Goal: Task Accomplishment & Management: Manage account settings

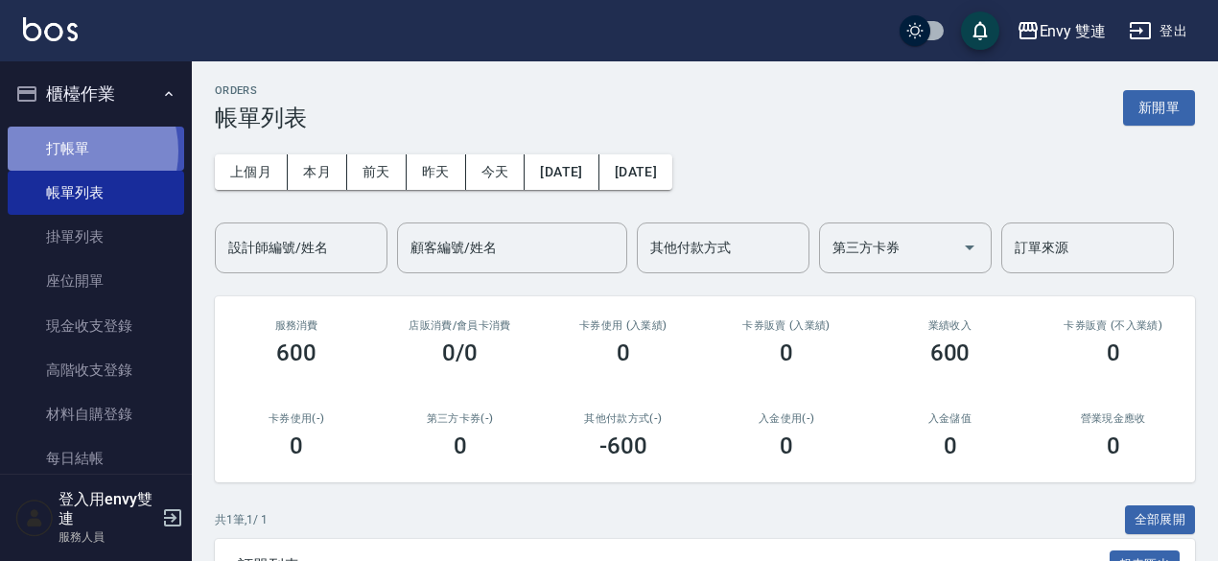
click at [71, 151] on link "打帳單" at bounding box center [96, 149] width 176 height 44
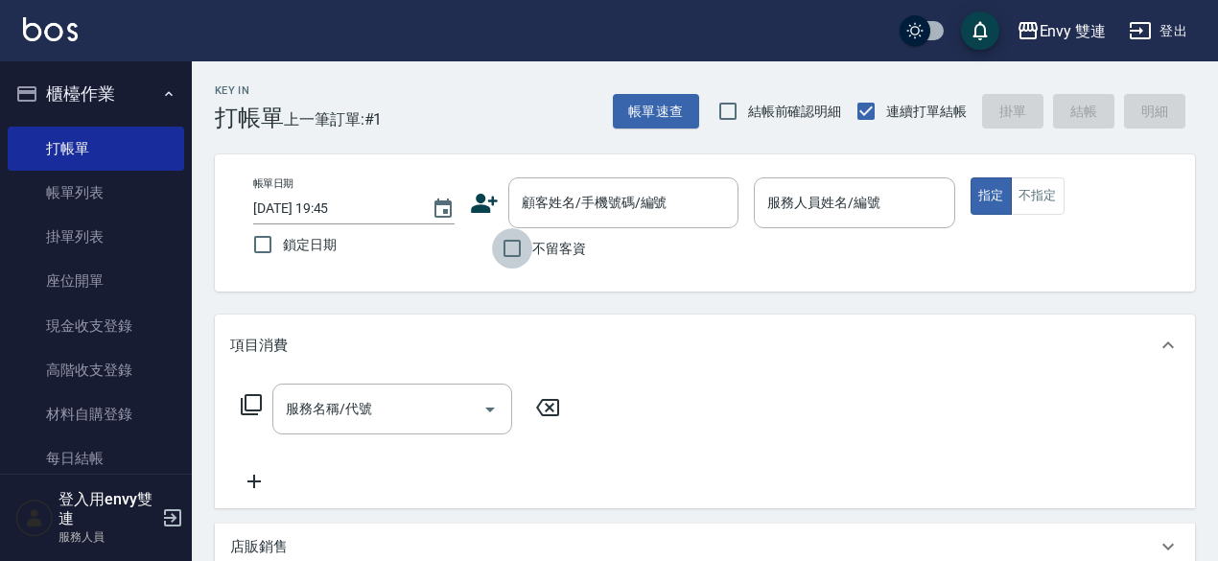
click at [514, 247] on input "不留客資" at bounding box center [512, 248] width 40 height 40
checkbox input "true"
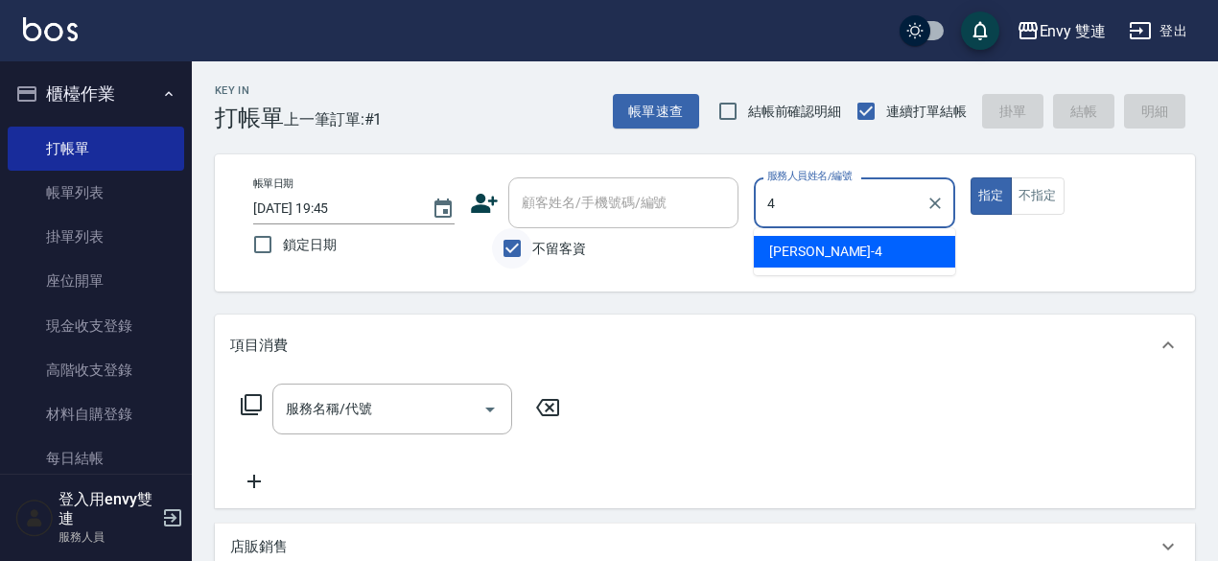
type input "Allan-4"
type button "true"
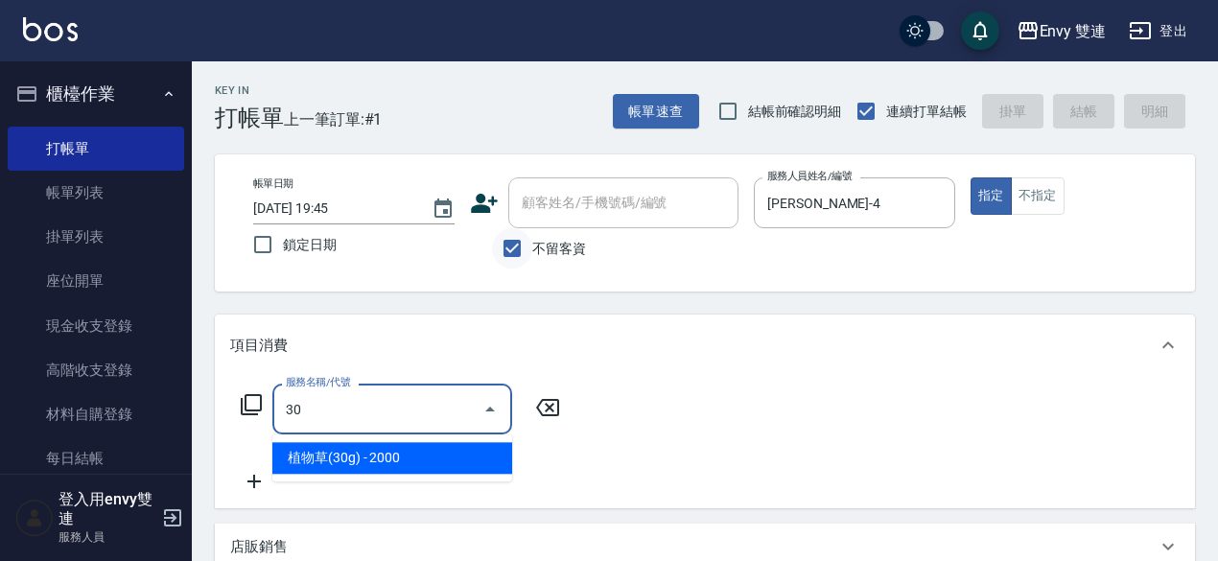
type input "3"
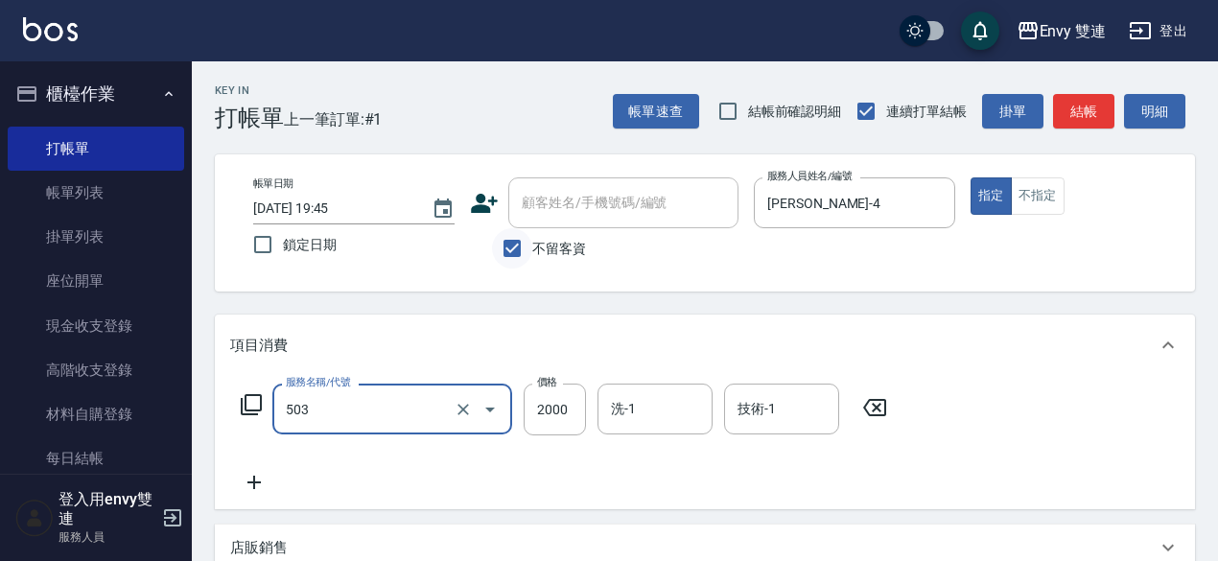
type input "日本結構二段式(503)"
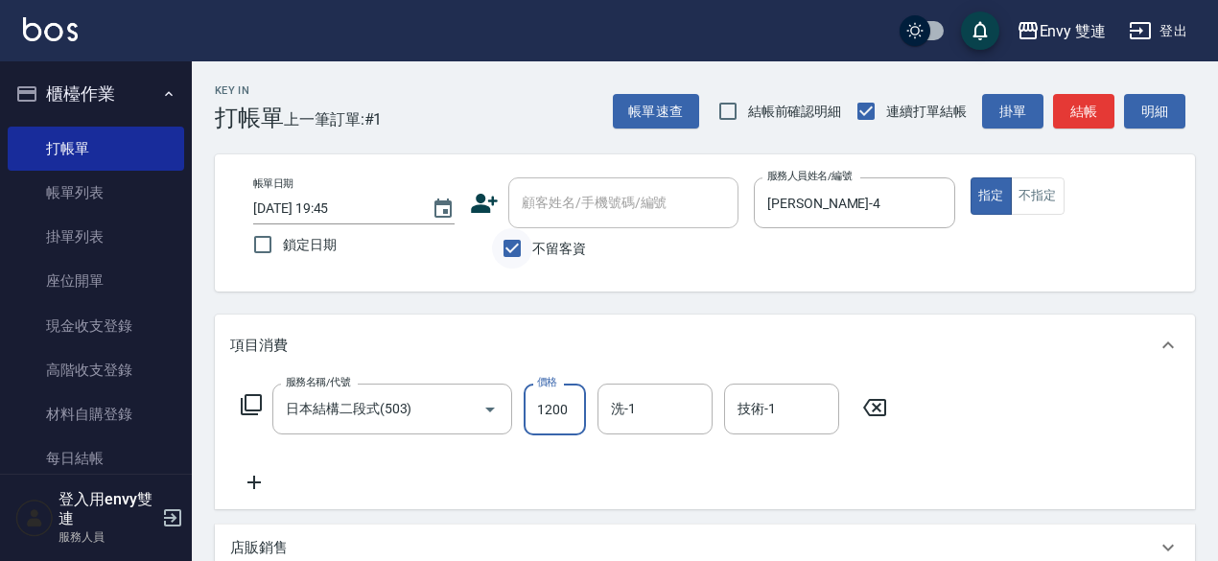
type input "1200"
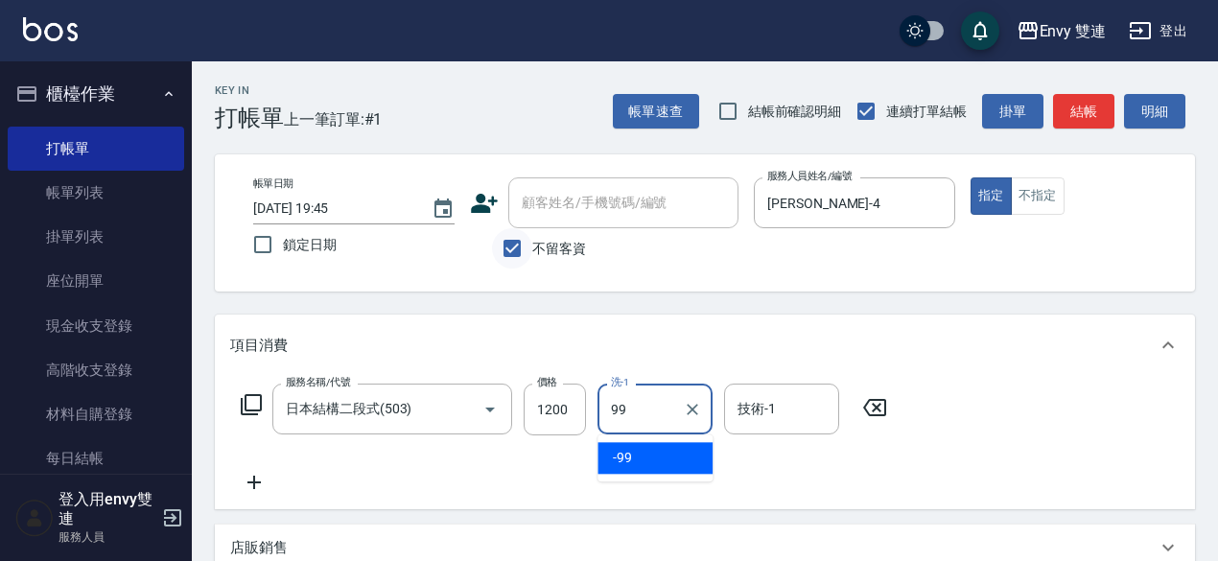
type input "-99"
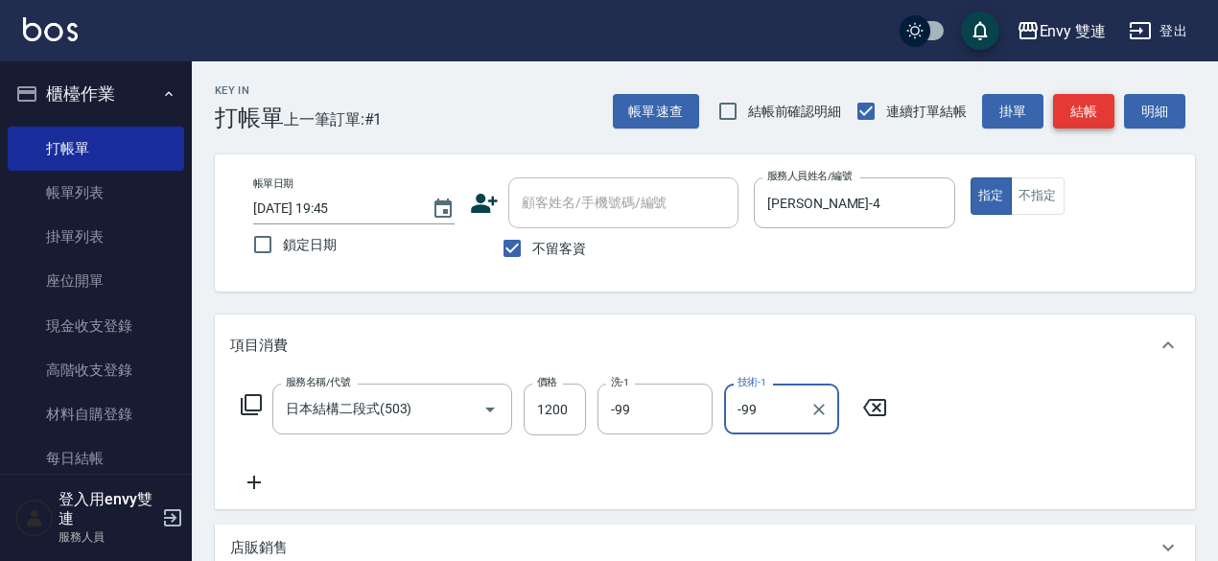
type input "-99"
click at [1073, 111] on button "結帳" at bounding box center [1083, 111] width 61 height 35
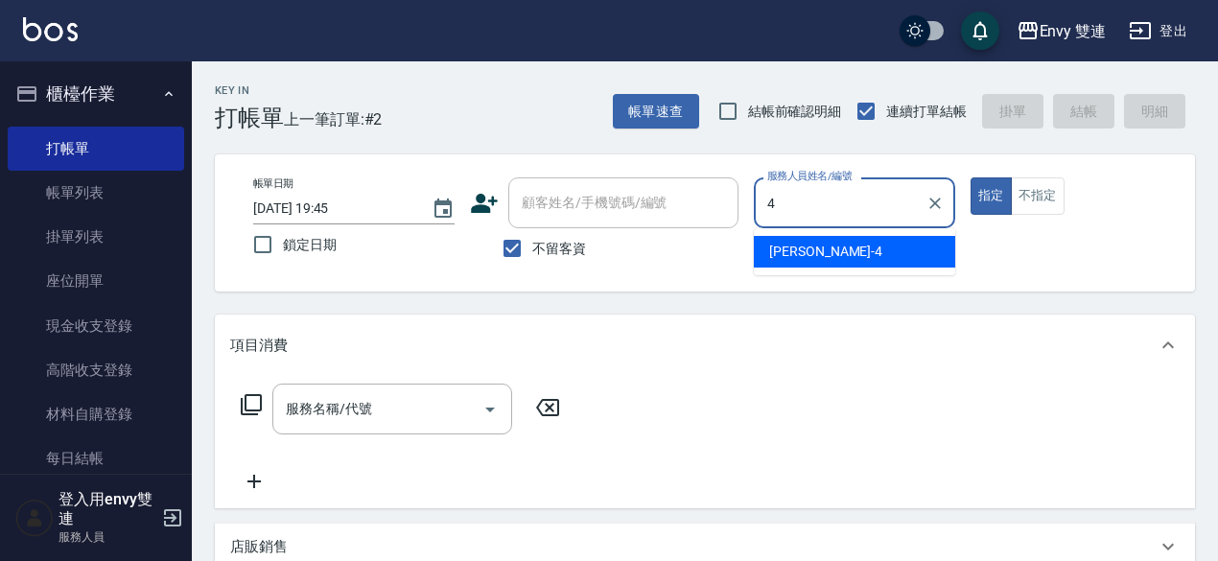
type input "Allan-4"
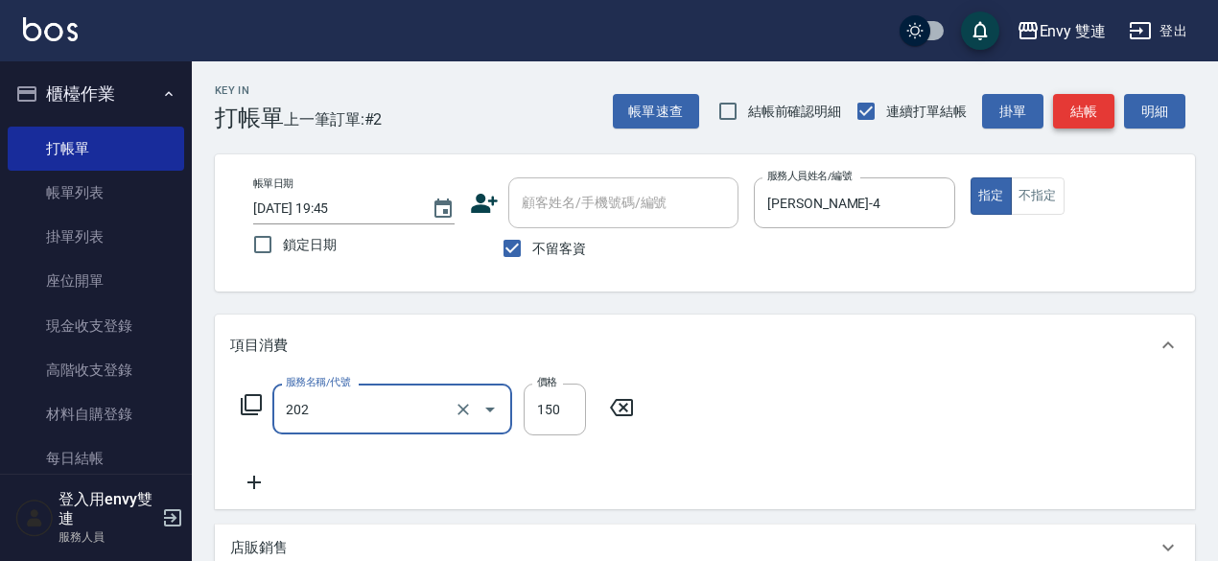
type input "剪劉海(202)"
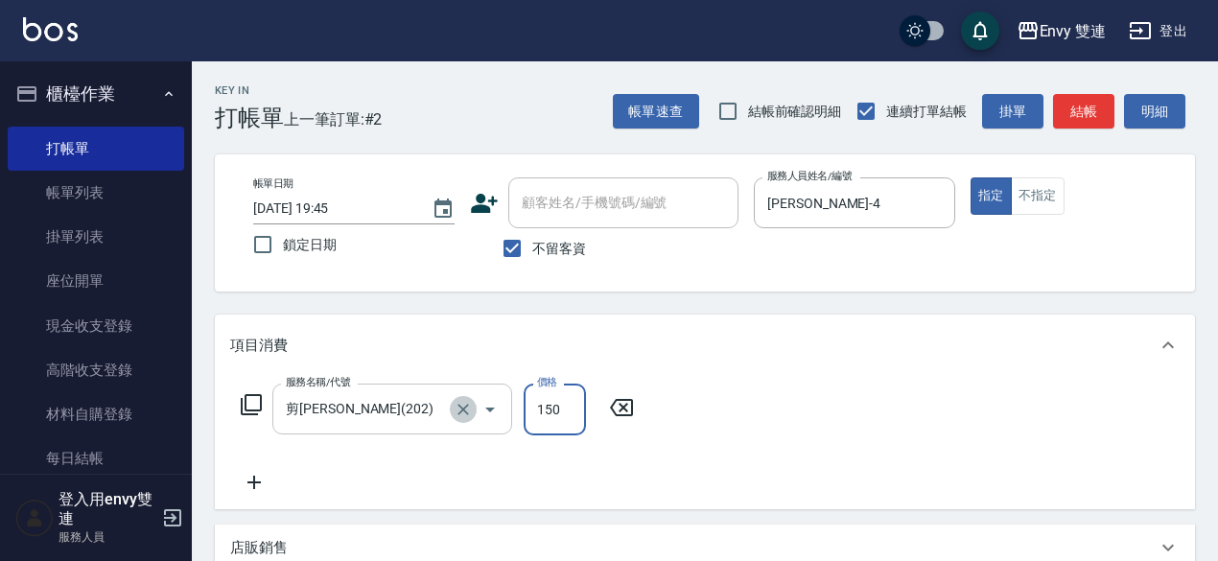
click at [471, 406] on icon "Clear" at bounding box center [463, 409] width 19 height 19
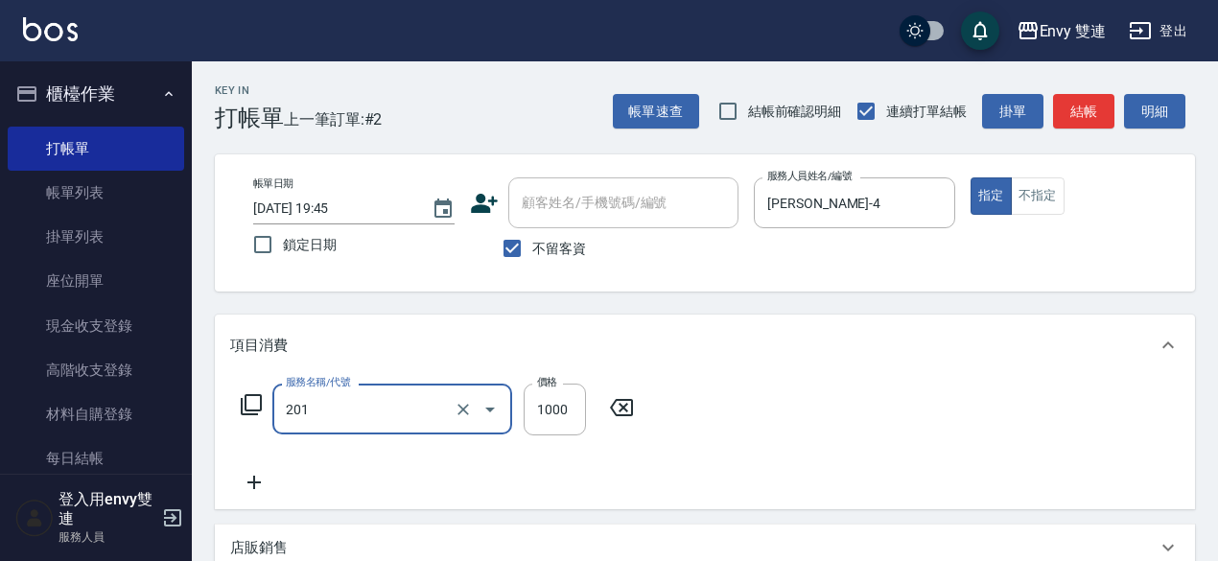
type input "剪髮(201)"
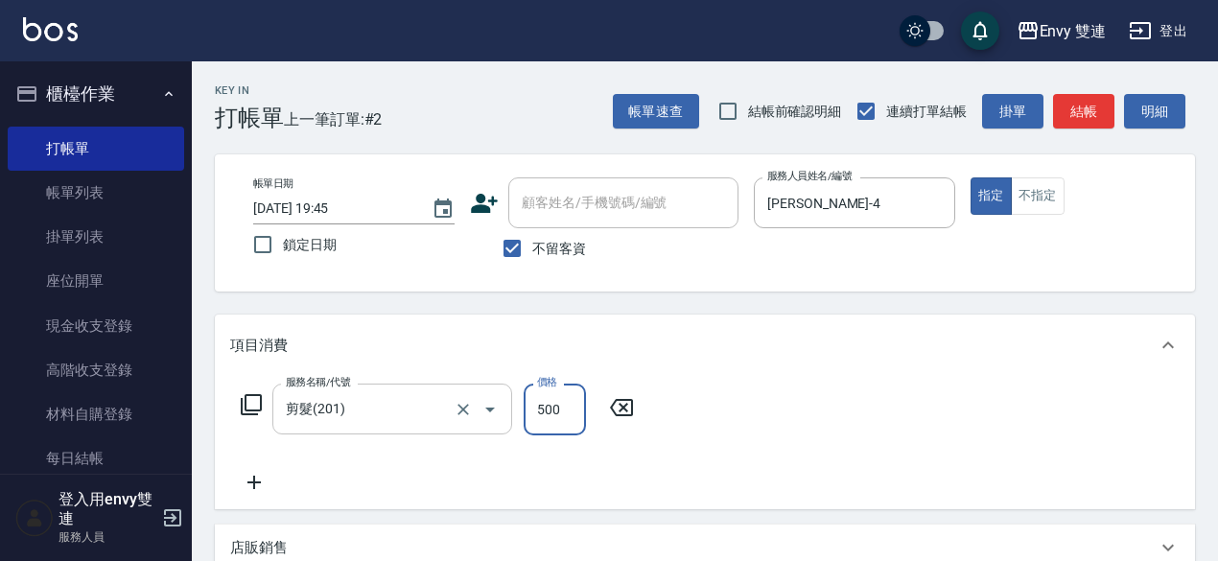
type input "500"
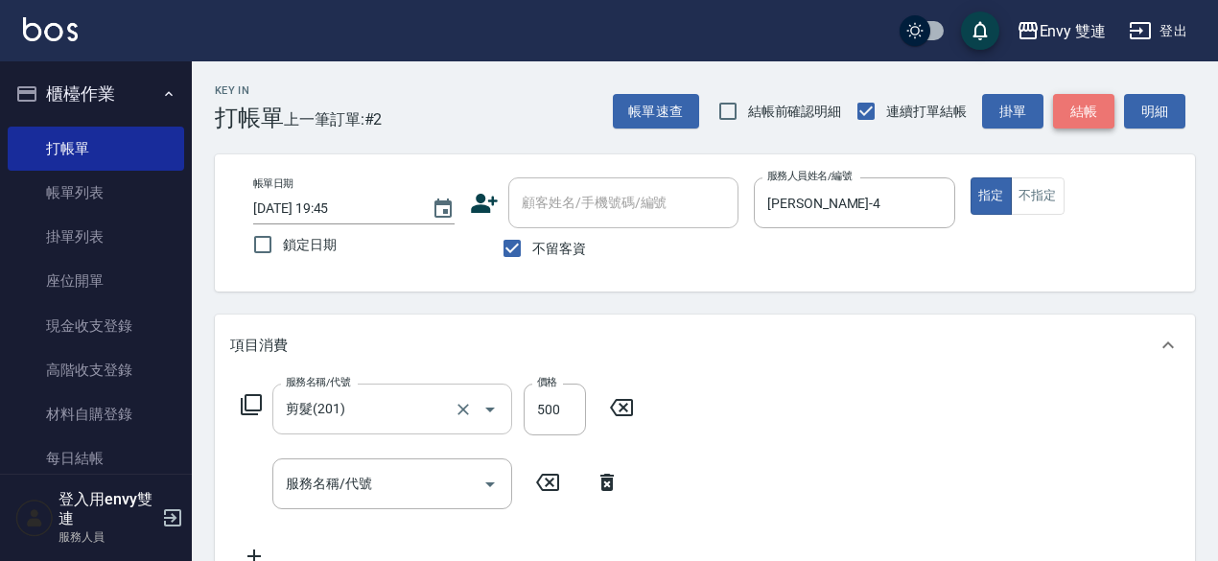
click at [1067, 114] on button "結帳" at bounding box center [1083, 111] width 61 height 35
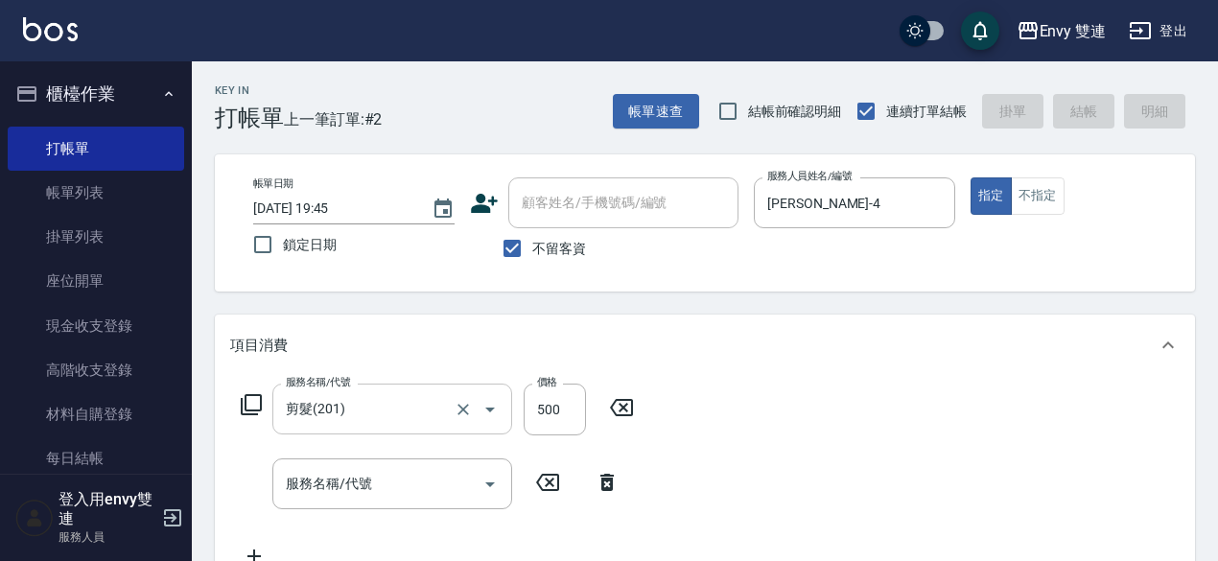
type input "2025/10/13 19:47"
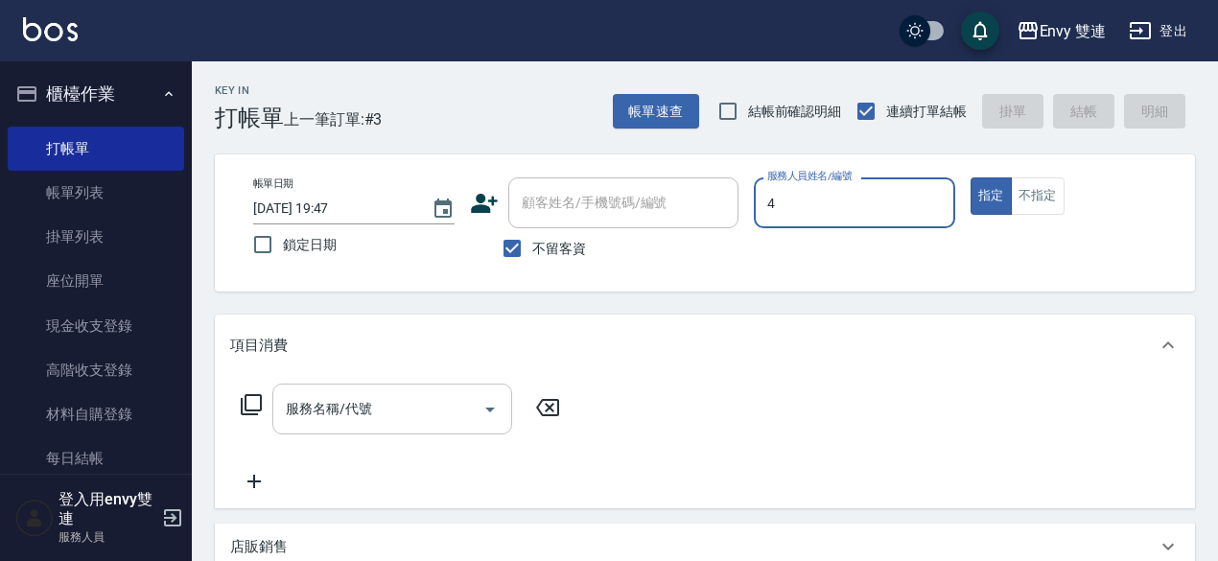
type input "Allan-4"
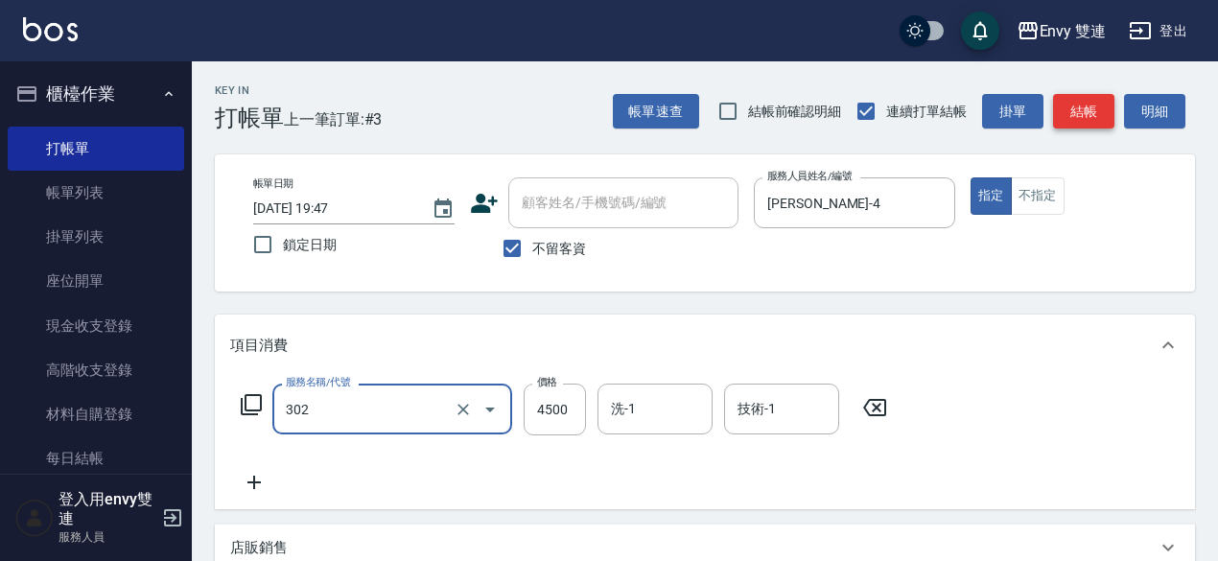
type input "水質感熱塑燙(302)"
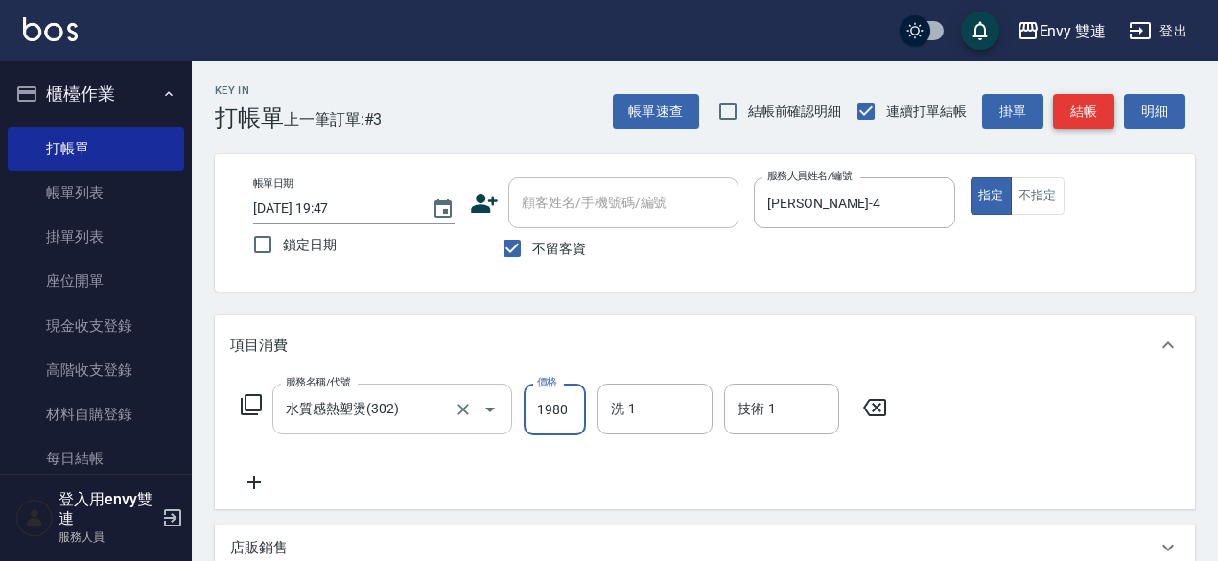
type input "1980"
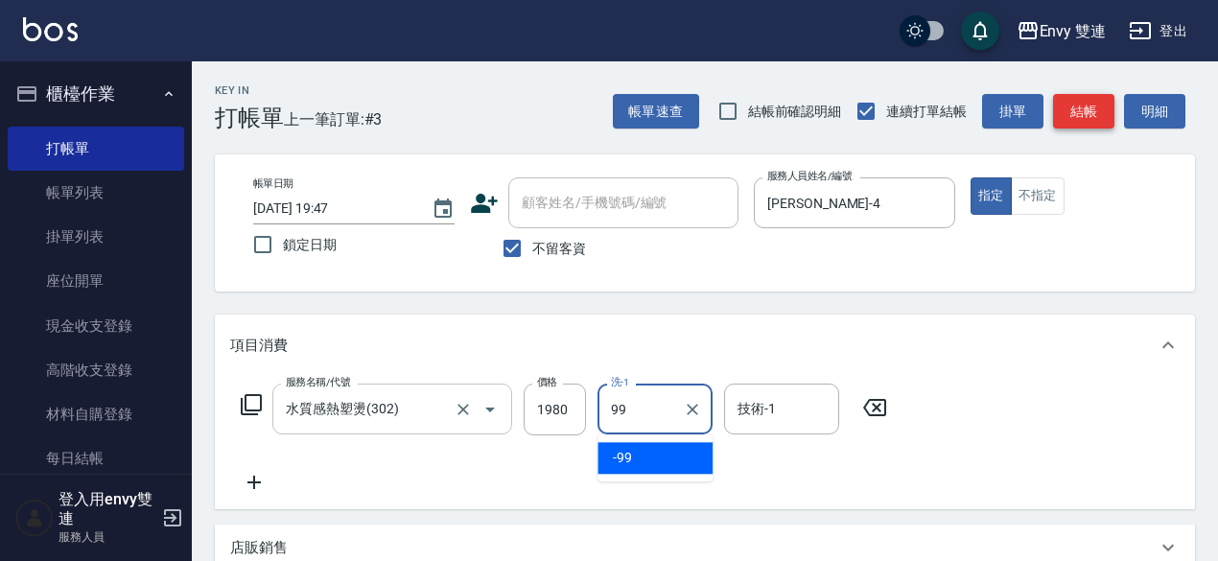
type input "-99"
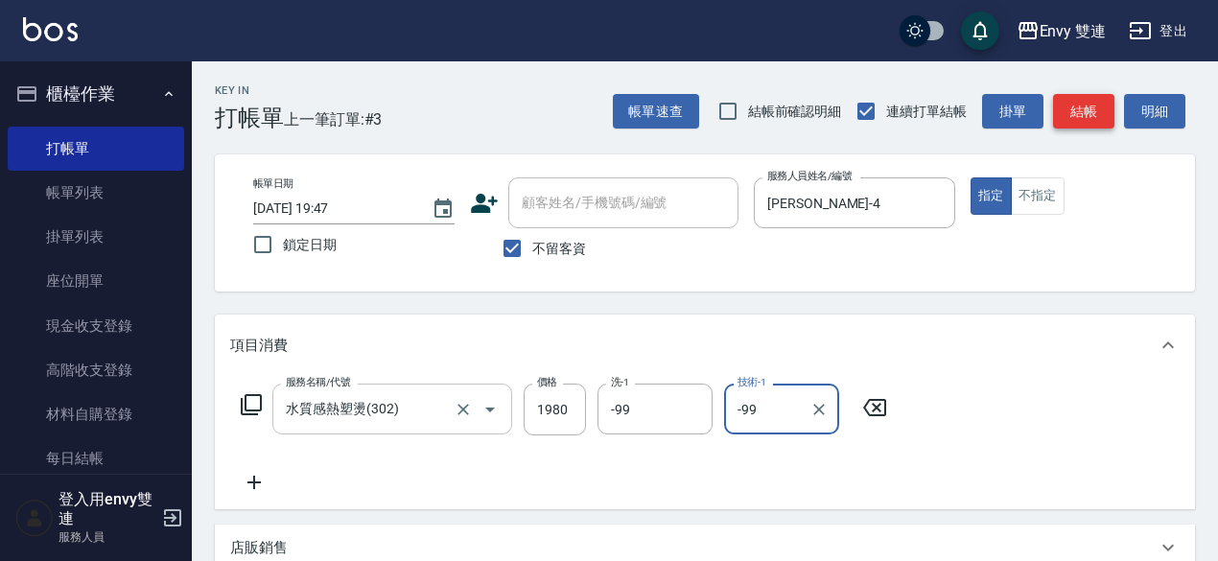
type input "-99"
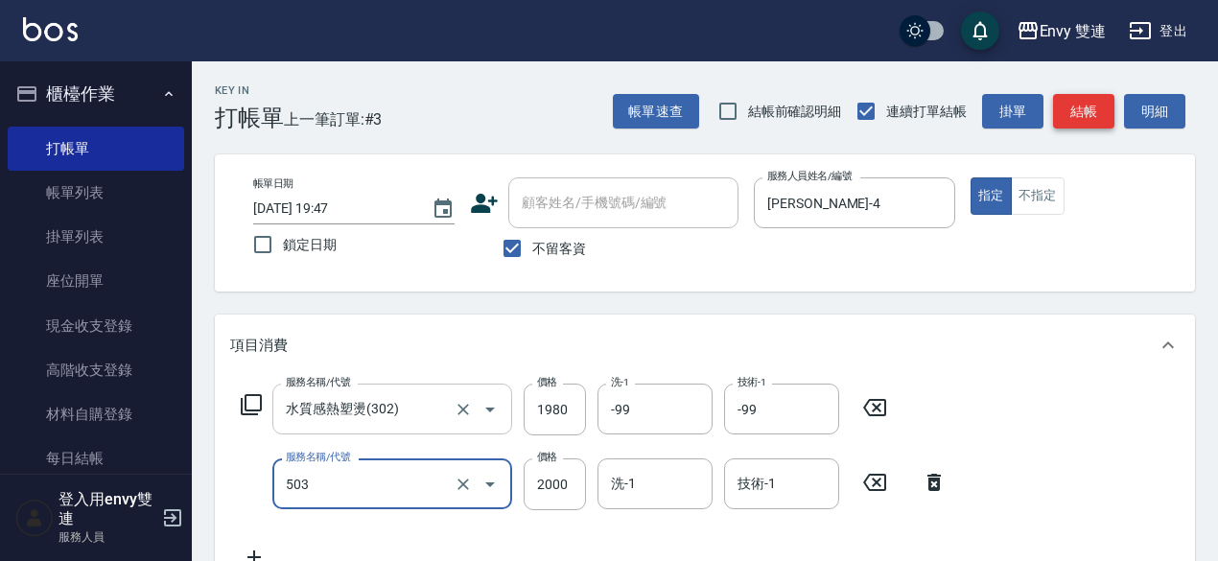
type input "日本結構二段式(503)"
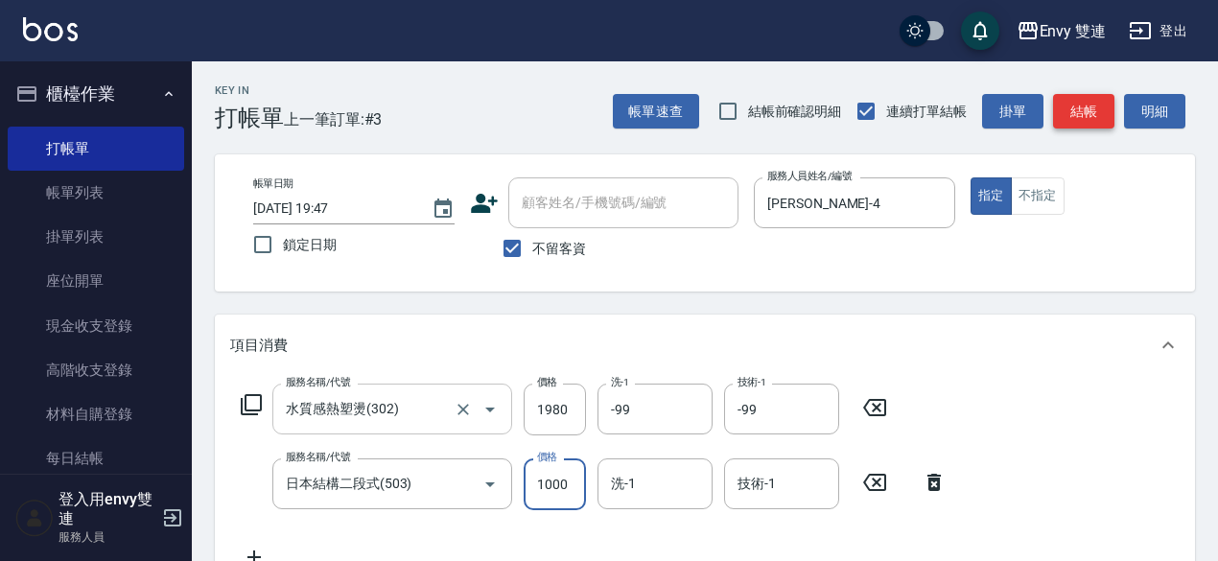
type input "1000"
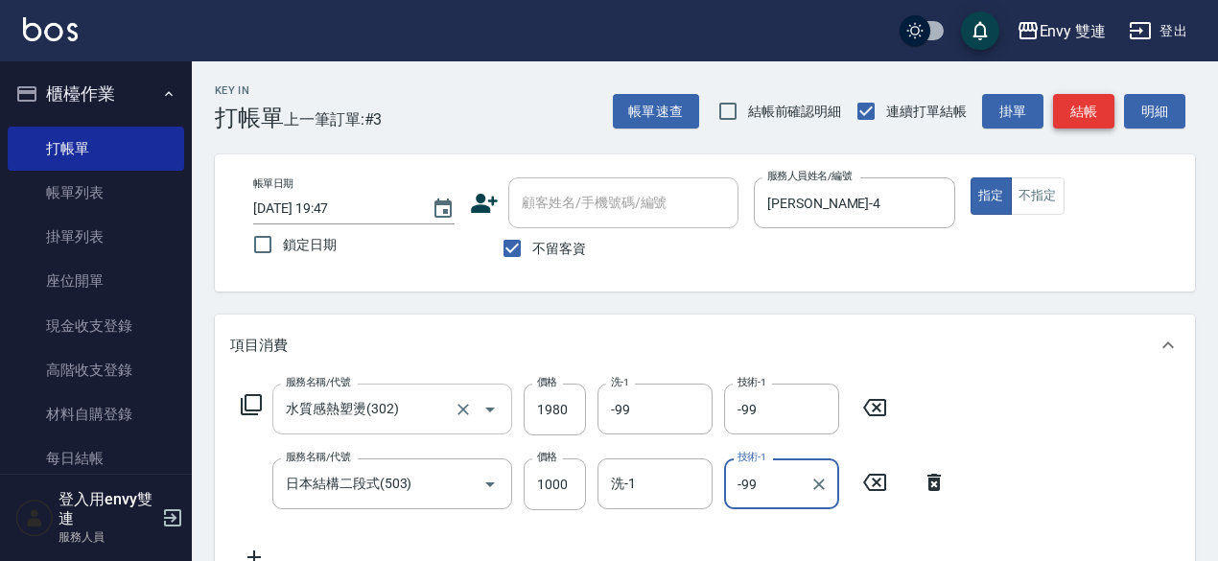
type input "-99"
click at [1067, 114] on button "結帳" at bounding box center [1083, 111] width 61 height 35
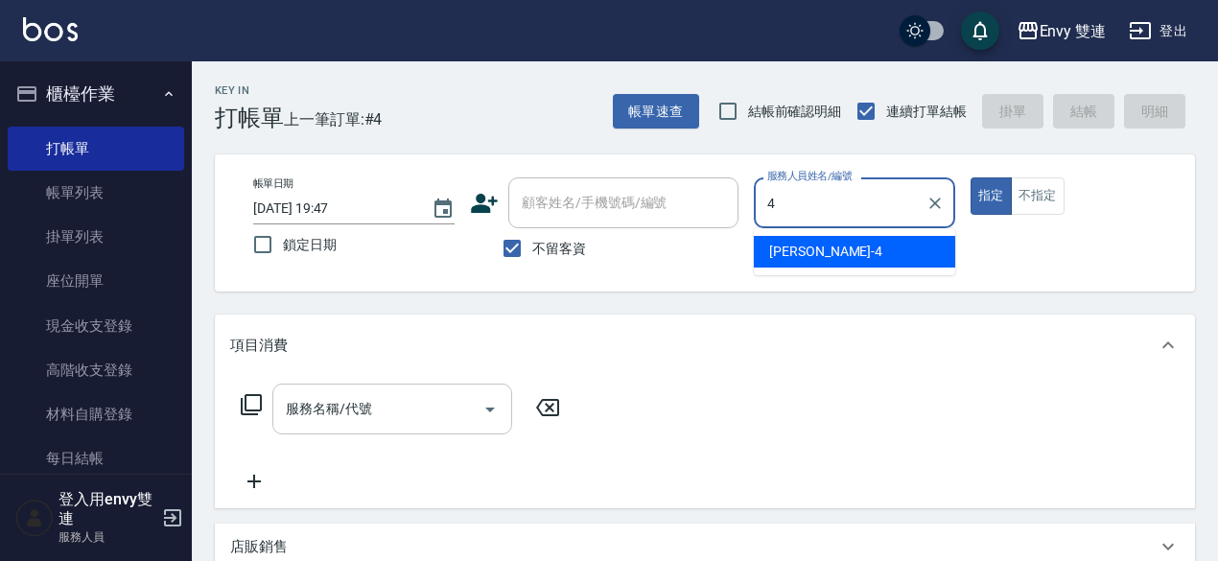
type input "Allan-4"
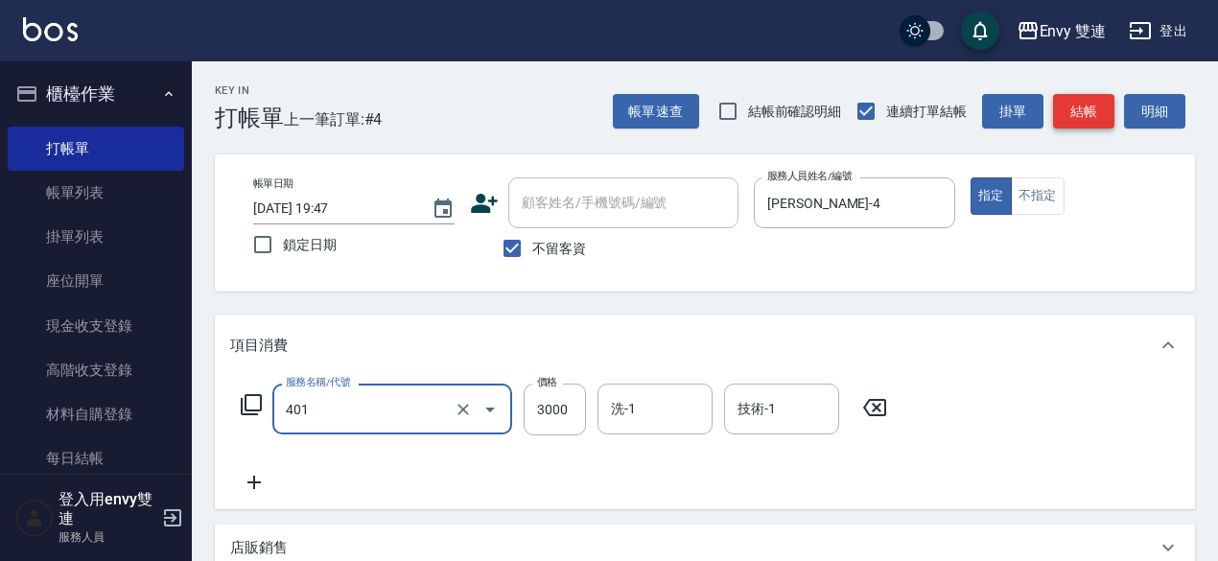
type input "染髮(401)"
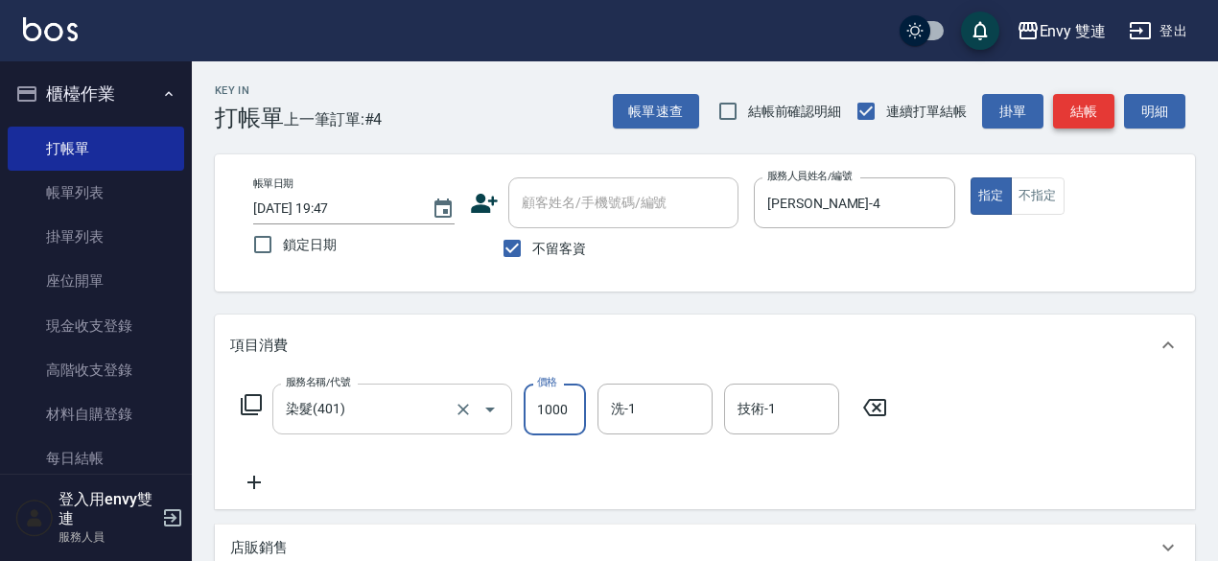
type input "1000"
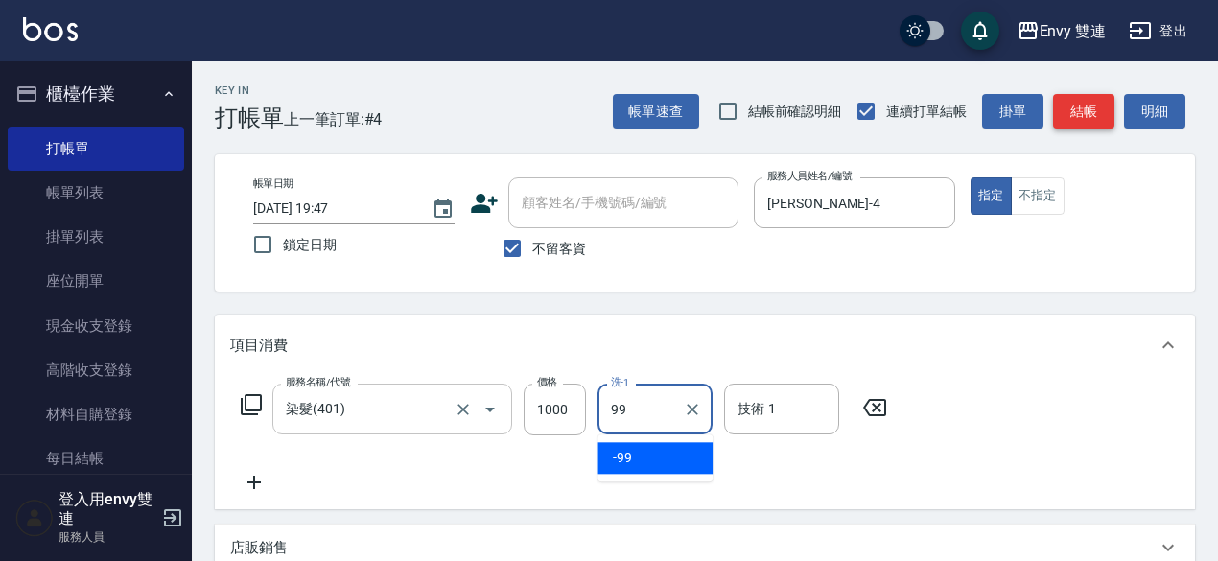
type input "-99"
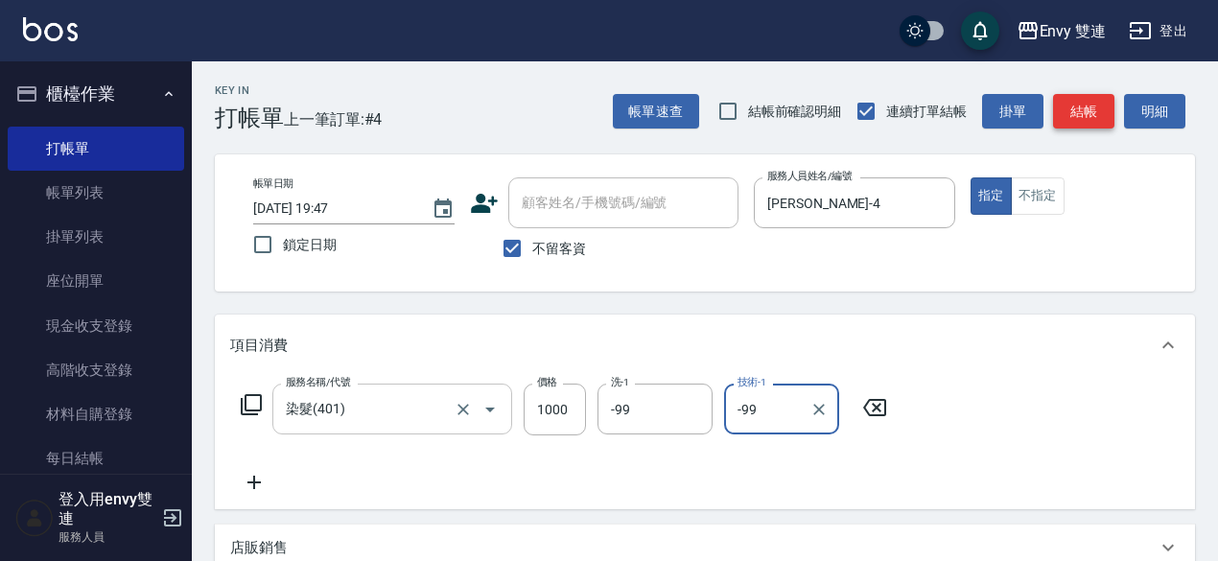
type input "-99"
click at [1067, 114] on button "結帳" at bounding box center [1083, 111] width 61 height 35
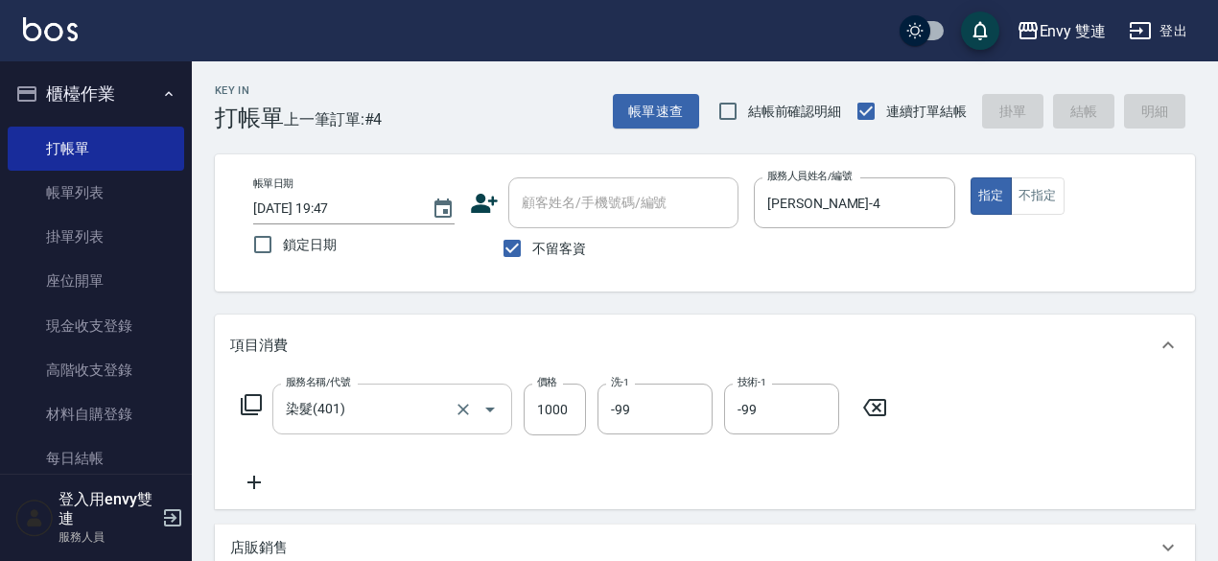
type input "2025/10/13 19:48"
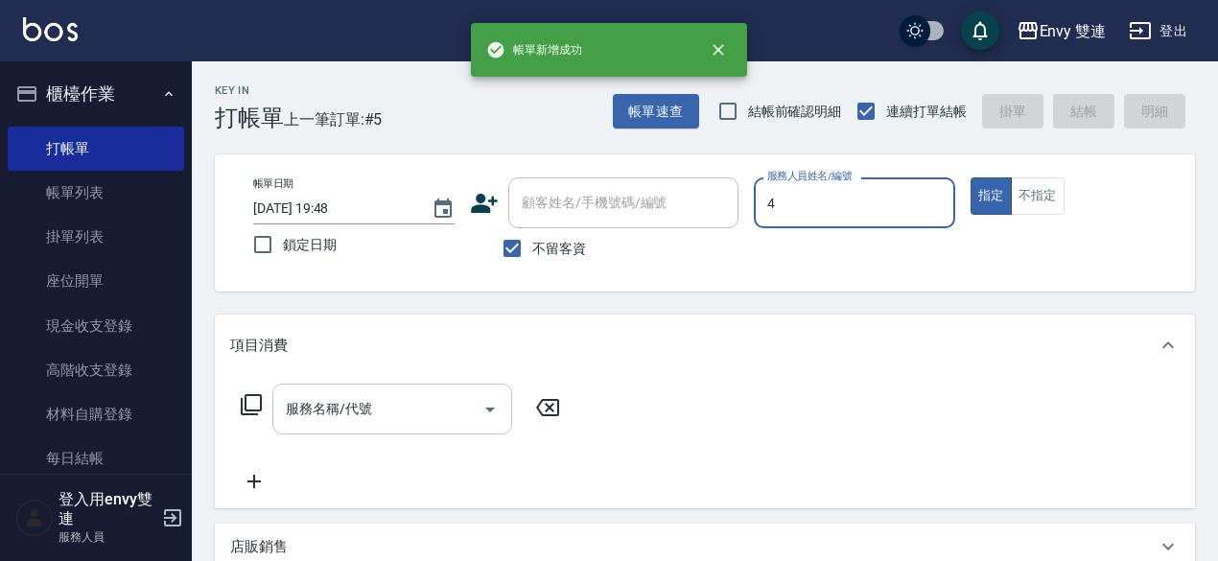
type input "Allan-4"
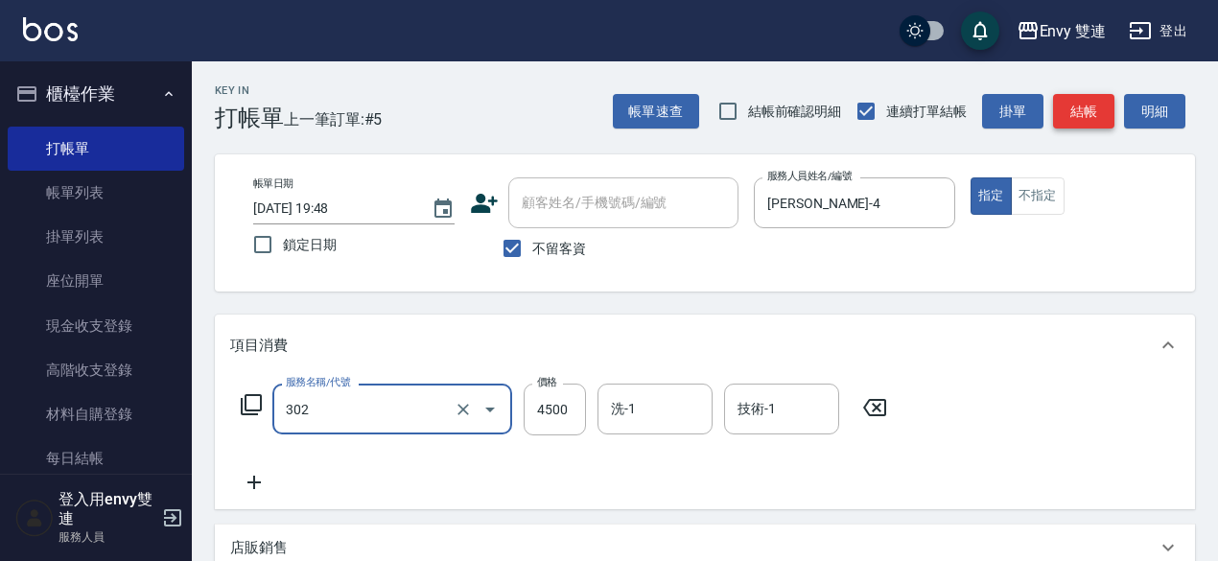
type input "水質感熱塑燙(302)"
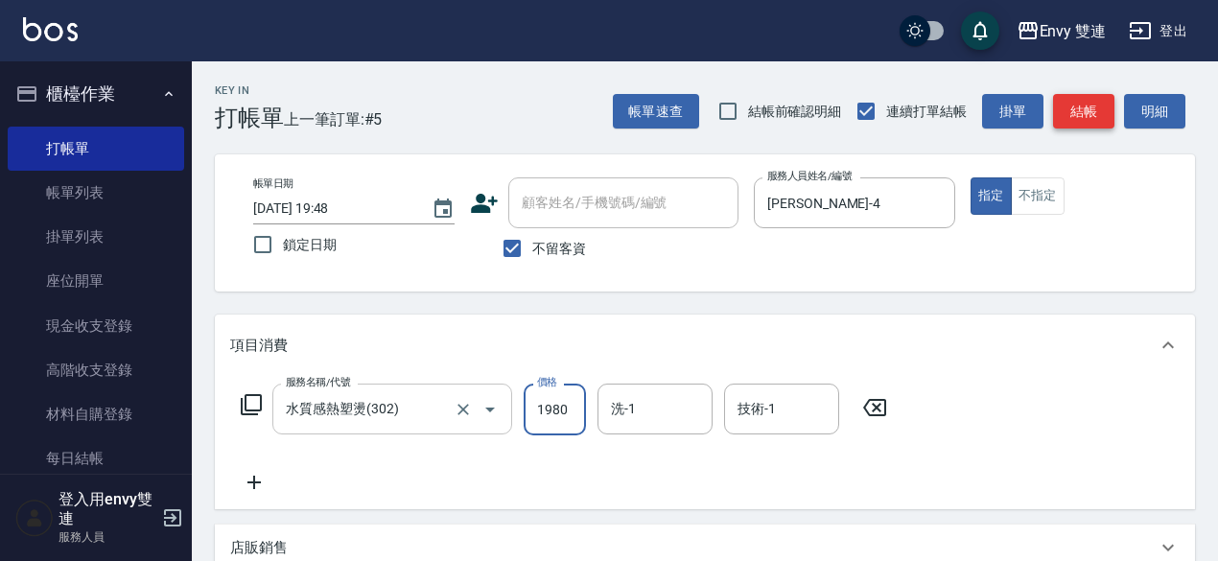
type input "1980"
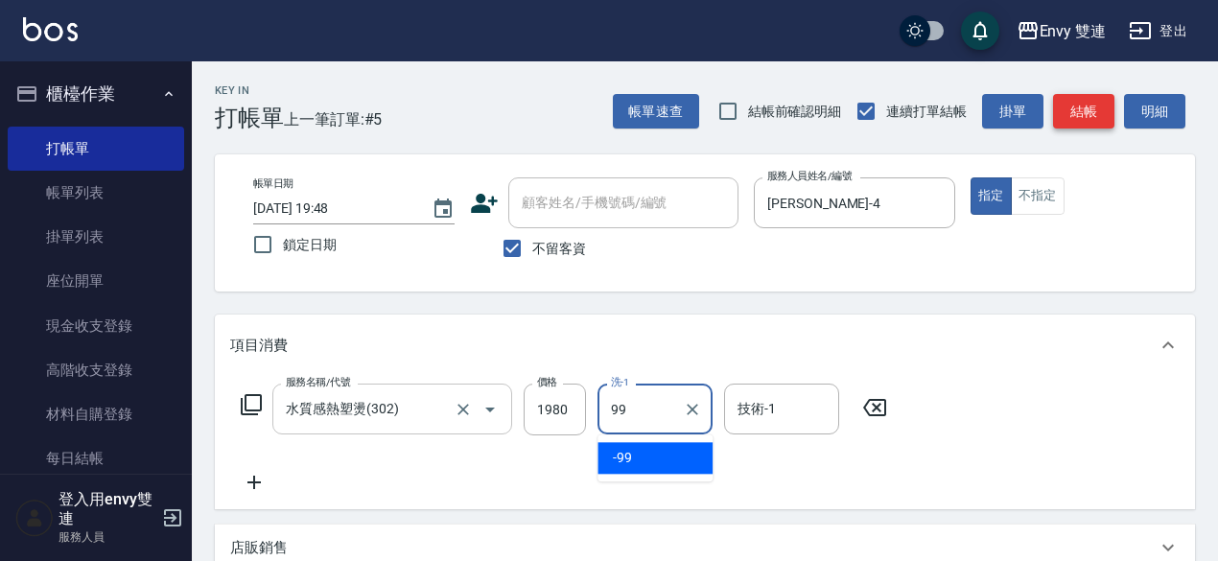
type input "-99"
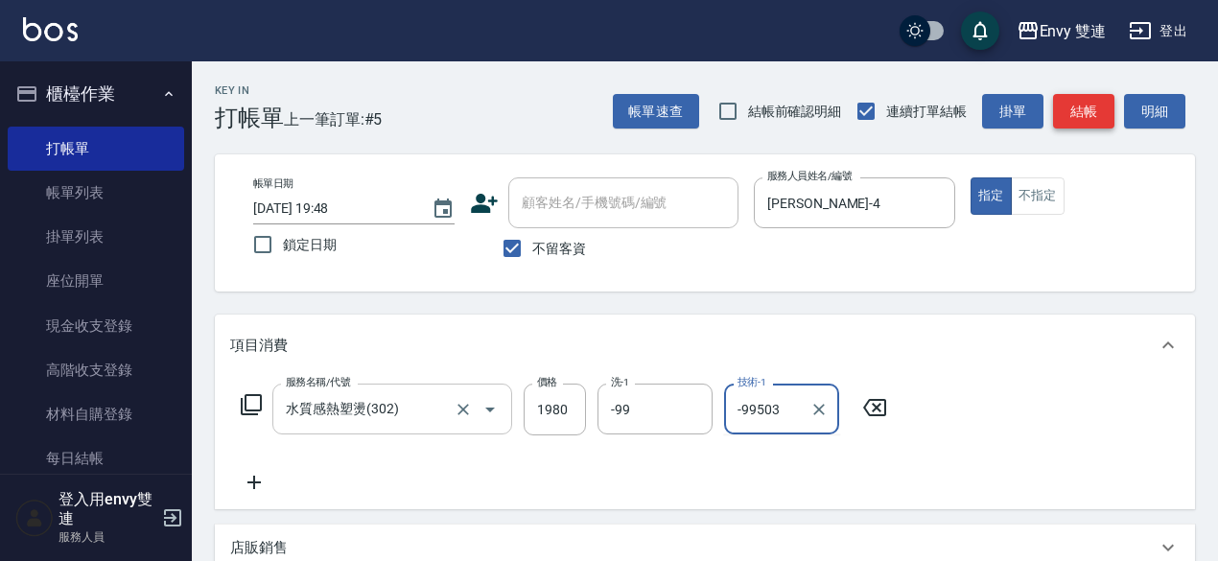
type input "-99"
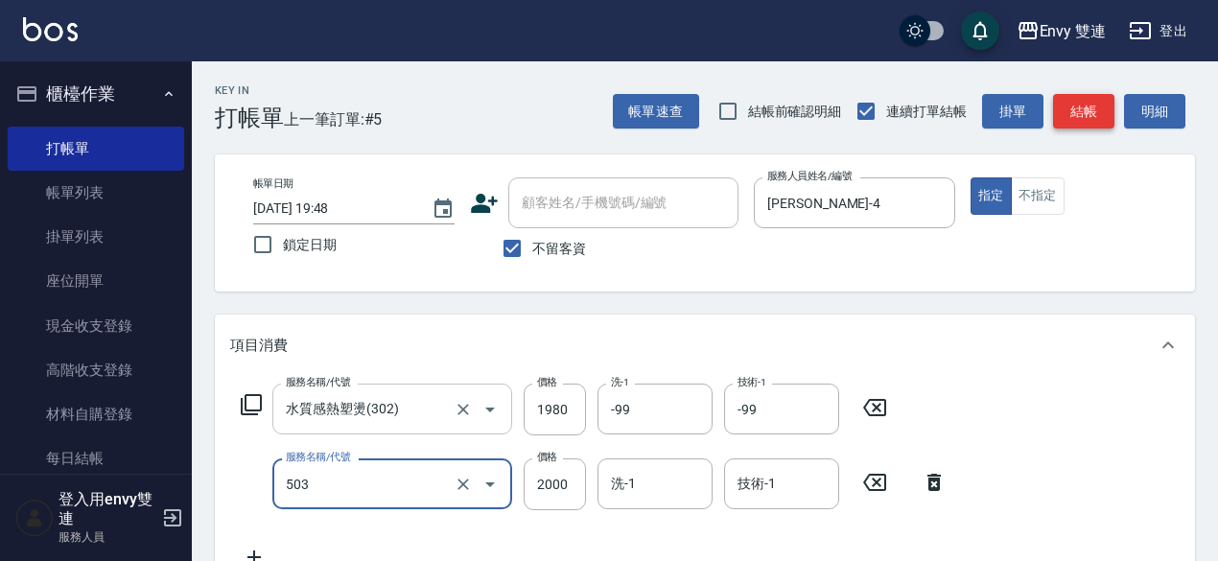
type input "日本結構二段式(503)"
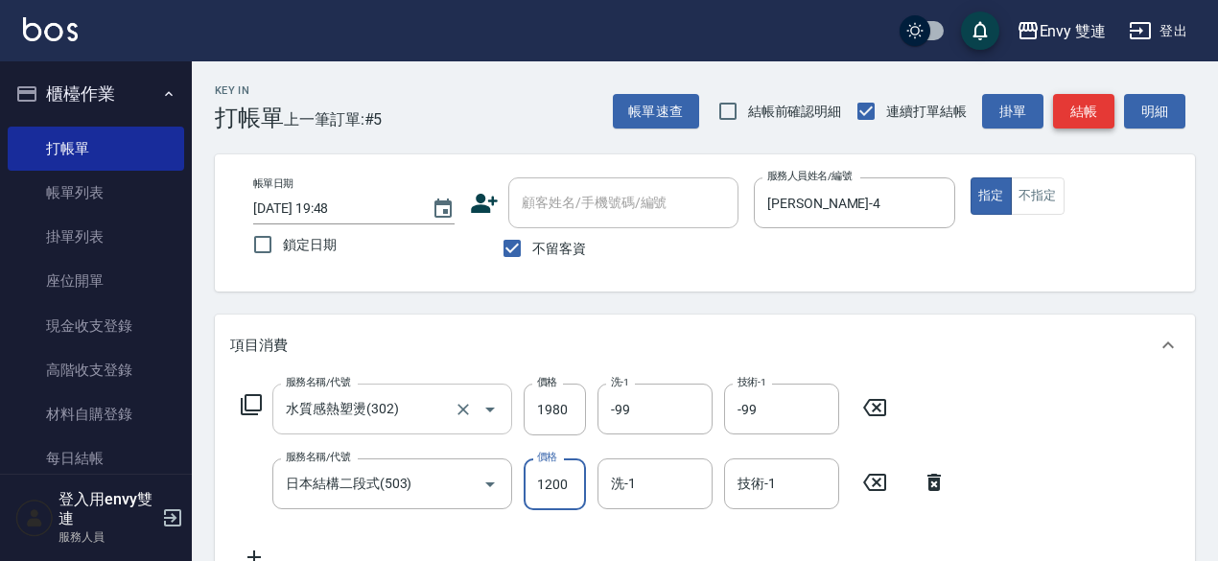
type input "1200"
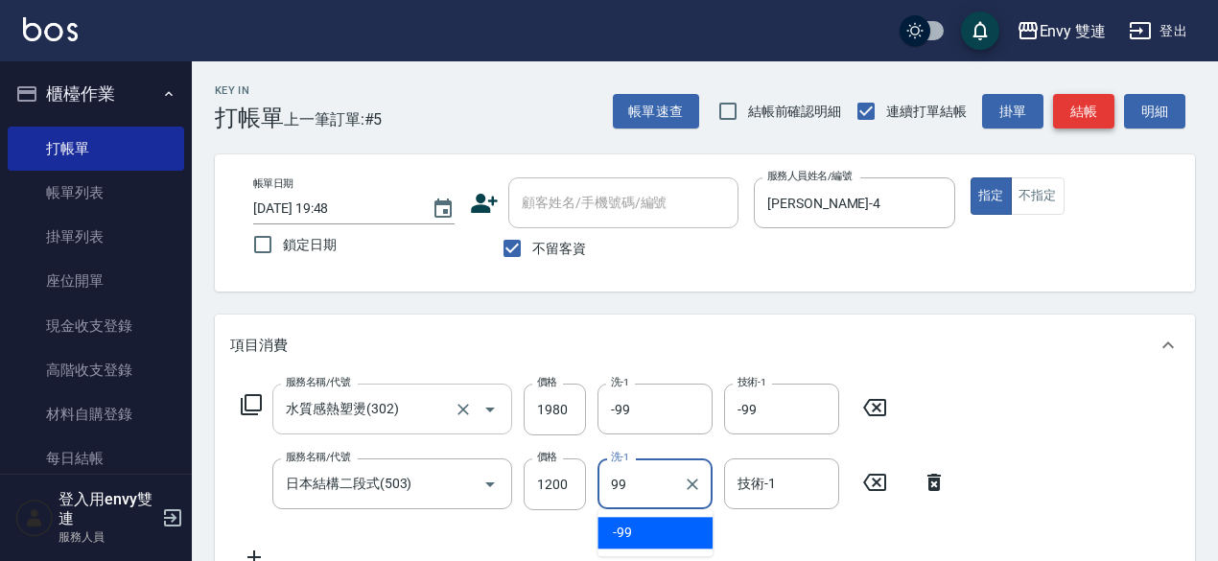
type input "-99"
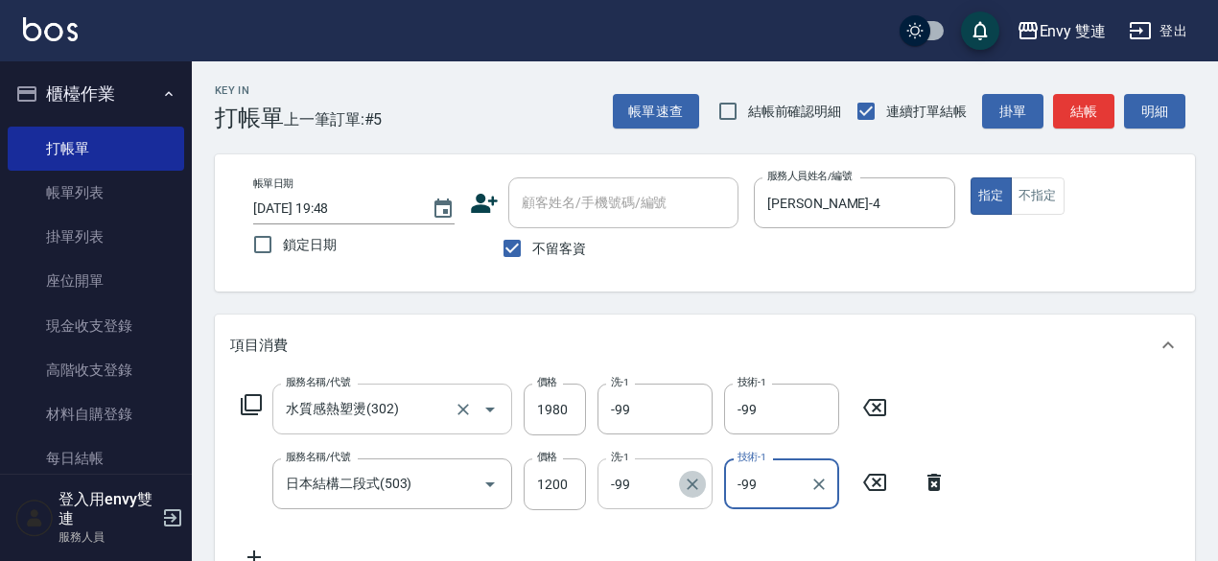
click at [695, 491] on icon "Clear" at bounding box center [692, 484] width 19 height 19
type input "-99"
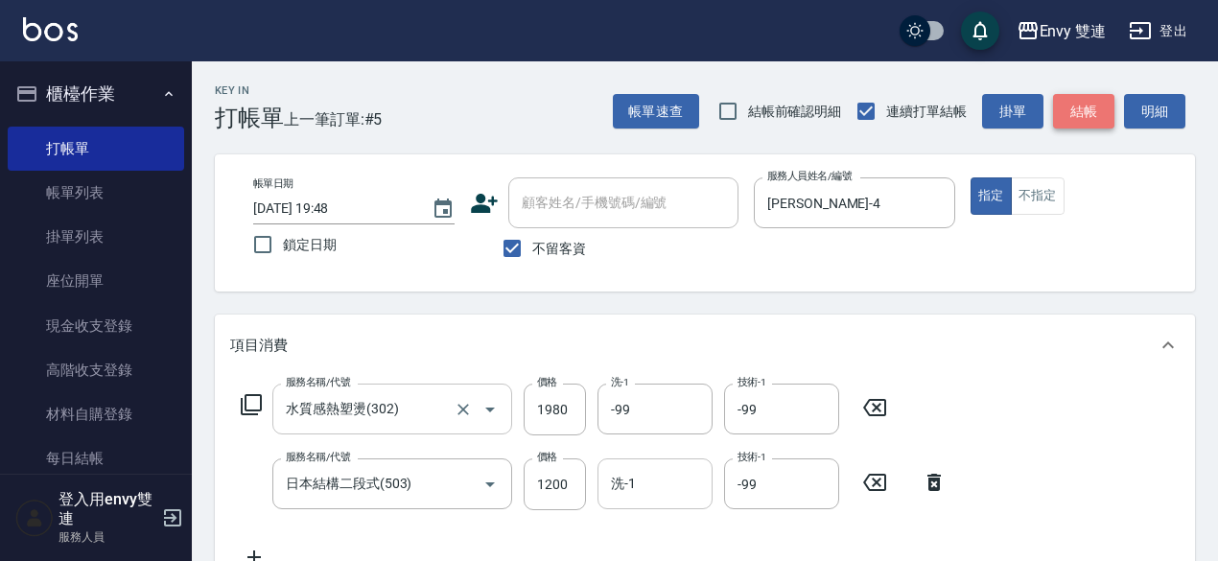
click at [1079, 124] on button "結帳" at bounding box center [1083, 111] width 61 height 35
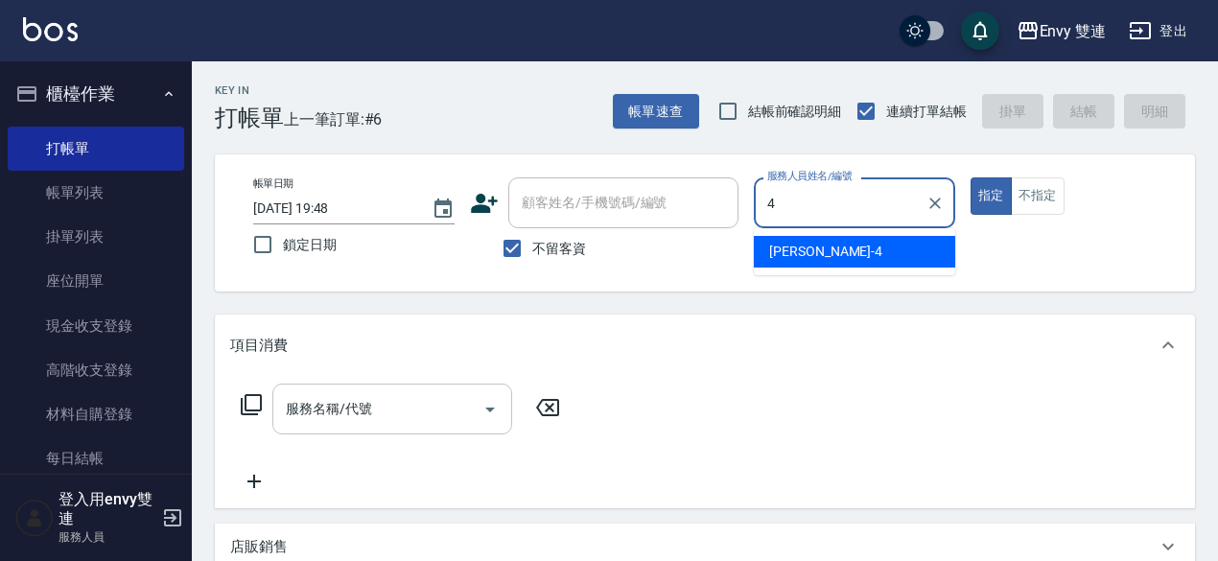
type input "Allan-4"
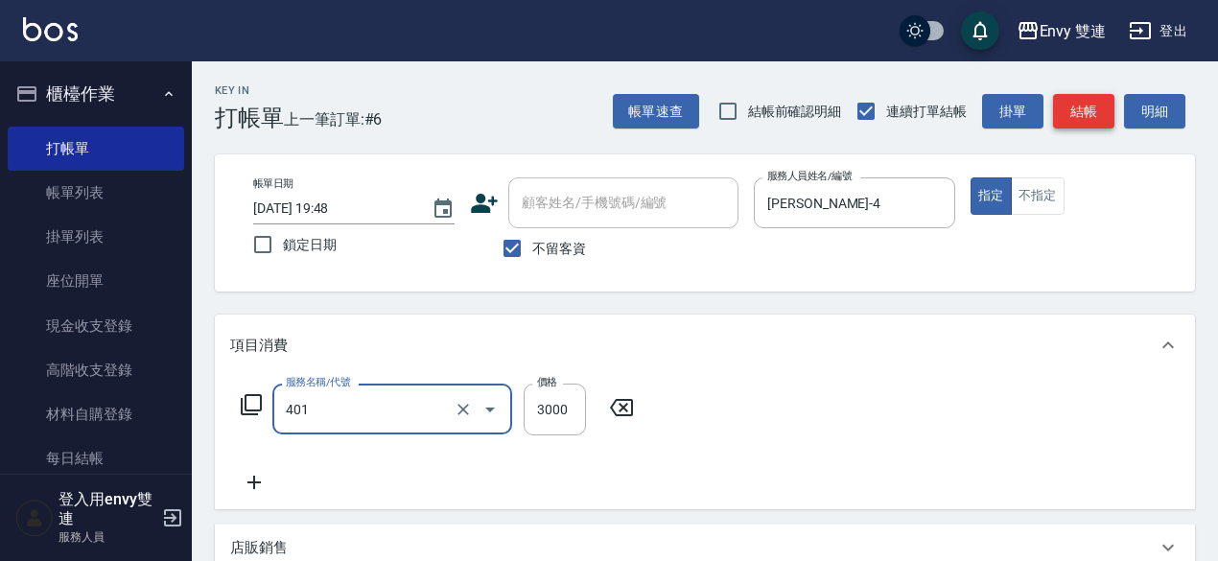
type input "染髮(401)"
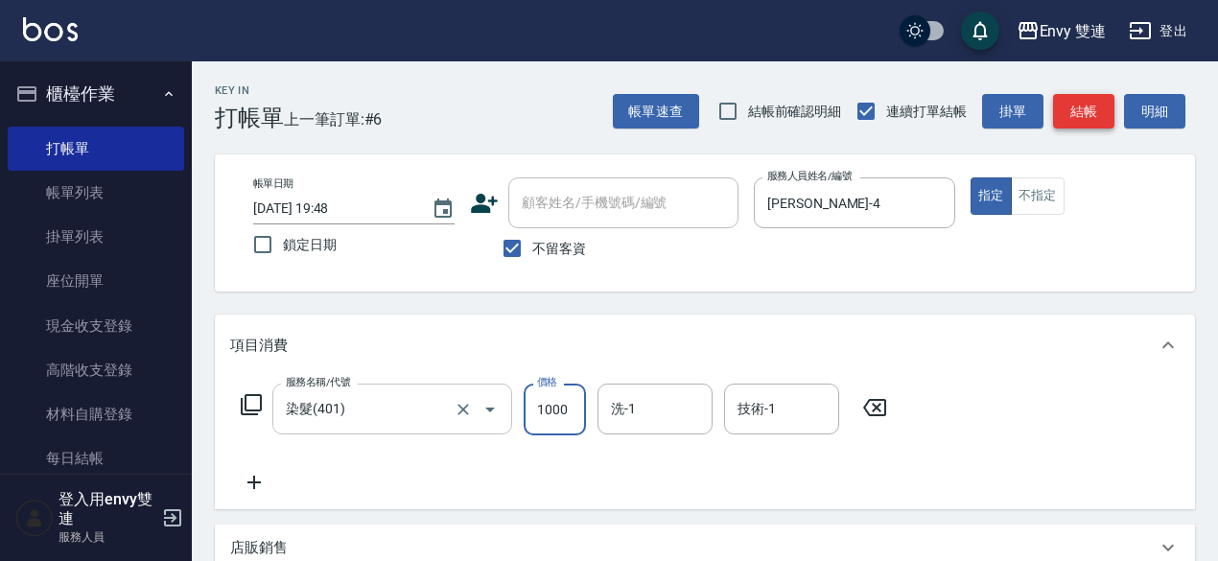
type input "1000"
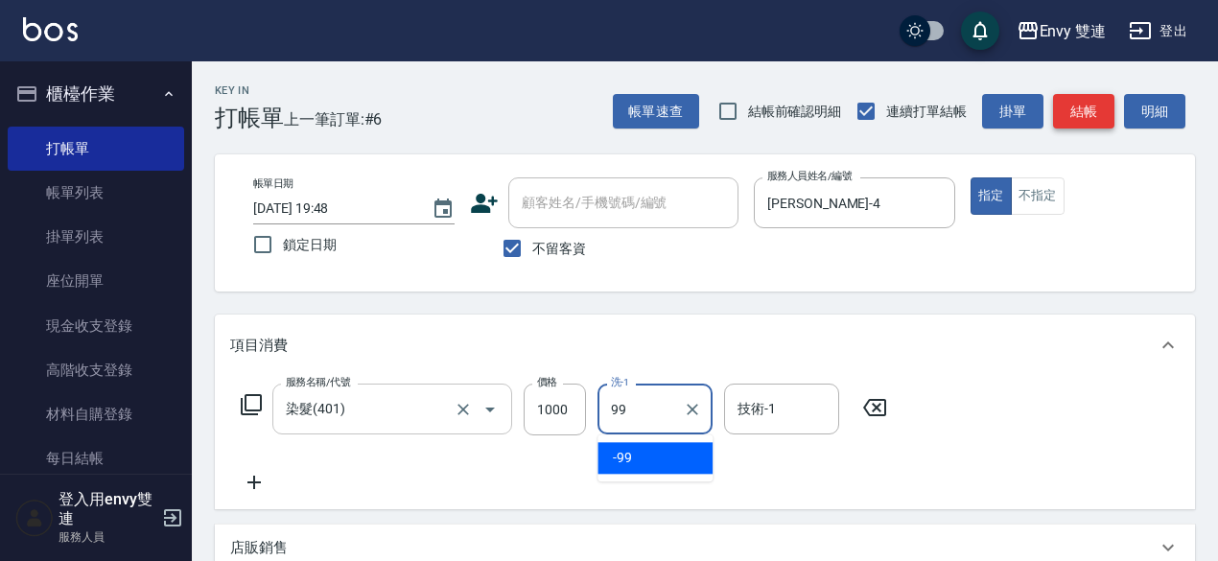
type input "-99"
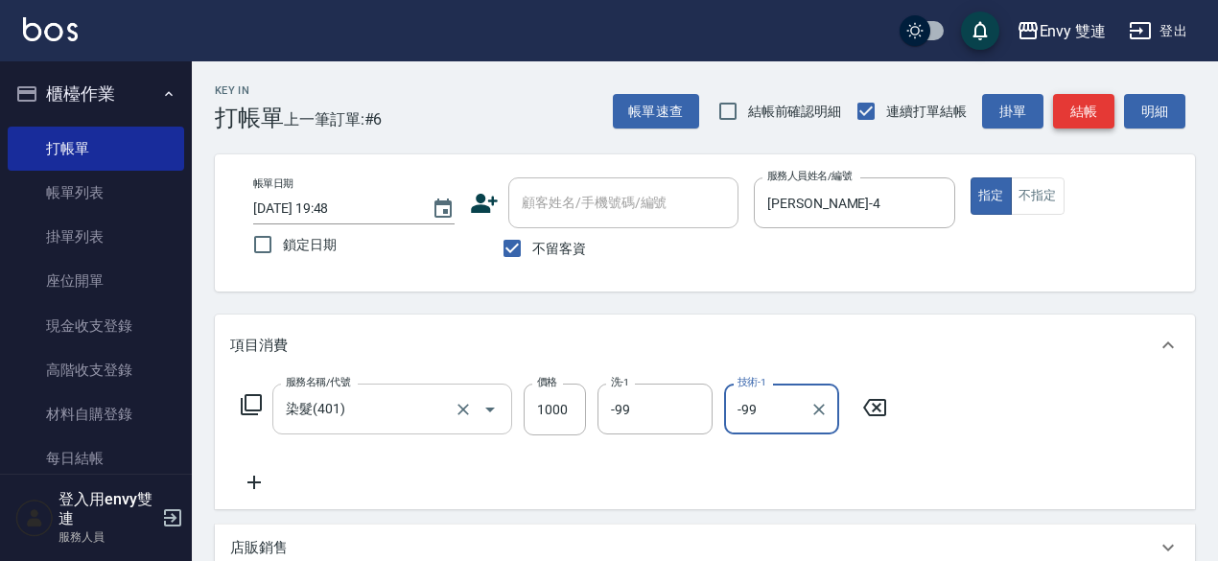
type input "-99"
click at [1080, 118] on button "結帳" at bounding box center [1083, 111] width 61 height 35
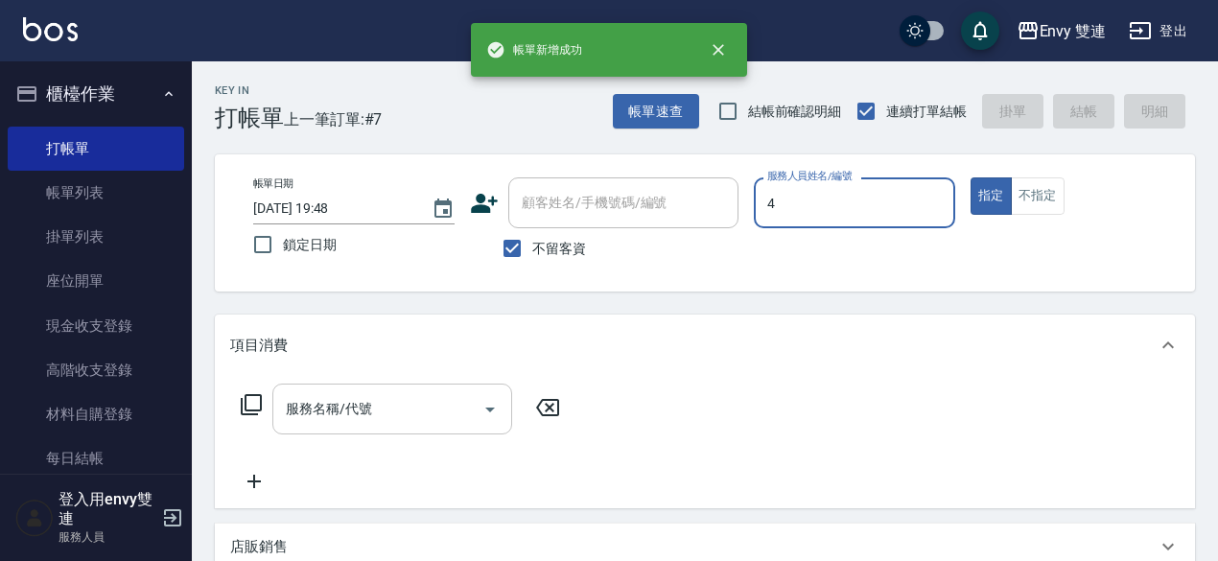
type input "Allan-4"
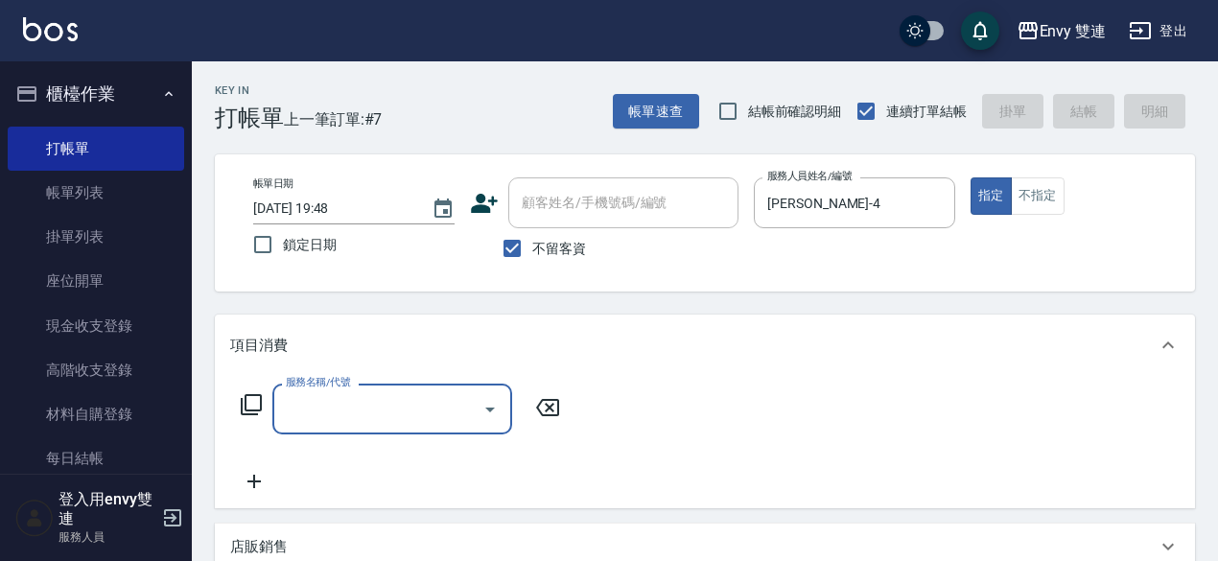
click at [254, 408] on icon at bounding box center [251, 404] width 23 height 23
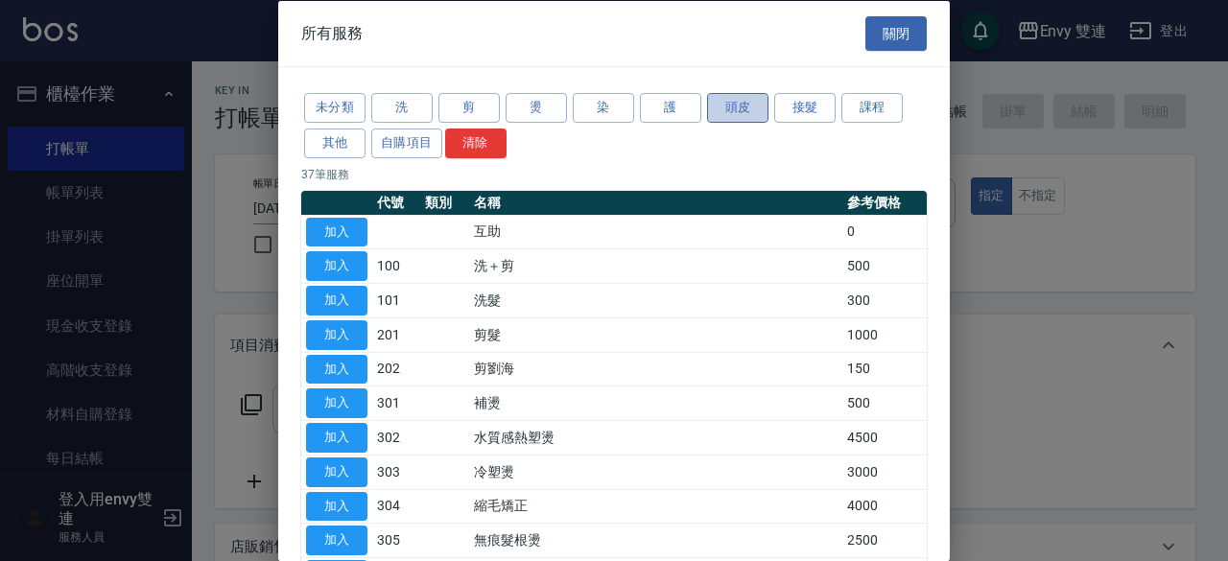
click at [754, 103] on button "頭皮" at bounding box center [737, 108] width 61 height 30
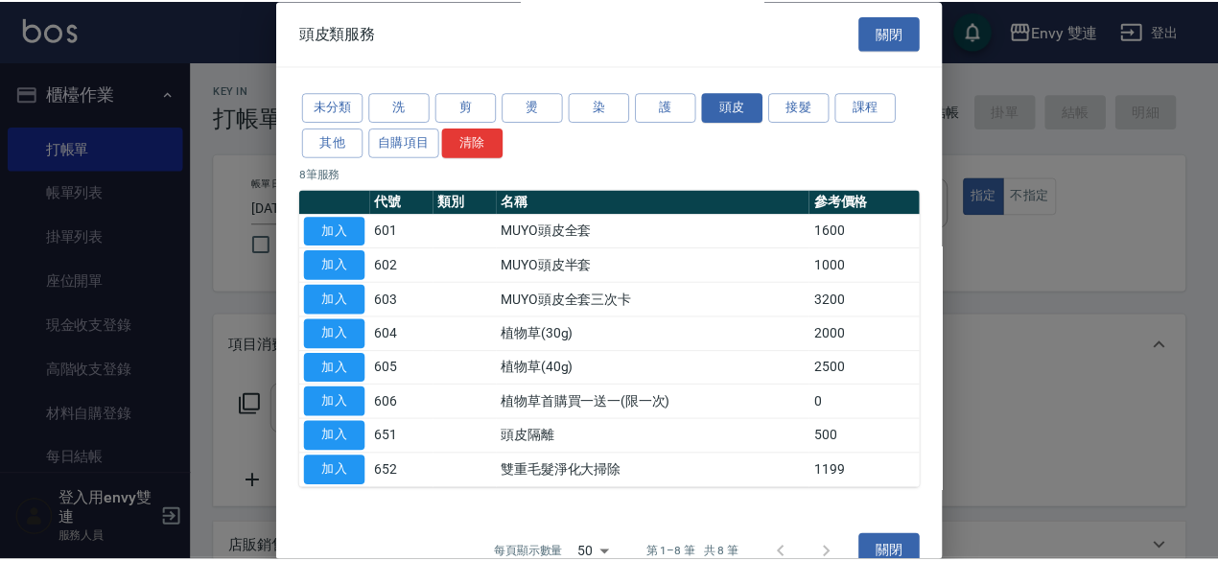
scroll to position [29, 0]
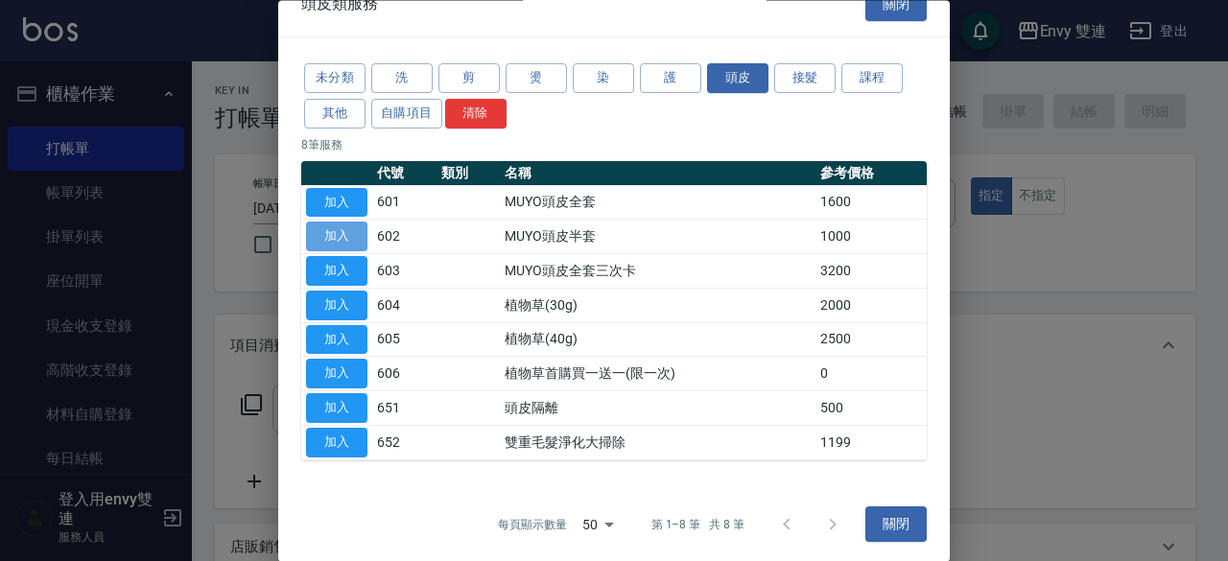
click at [359, 237] on button "加入" at bounding box center [336, 238] width 61 height 30
type input "MUYO頭皮半套(602)"
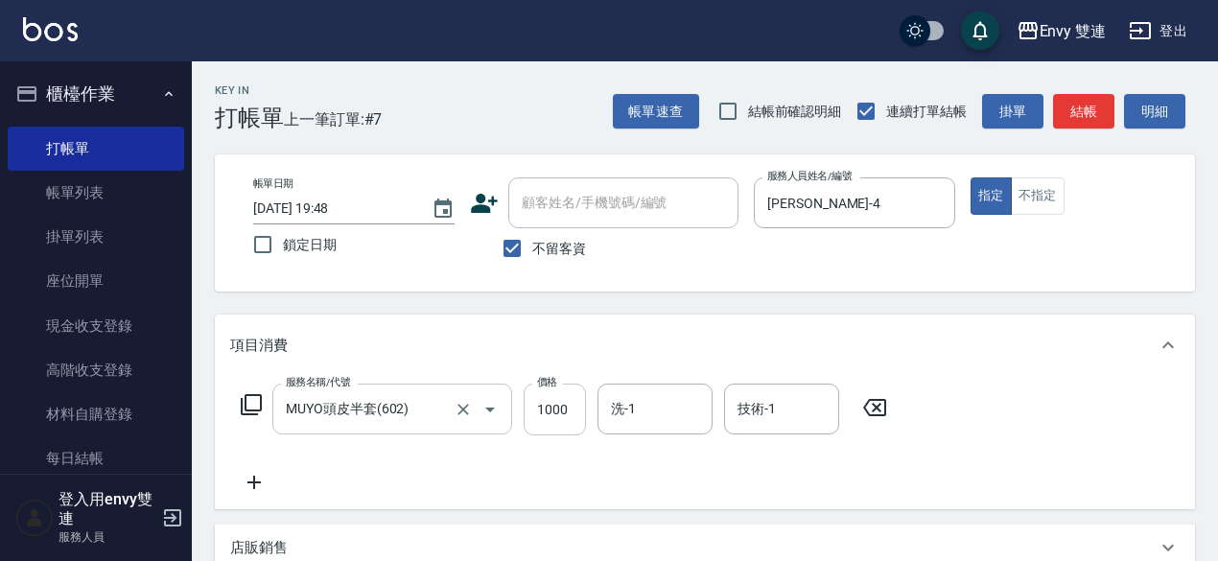
click at [555, 396] on input "1000" at bounding box center [555, 410] width 62 height 52
type input "1100"
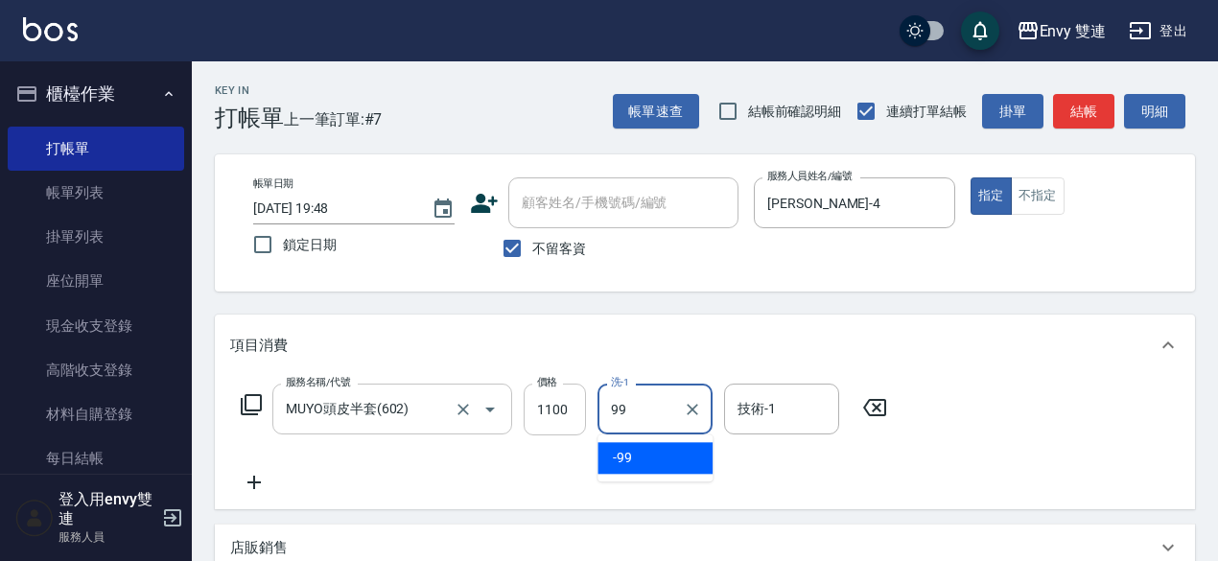
type input "-99"
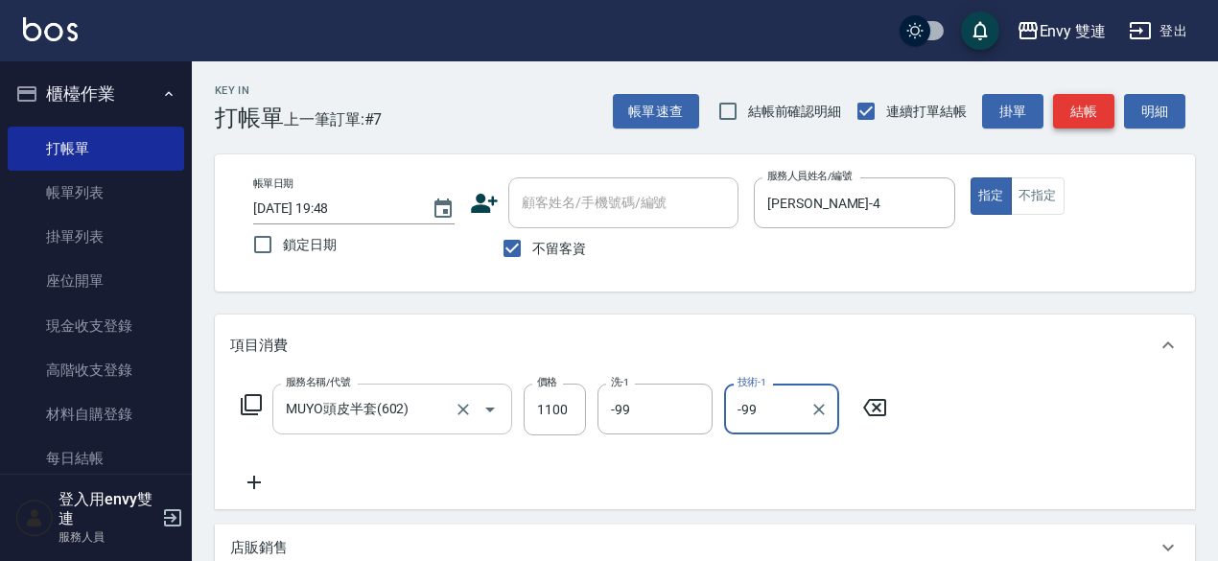
type input "-99"
click at [1092, 107] on button "結帳" at bounding box center [1083, 111] width 61 height 35
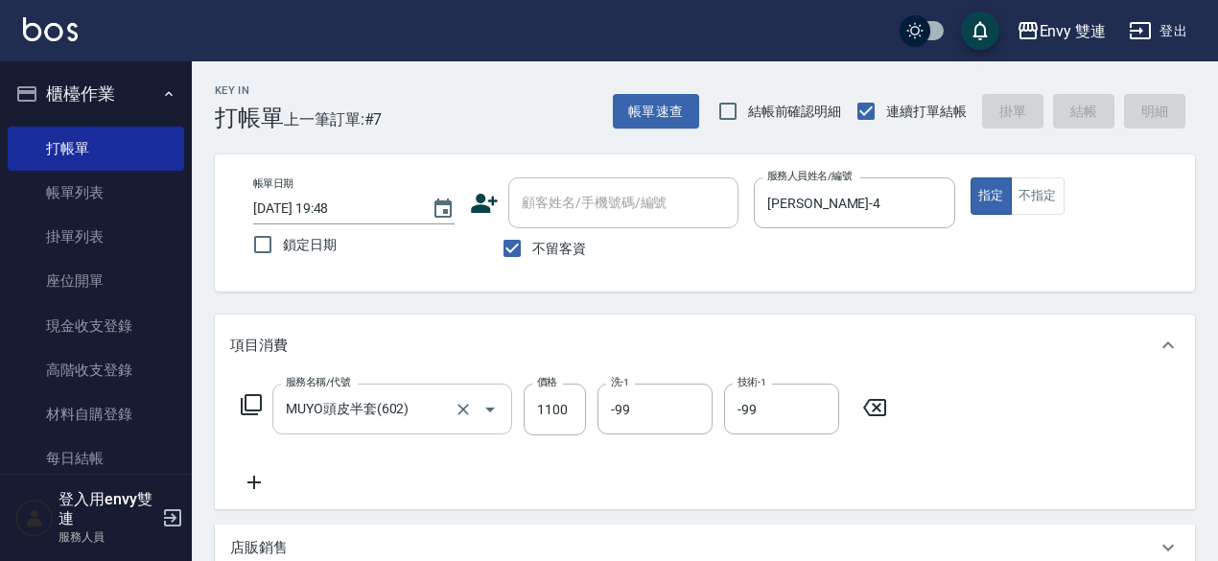
type input "2025/10/13 19:49"
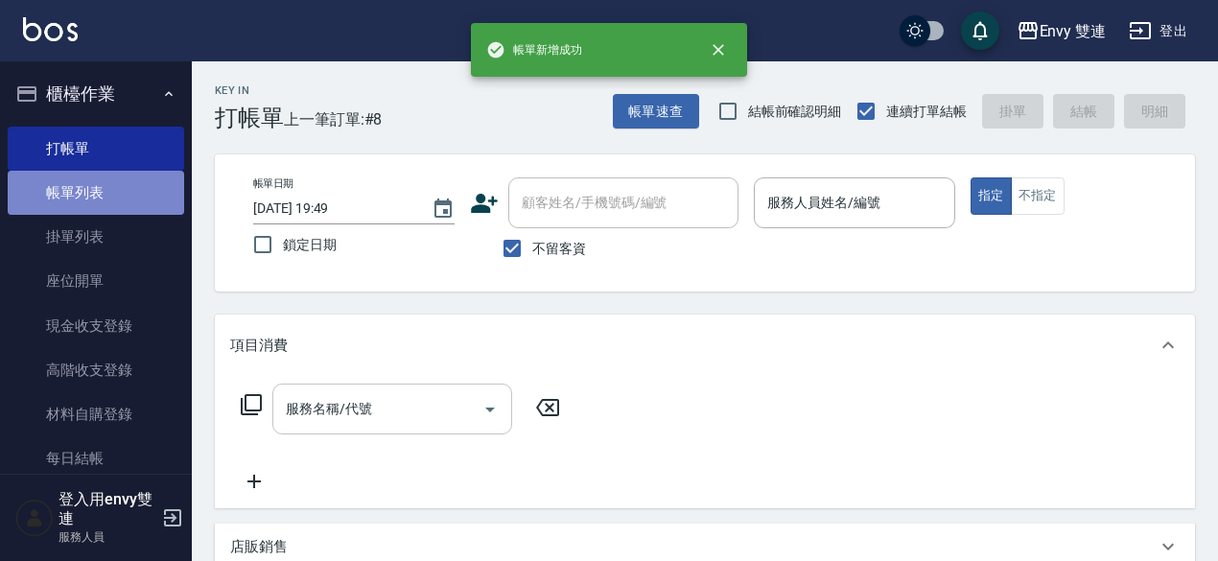
click at [103, 186] on link "帳單列表" at bounding box center [96, 193] width 176 height 44
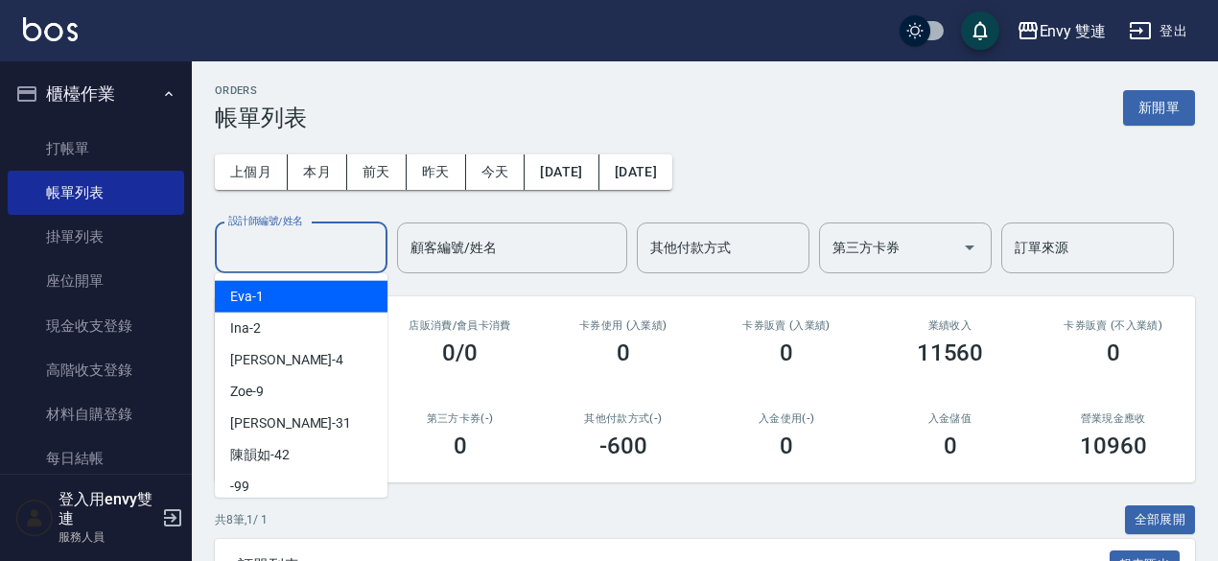
click at [291, 247] on input "設計師編號/姓名" at bounding box center [300, 248] width 155 height 34
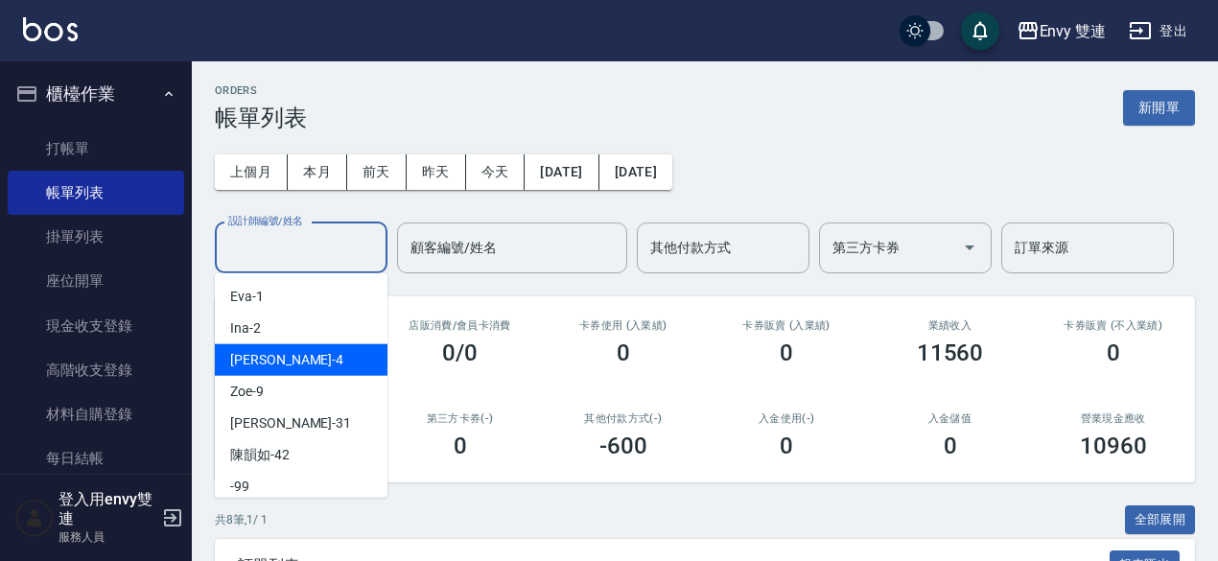
click at [311, 358] on div "Allan -4" at bounding box center [301, 360] width 173 height 32
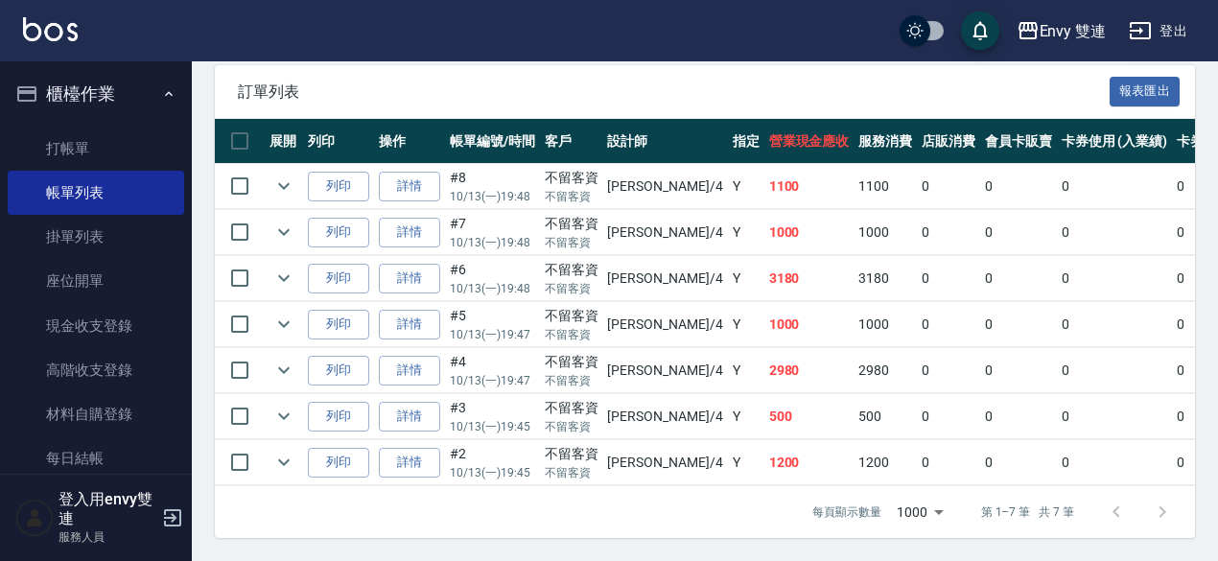
scroll to position [240, 0]
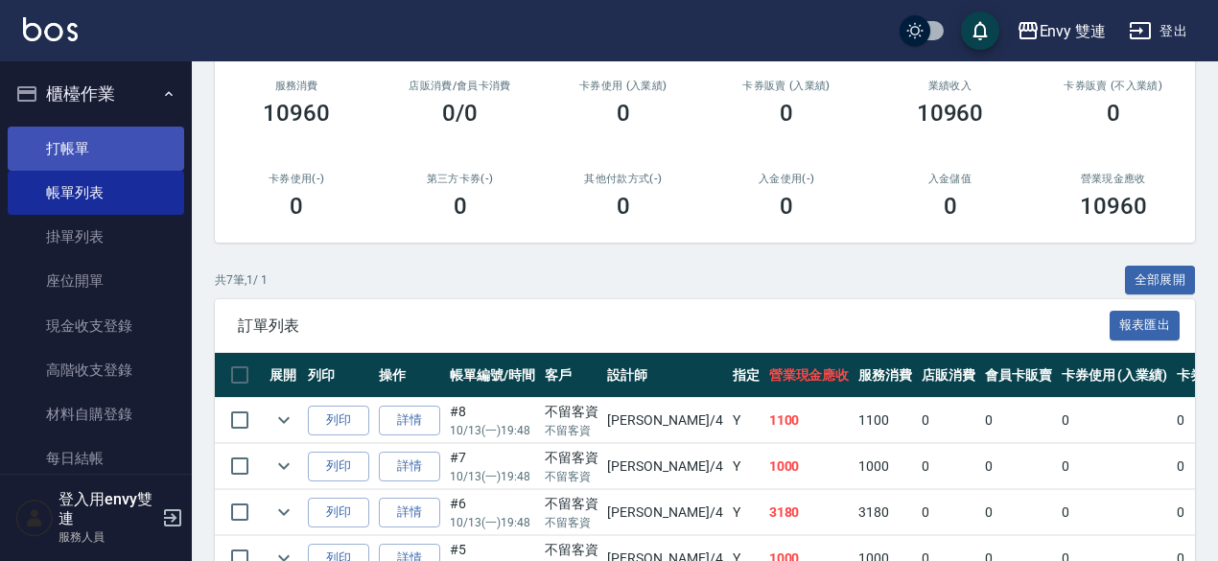
type input "Allan-4"
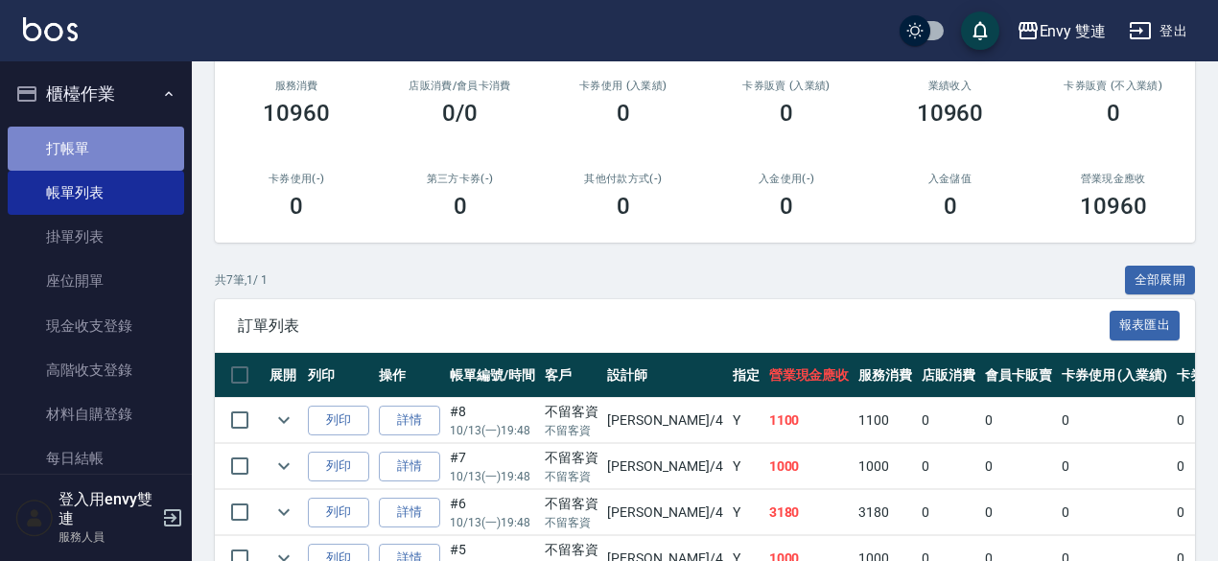
click at [115, 164] on link "打帳單" at bounding box center [96, 149] width 176 height 44
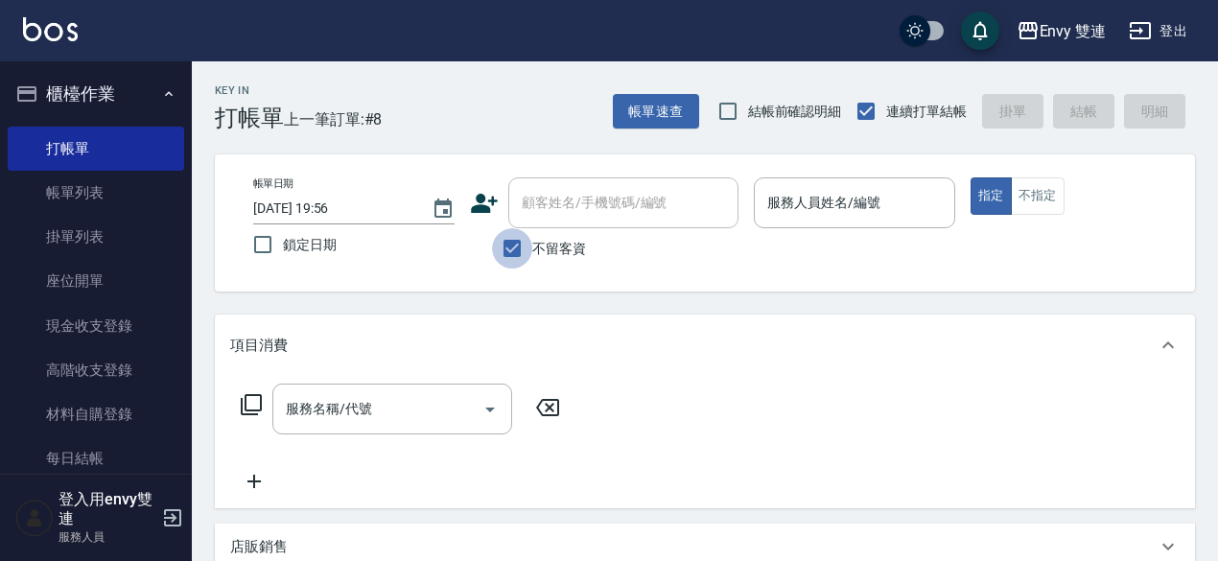
click at [518, 249] on input "不留客資" at bounding box center [512, 248] width 40 height 40
checkbox input "true"
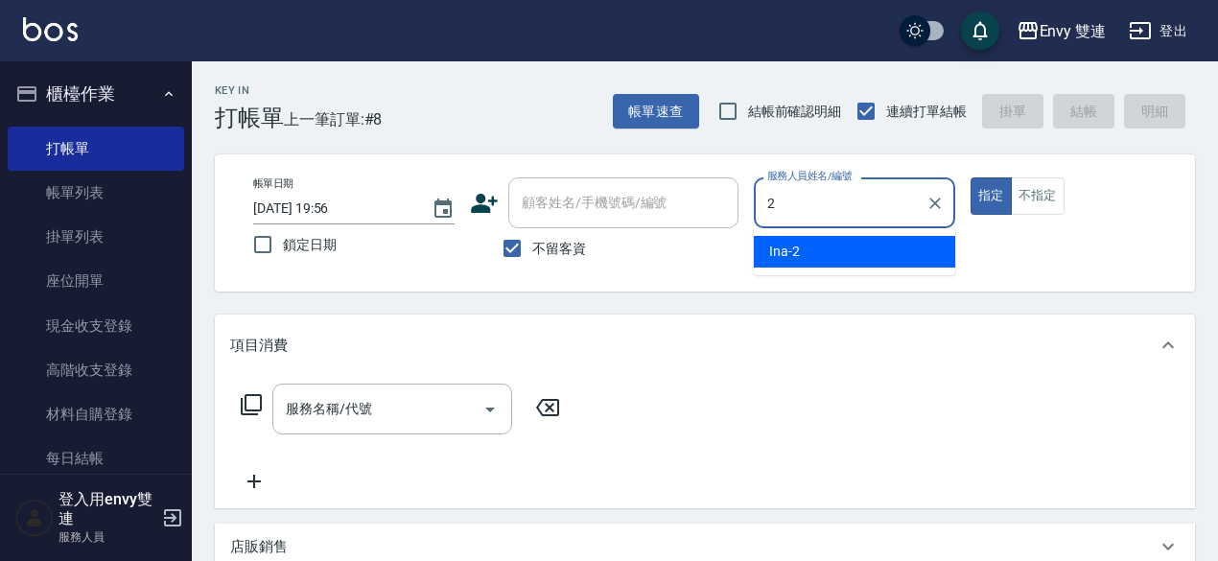
type input "Ina-2"
type button "true"
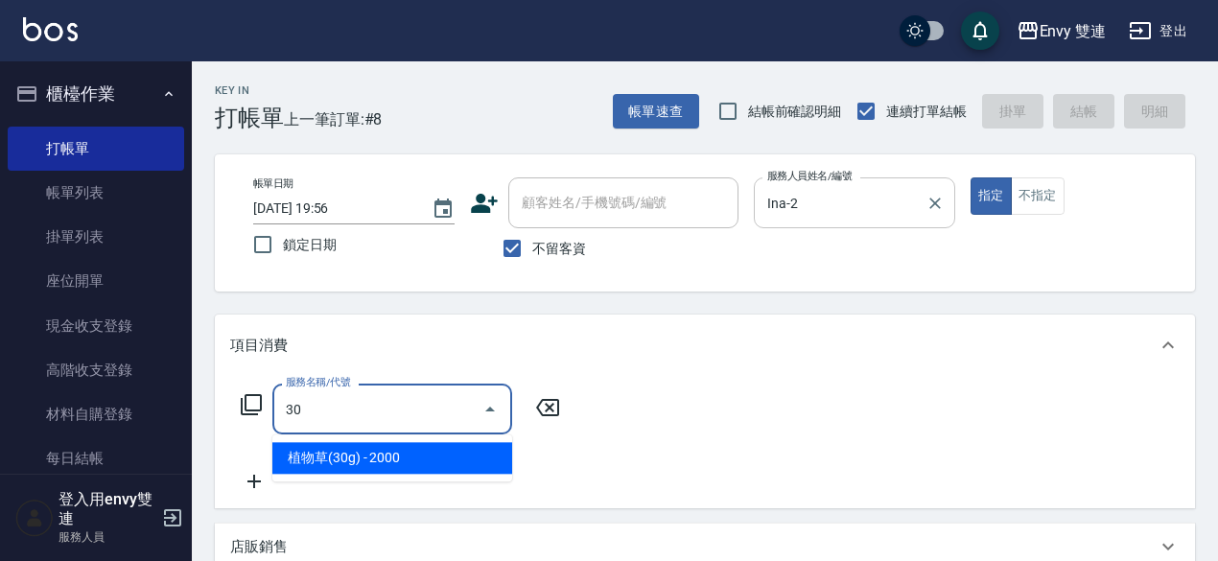
type input "3"
type input "染髮(401)"
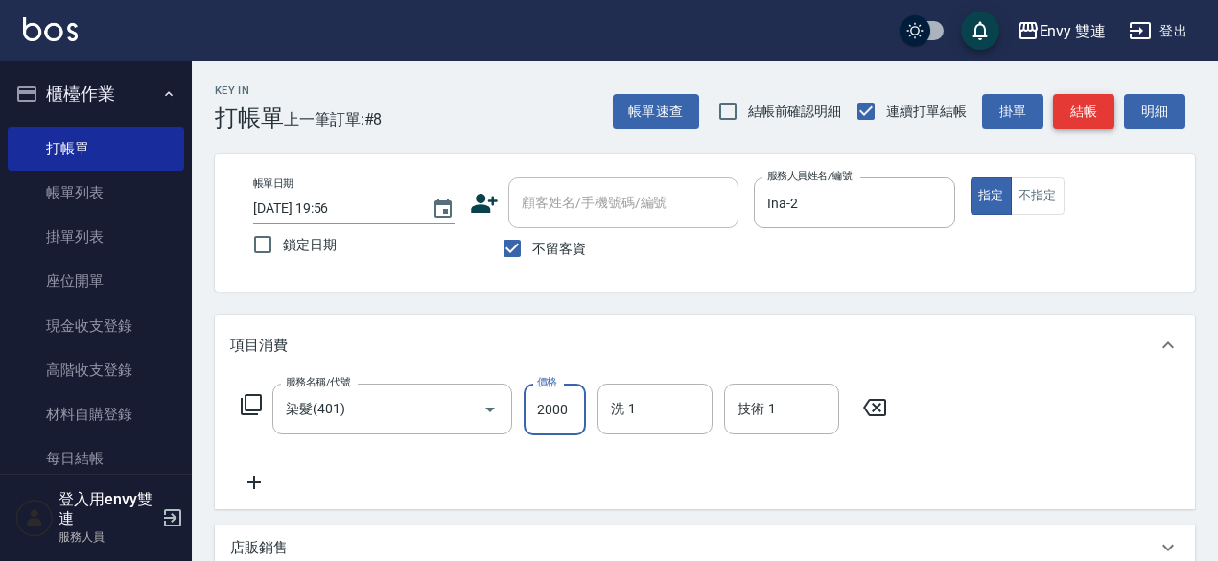
type input "2000"
click at [1088, 121] on button "結帳" at bounding box center [1083, 111] width 61 height 35
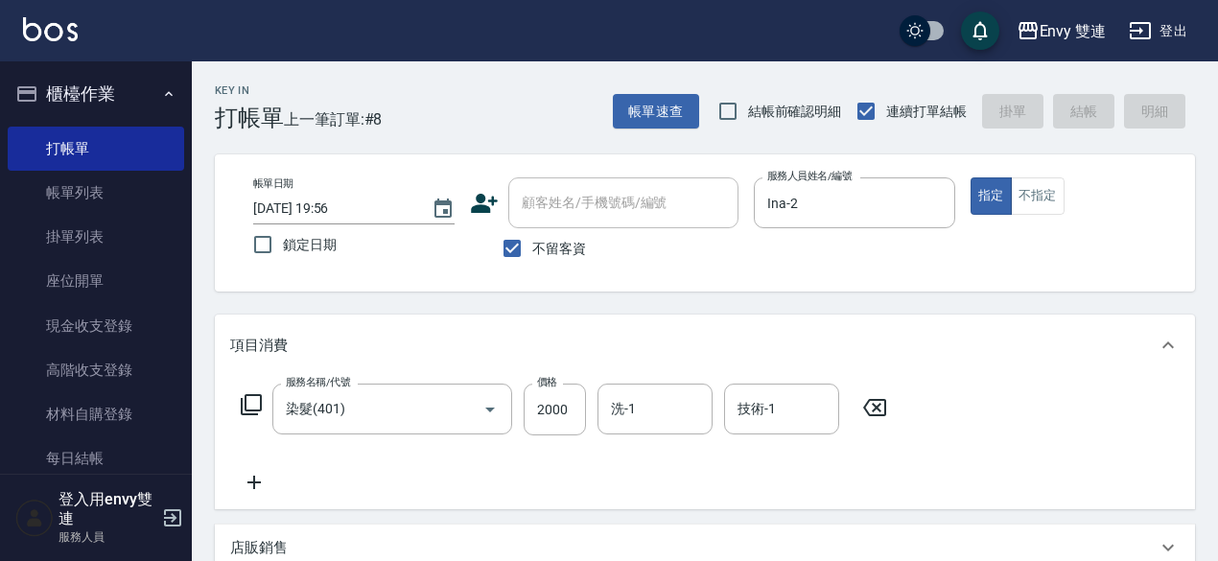
type input "2025/10/13 19:57"
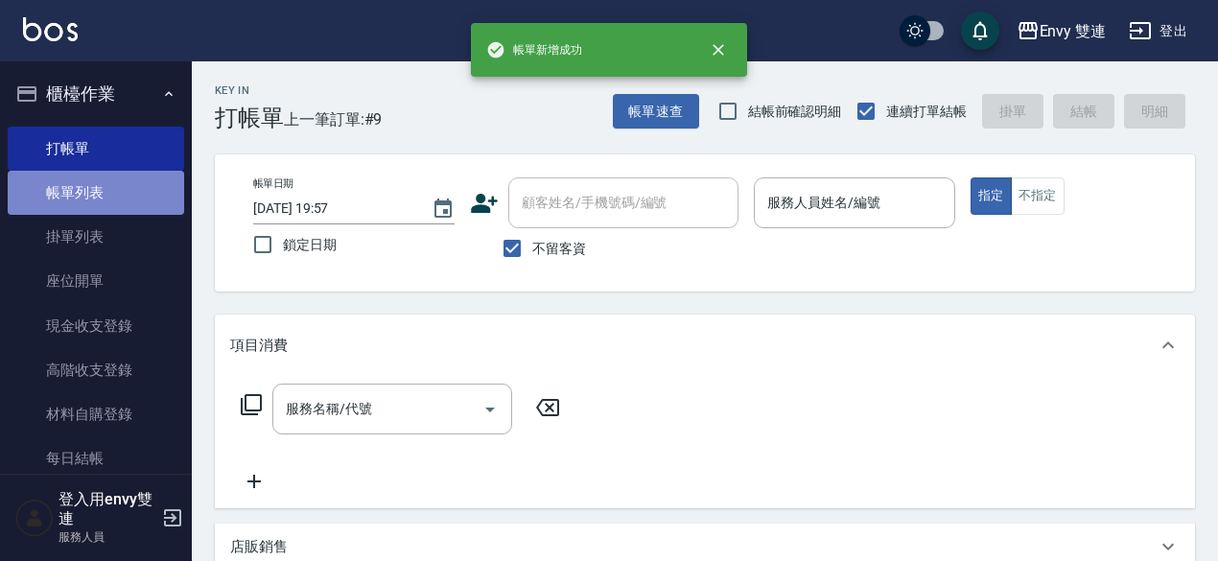
click at [129, 172] on link "帳單列表" at bounding box center [96, 193] width 176 height 44
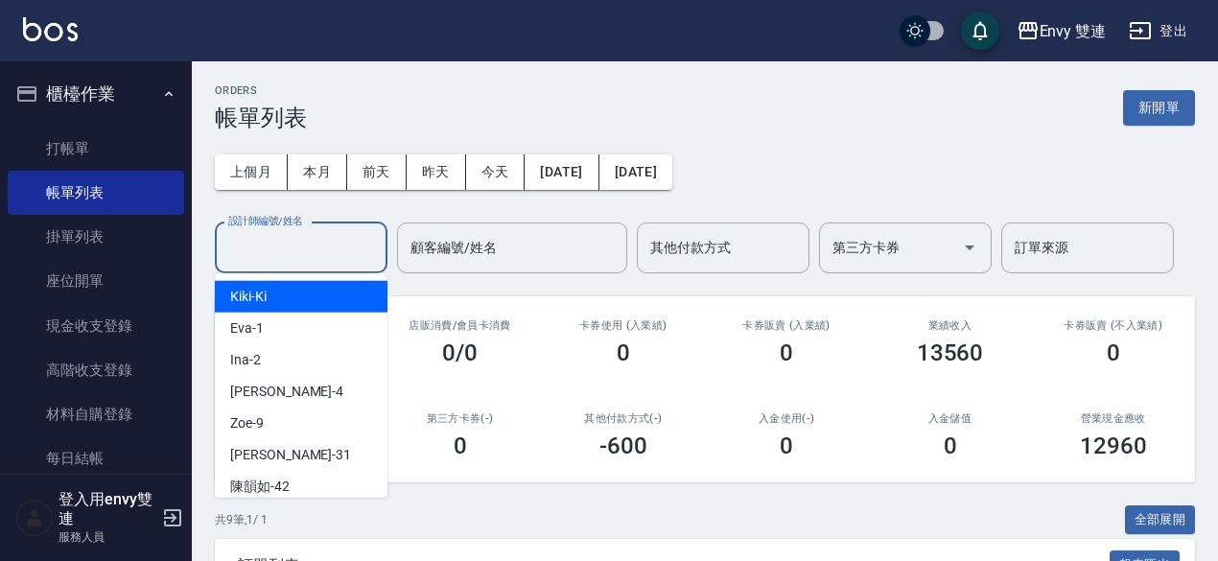
click at [309, 258] on input "設計師編號/姓名" at bounding box center [300, 248] width 155 height 34
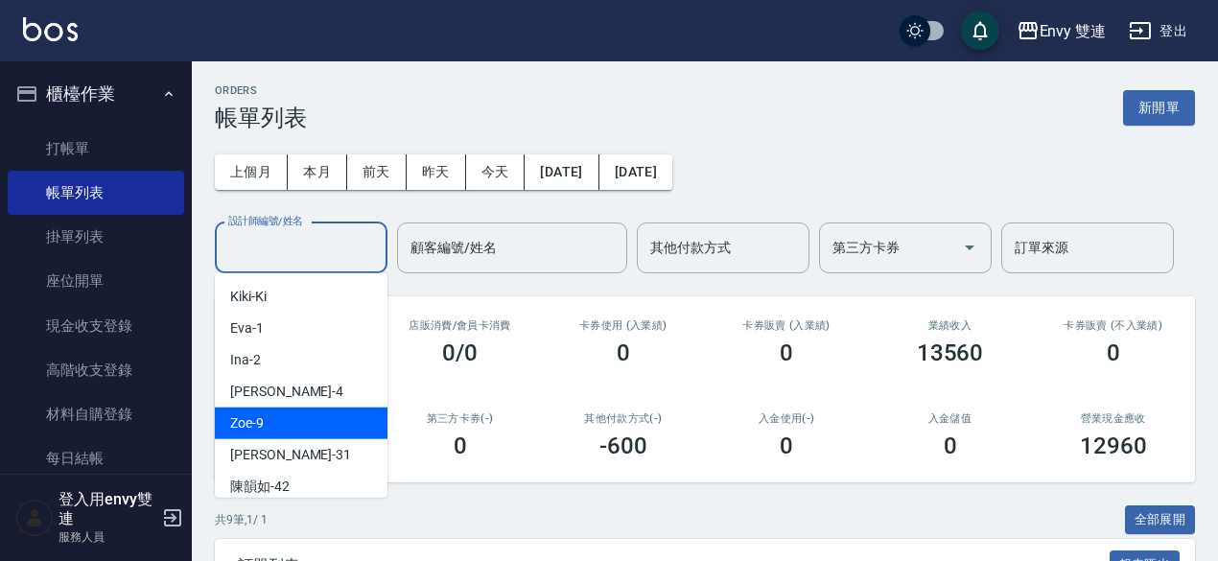
click at [309, 427] on div "Zoe -9" at bounding box center [301, 424] width 173 height 32
type input "Zoe-9"
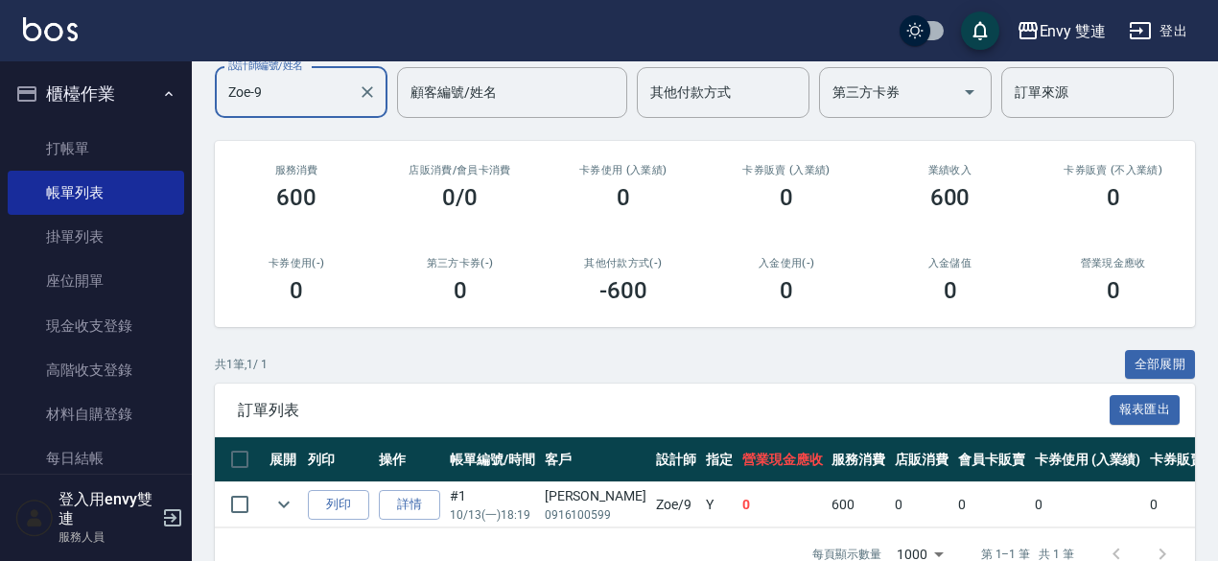
scroll to position [211, 0]
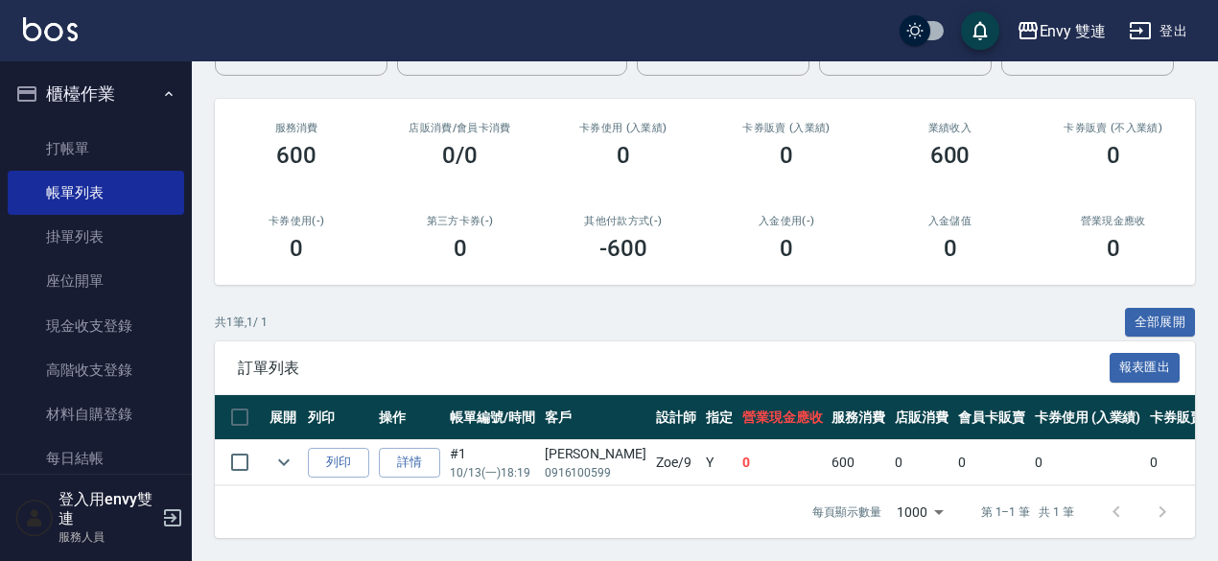
click at [708, 99] on div "卡券販賣 (入業績) 0" at bounding box center [786, 145] width 163 height 93
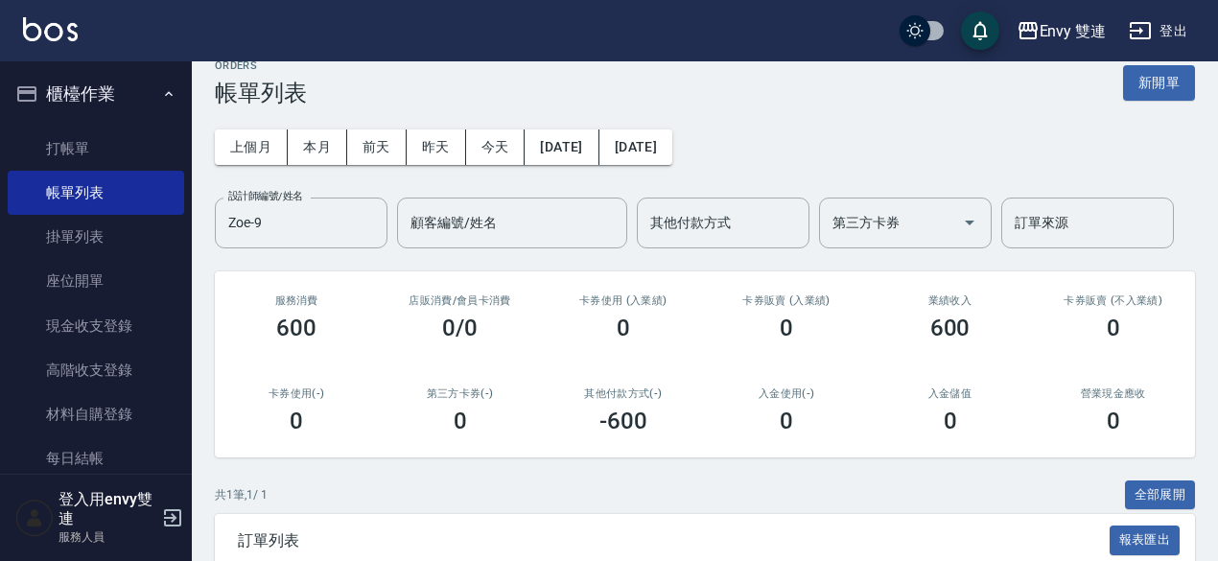
scroll to position [0, 0]
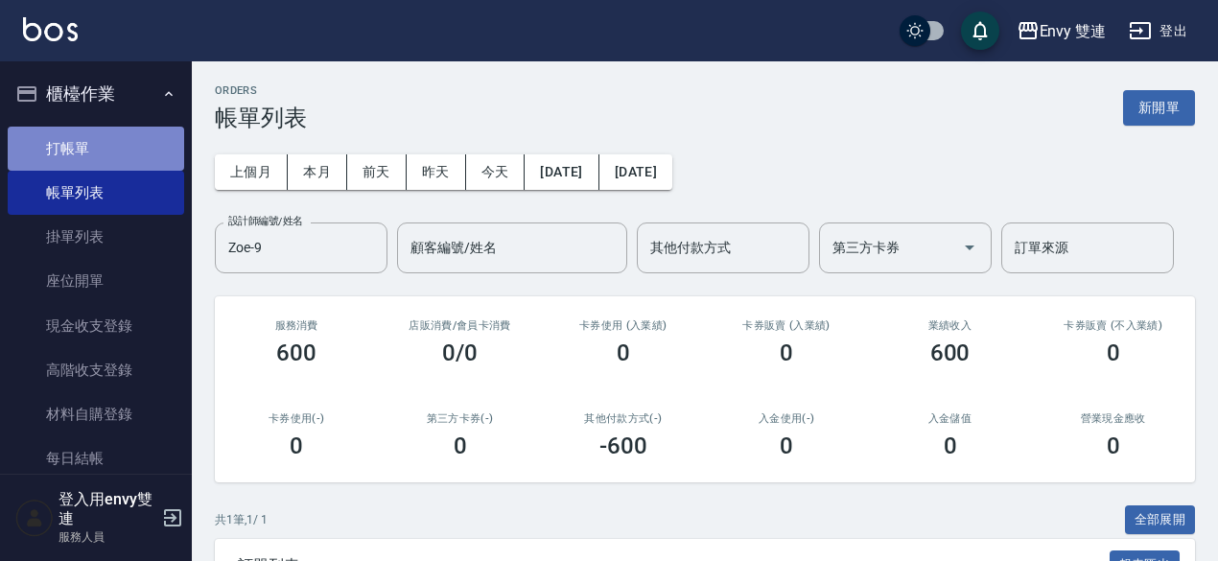
click at [112, 158] on link "打帳單" at bounding box center [96, 149] width 176 height 44
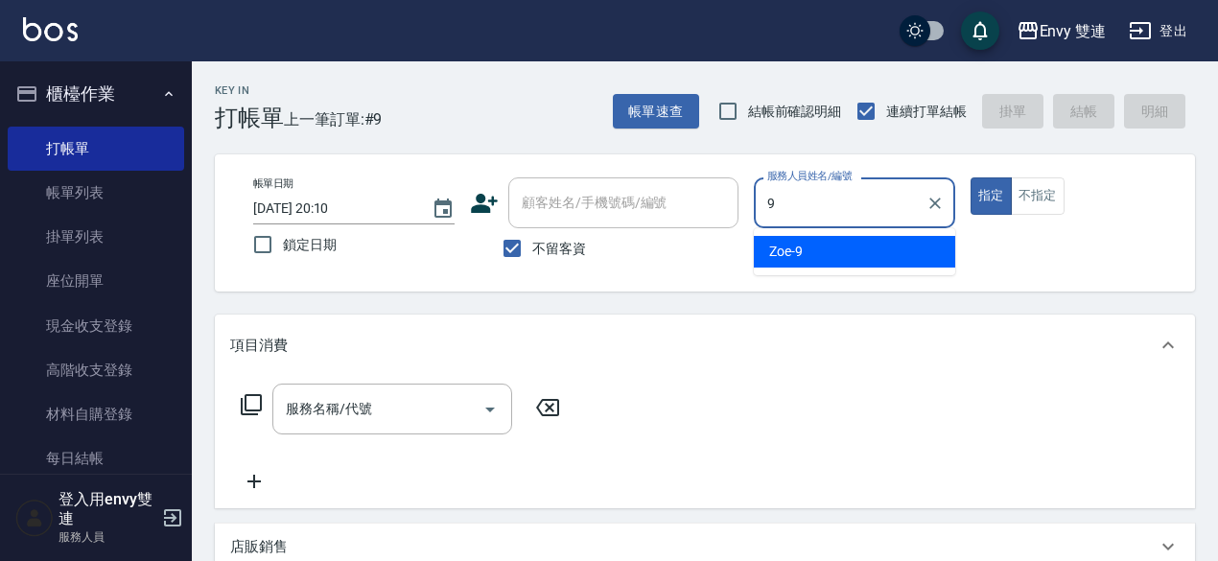
type input "Zoe-9"
type button "true"
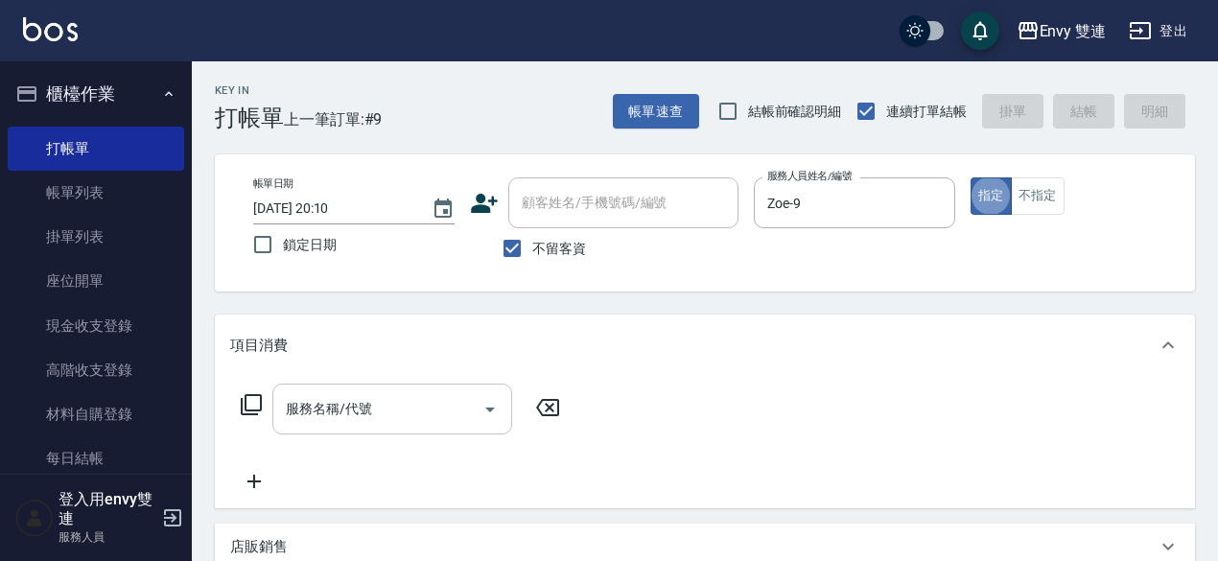
click at [376, 388] on div "服務名稱/代號" at bounding box center [392, 409] width 240 height 51
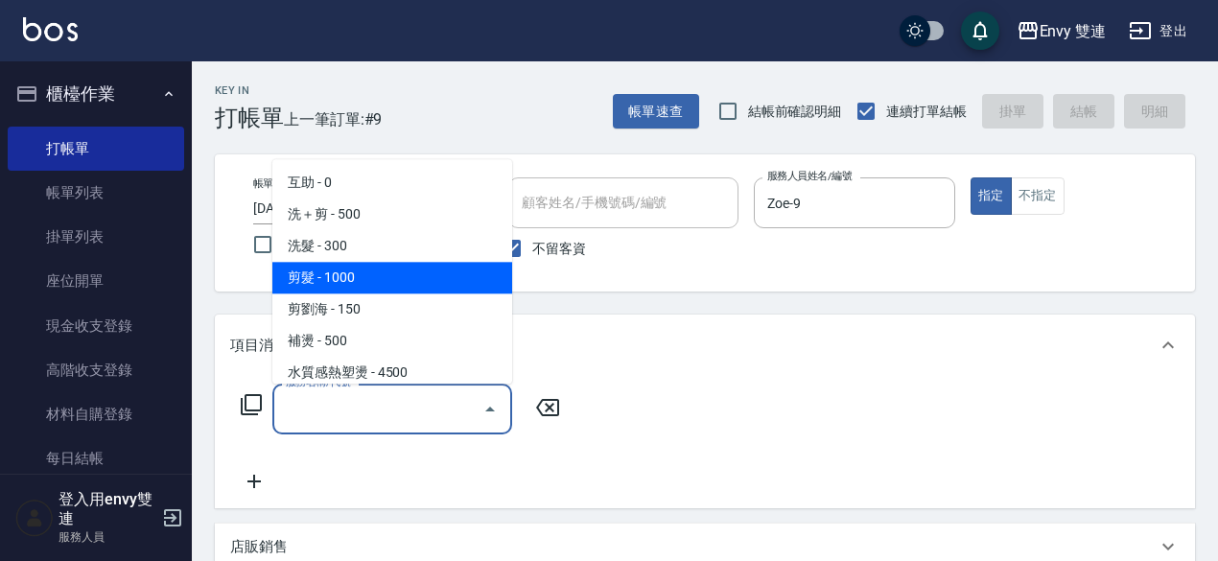
click at [352, 277] on span "剪髮 - 1000" at bounding box center [392, 278] width 240 height 32
type input "剪髮(201)"
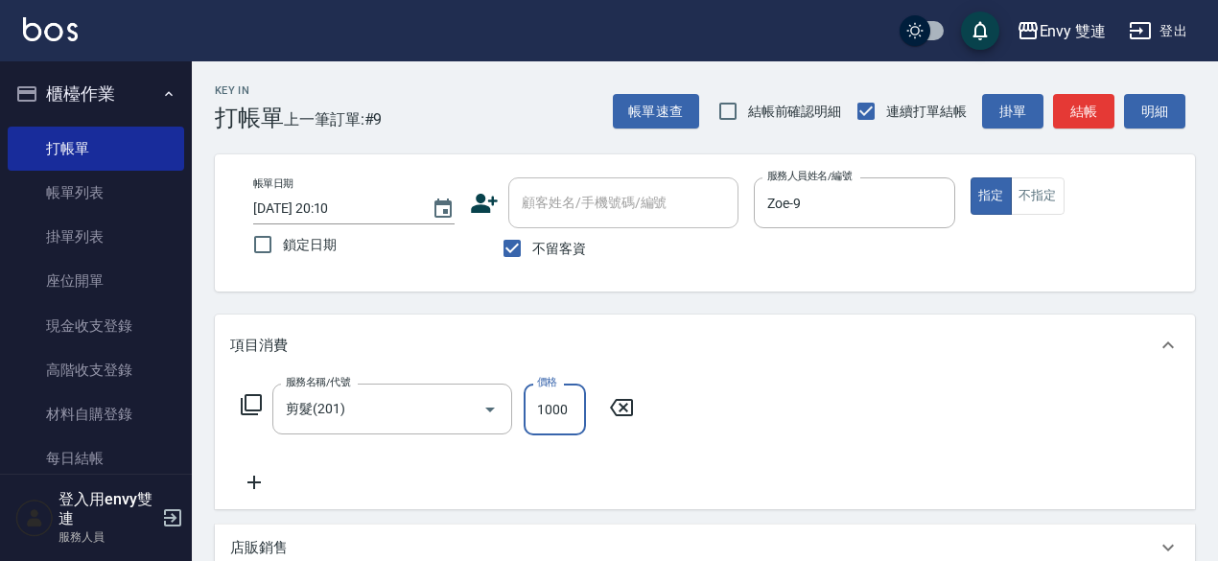
click at [535, 406] on input "1000" at bounding box center [555, 410] width 62 height 52
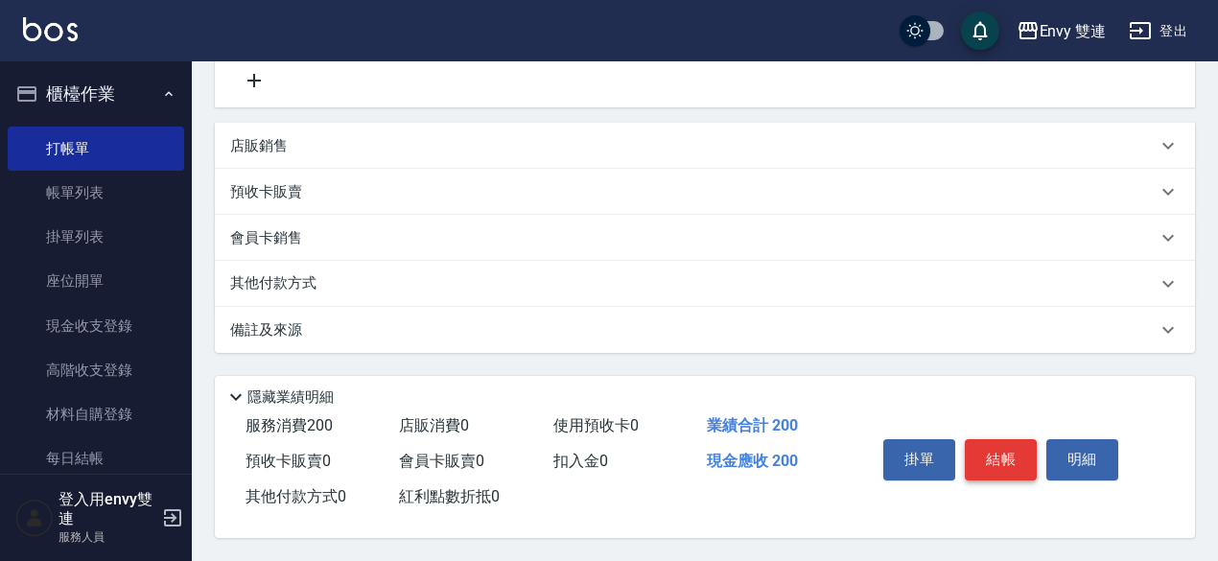
type input "200"
click at [973, 448] on button "結帳" at bounding box center [1001, 459] width 72 height 40
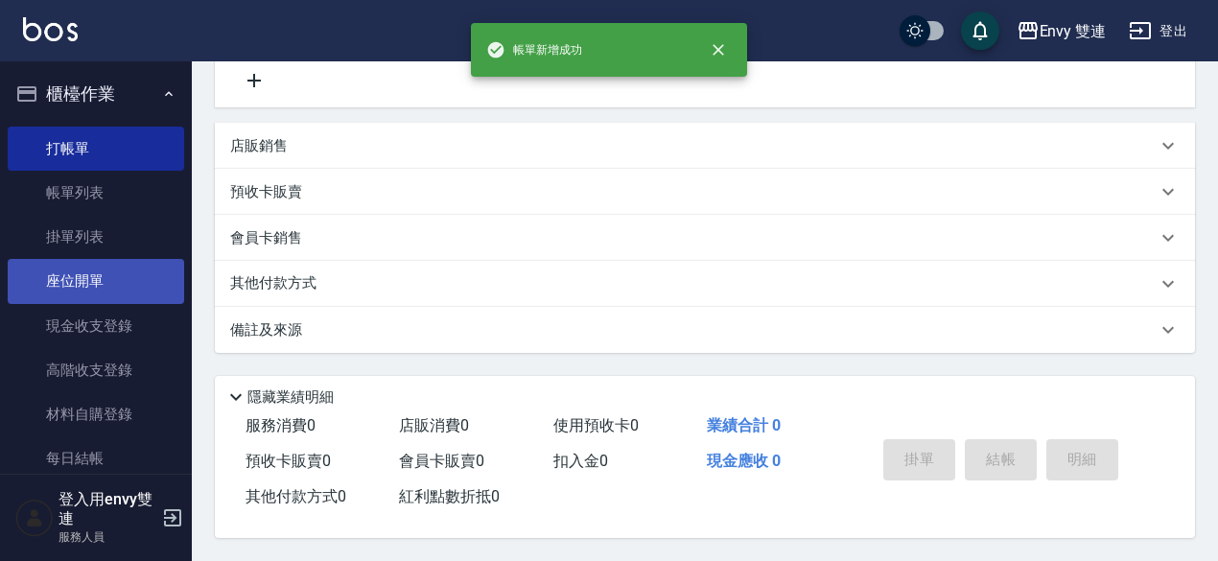
scroll to position [0, 0]
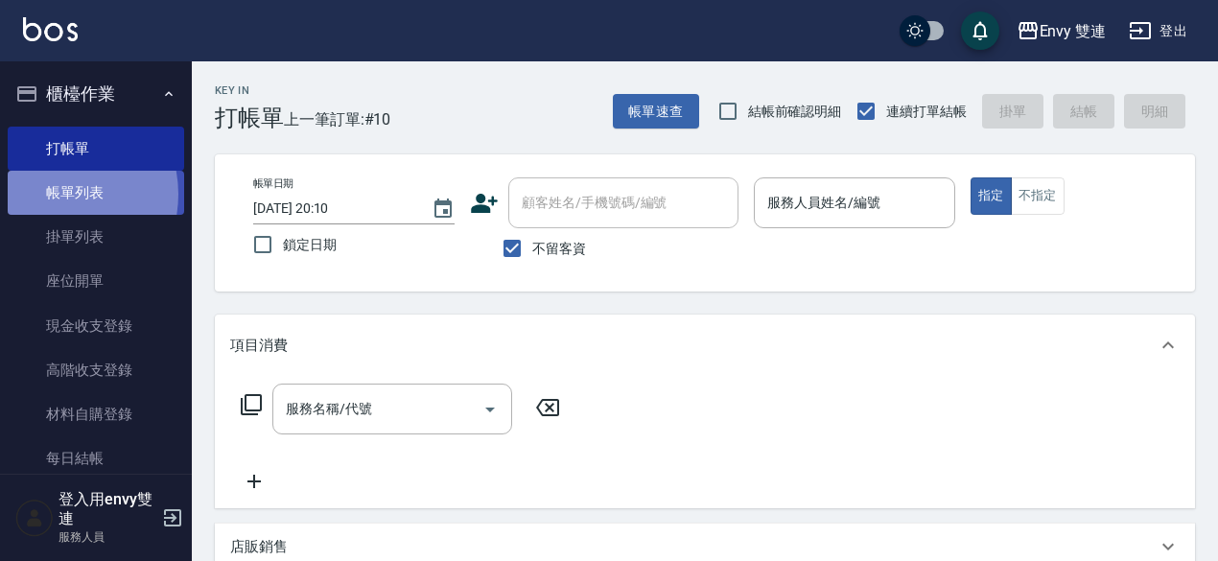
click at [50, 195] on link "帳單列表" at bounding box center [96, 193] width 176 height 44
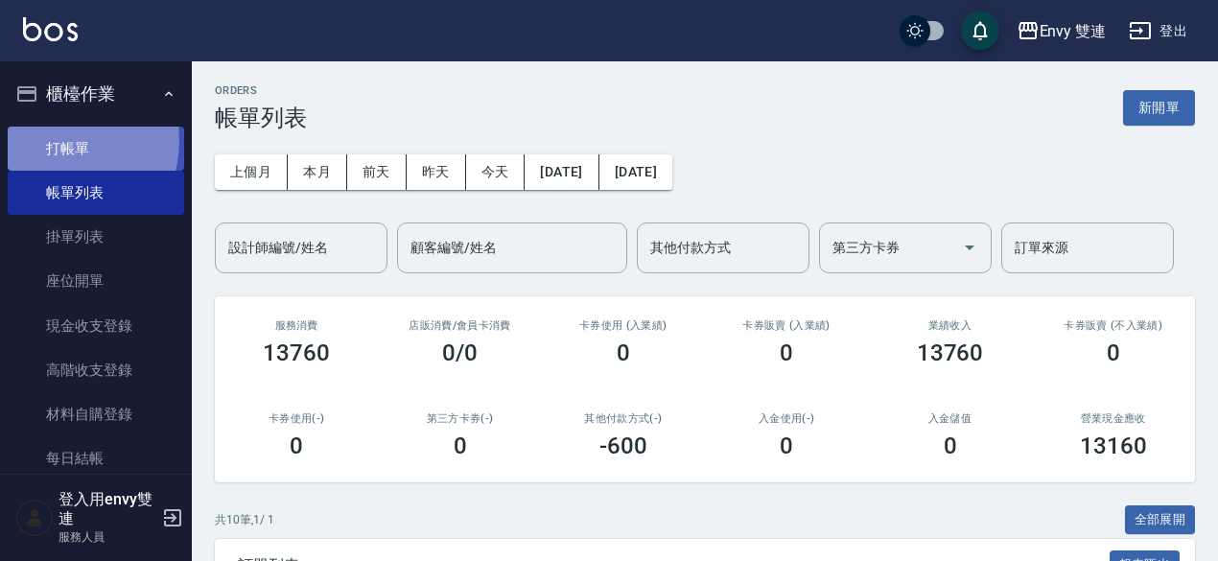
click at [54, 140] on link "打帳單" at bounding box center [96, 149] width 176 height 44
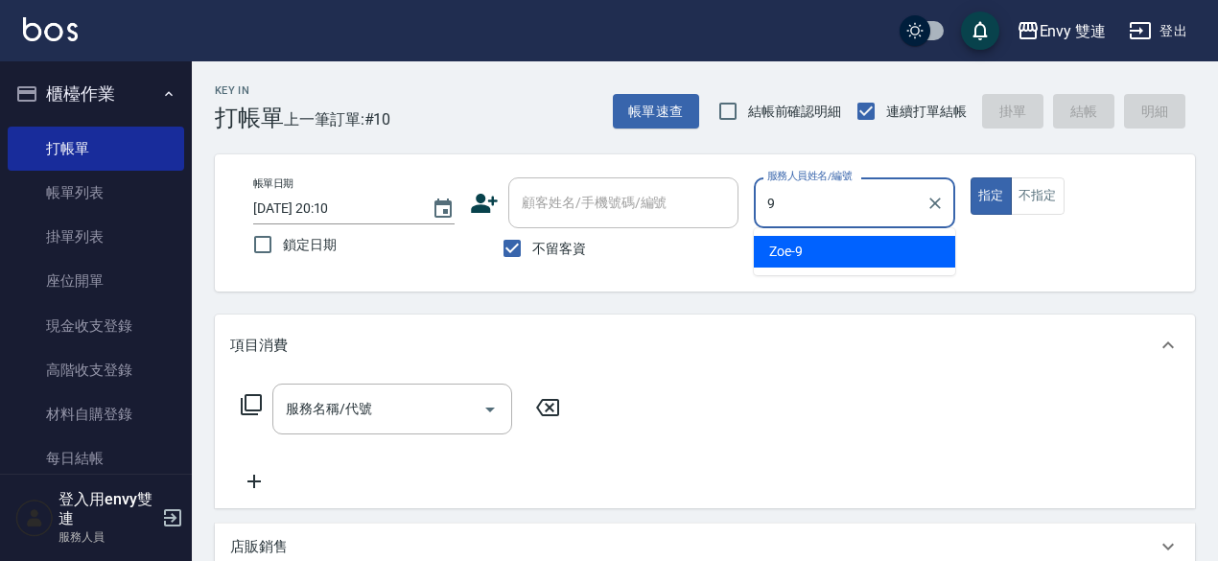
type input "Zoe-9"
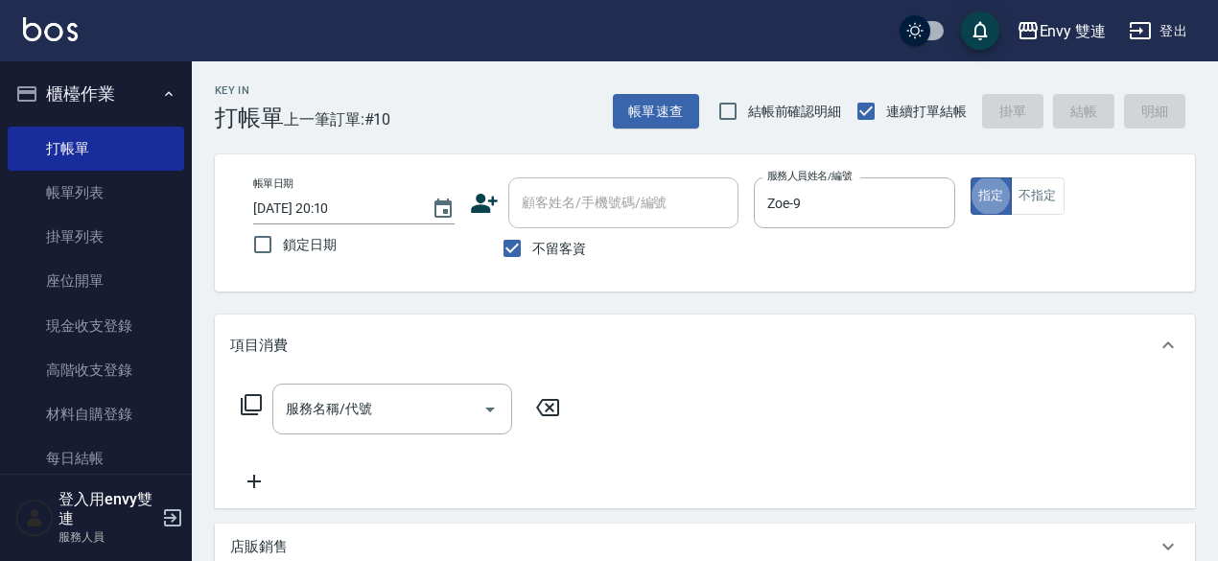
type button "true"
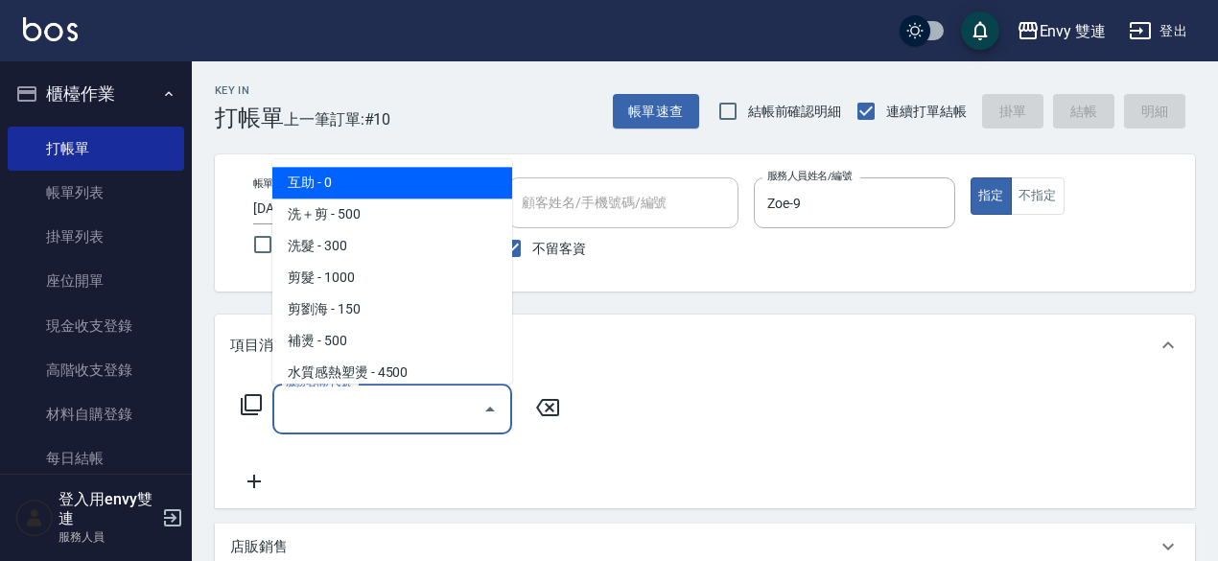
click at [395, 405] on input "服務名稱/代號" at bounding box center [378, 409] width 194 height 34
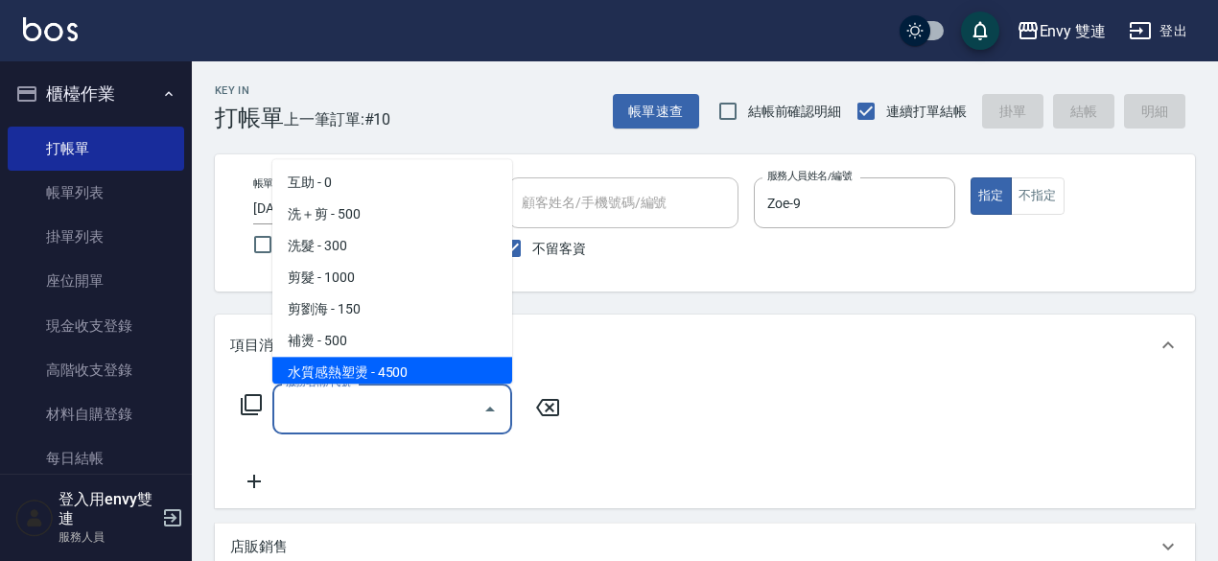
click at [393, 375] on span "水質感熱塑燙 - 4500" at bounding box center [392, 373] width 240 height 32
type input "水質感熱塑燙(302)"
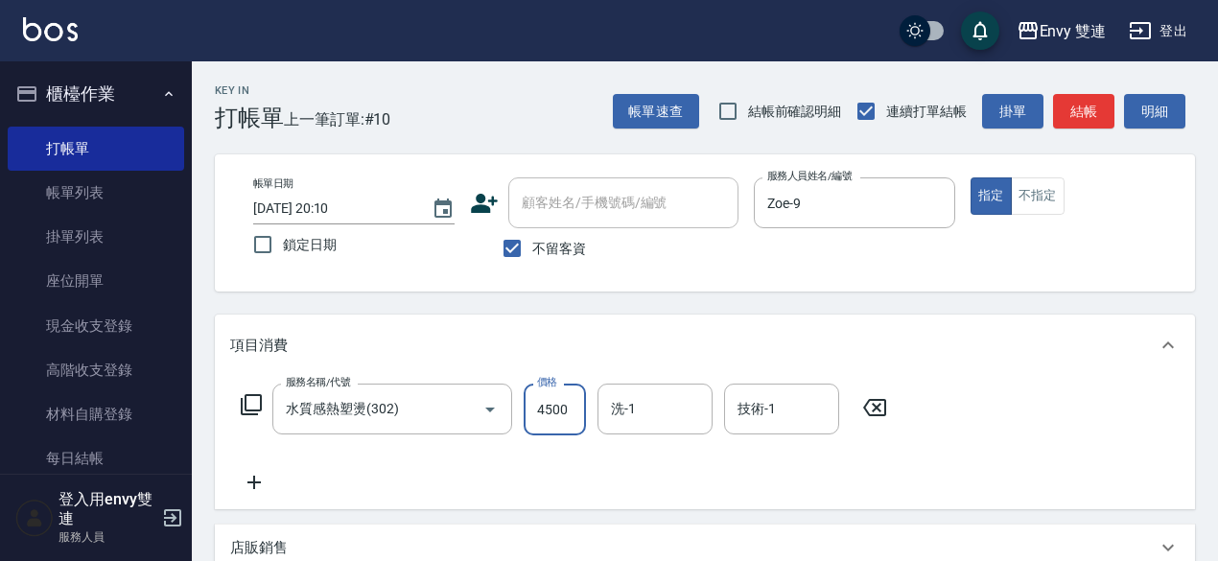
click at [562, 409] on input "4500" at bounding box center [555, 410] width 62 height 52
type input "1500"
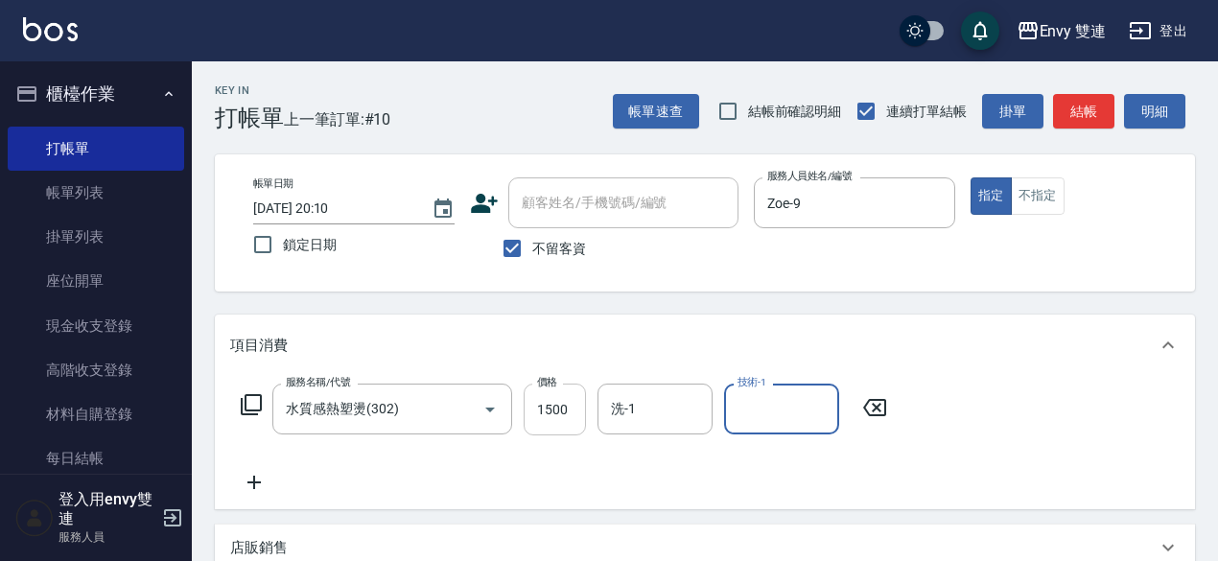
scroll to position [409, 0]
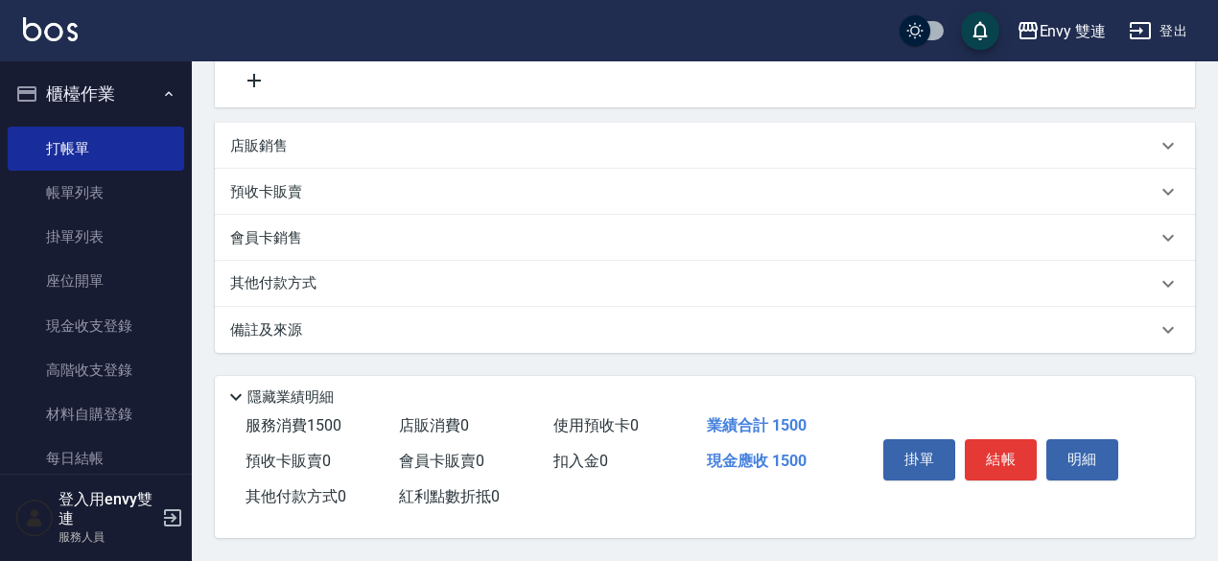
click at [345, 276] on div "其他付款方式" at bounding box center [693, 283] width 927 height 21
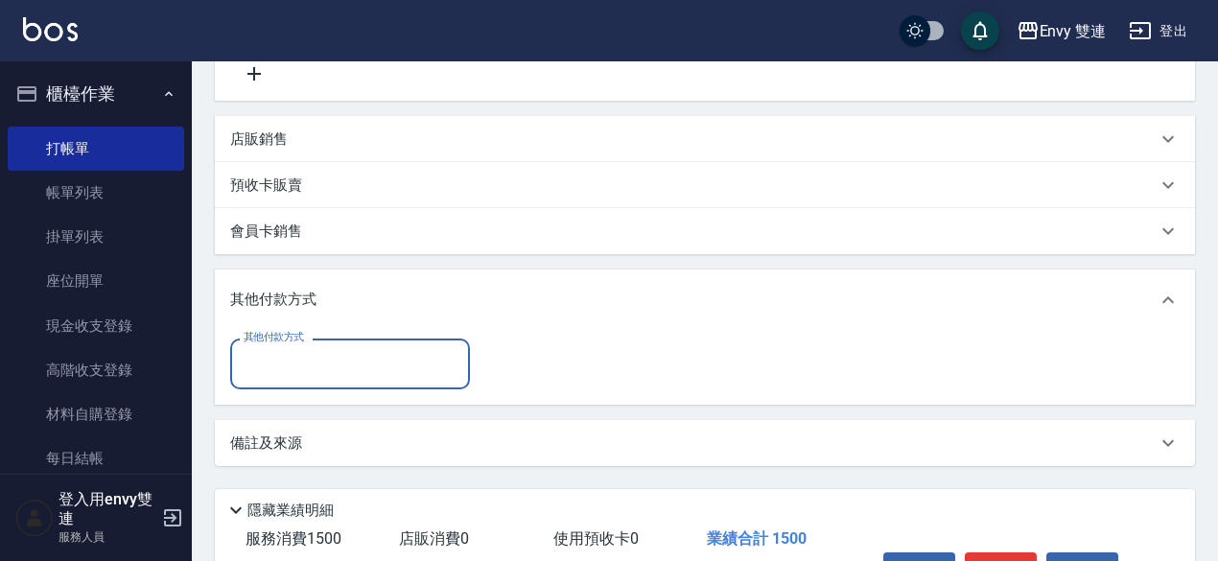
scroll to position [0, 0]
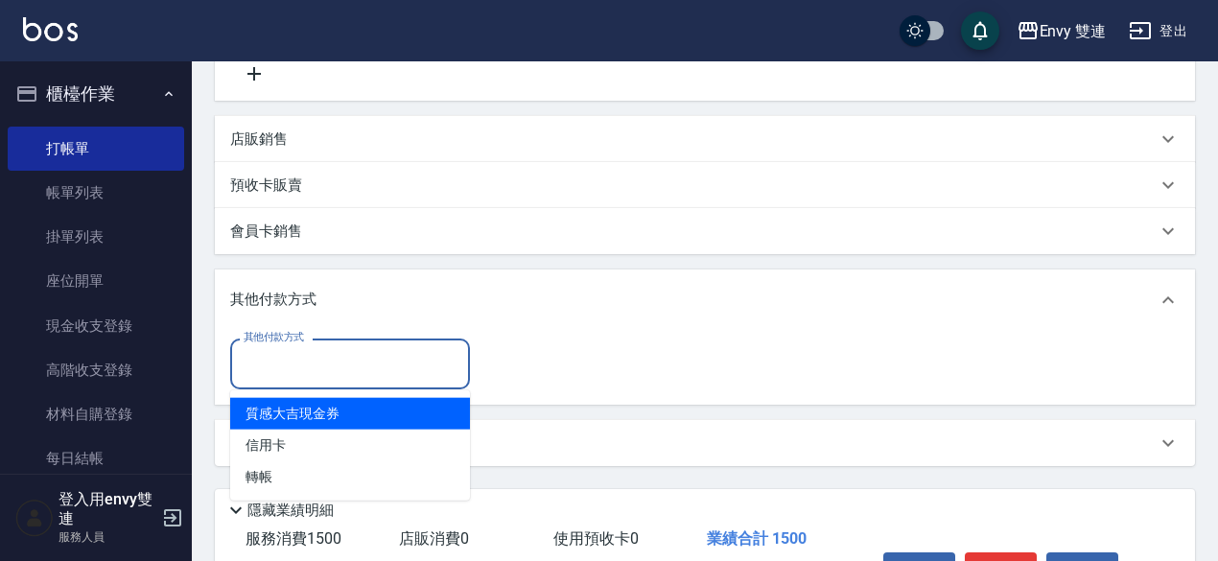
click at [269, 352] on input "其他付款方式" at bounding box center [350, 364] width 223 height 34
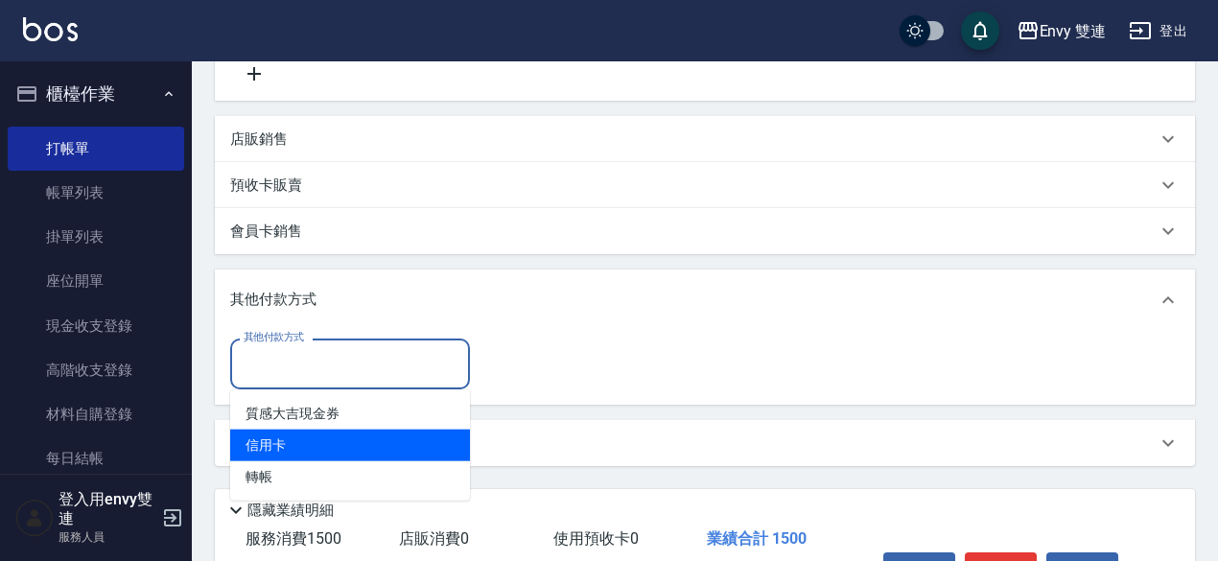
click at [282, 458] on span "信用卡" at bounding box center [350, 446] width 240 height 32
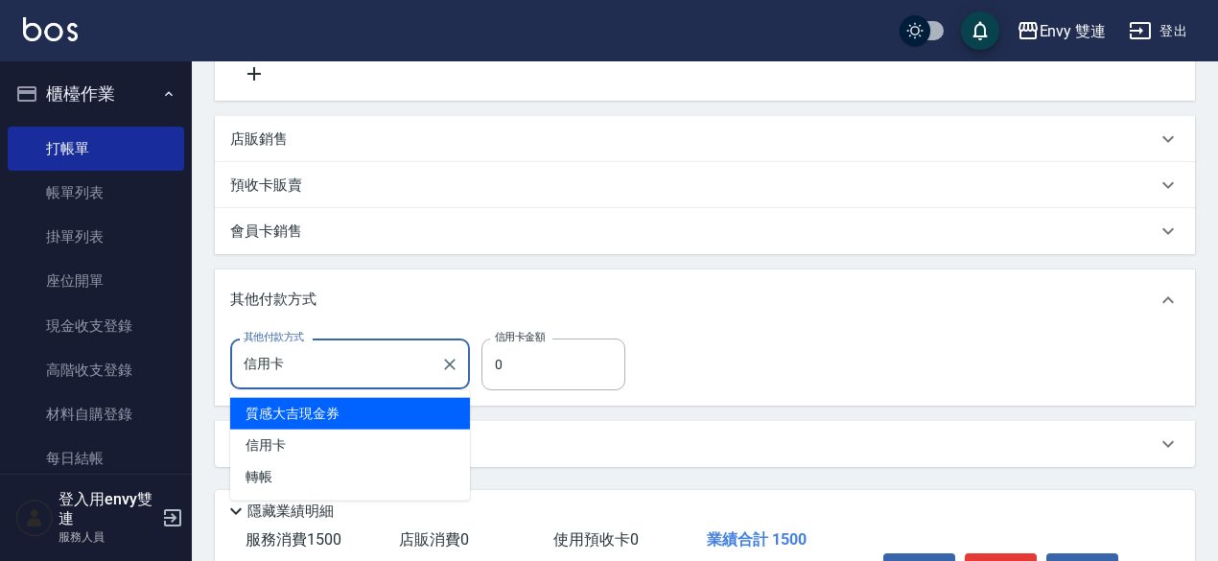
click at [366, 362] on input "信用卡" at bounding box center [336, 364] width 194 height 34
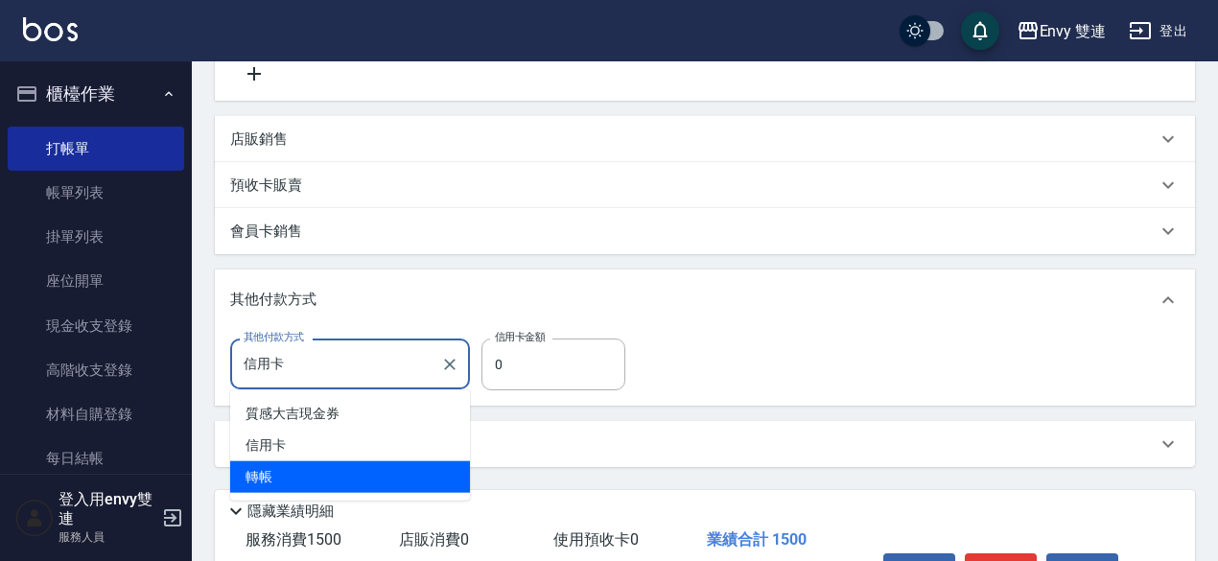
click at [304, 486] on span "轉帳" at bounding box center [350, 477] width 240 height 32
type input "轉帳"
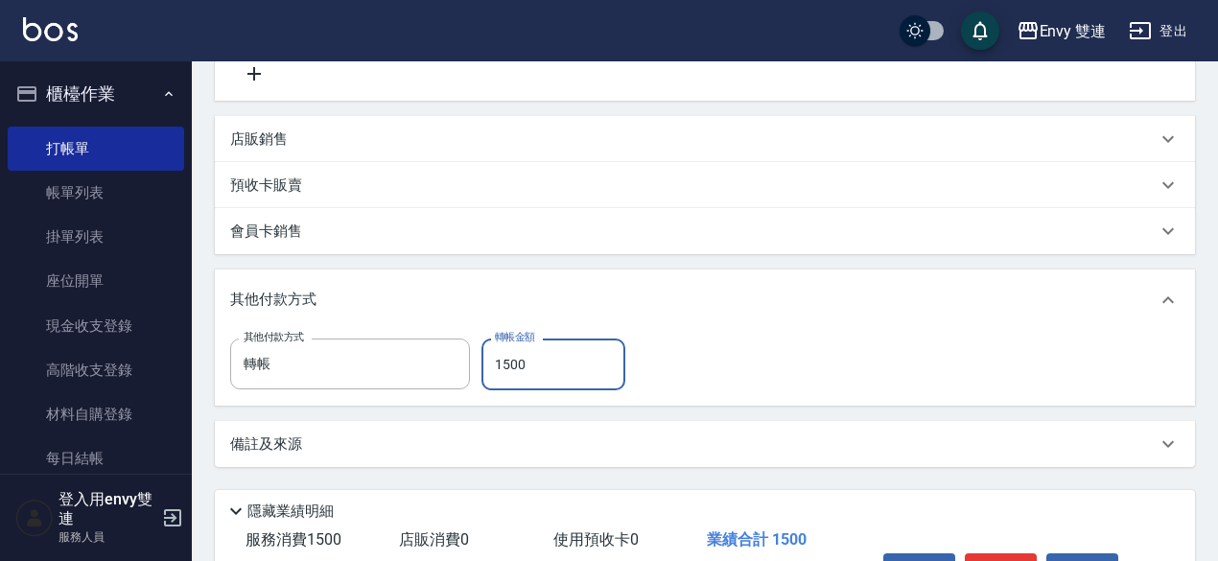
scroll to position [529, 0]
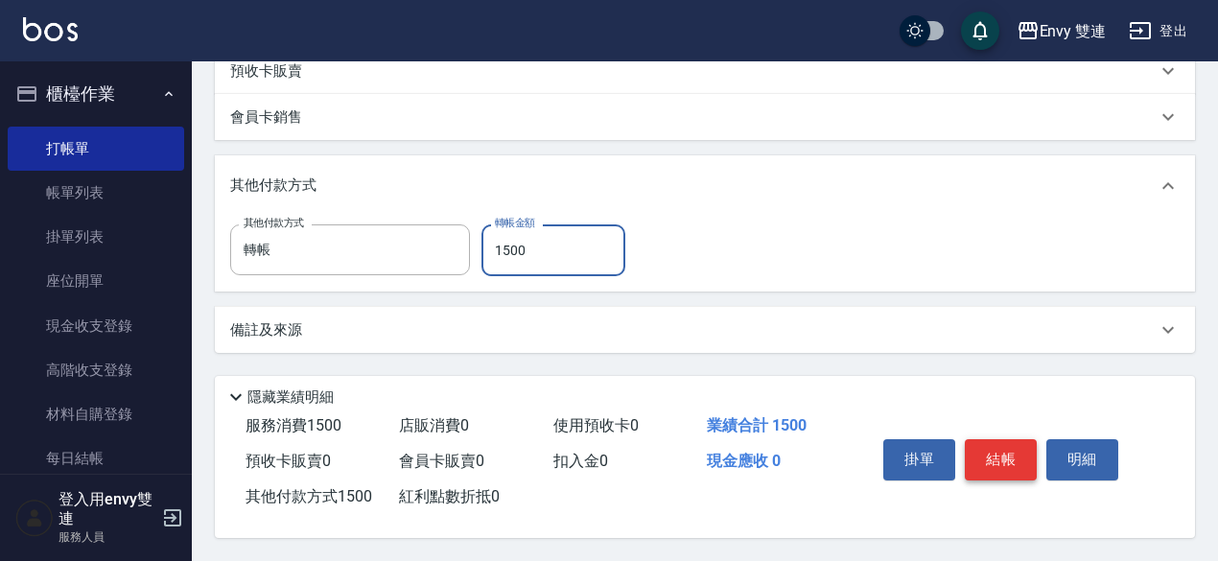
type input "1500"
click at [975, 439] on button "結帳" at bounding box center [1001, 459] width 72 height 40
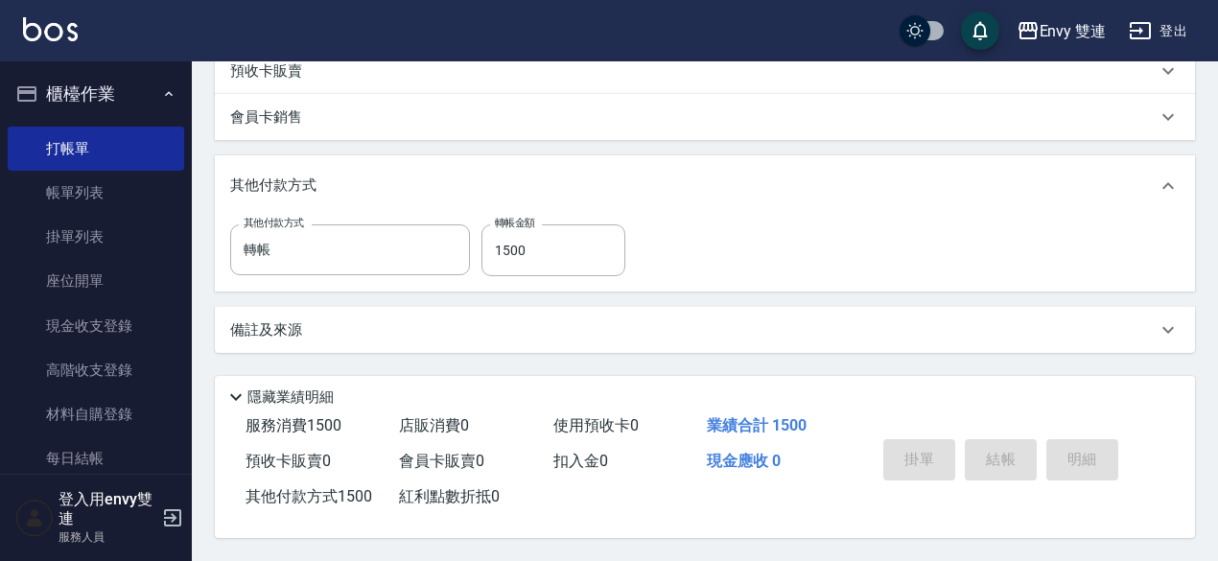
type input "2025/10/13 20:11"
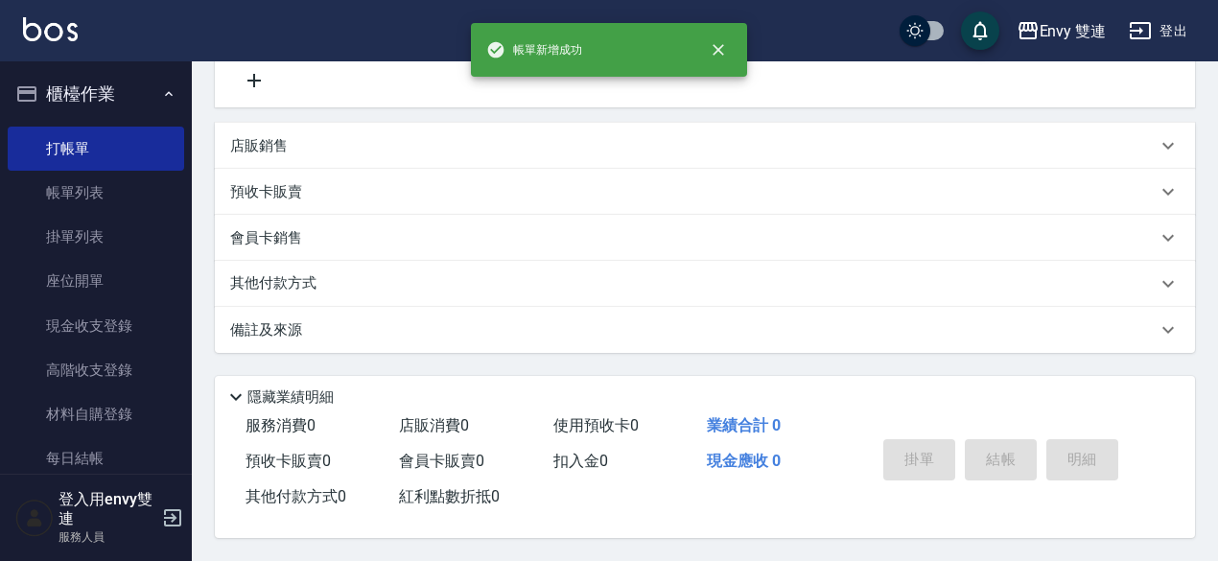
scroll to position [0, 0]
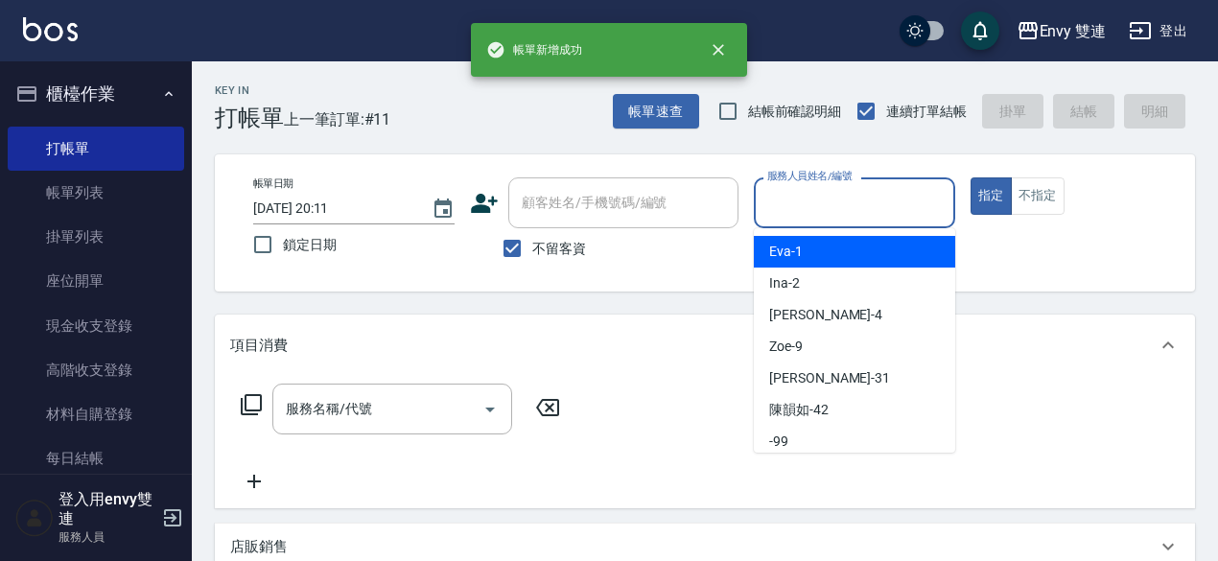
click at [826, 218] on input "服務人員姓名/編號" at bounding box center [855, 203] width 184 height 34
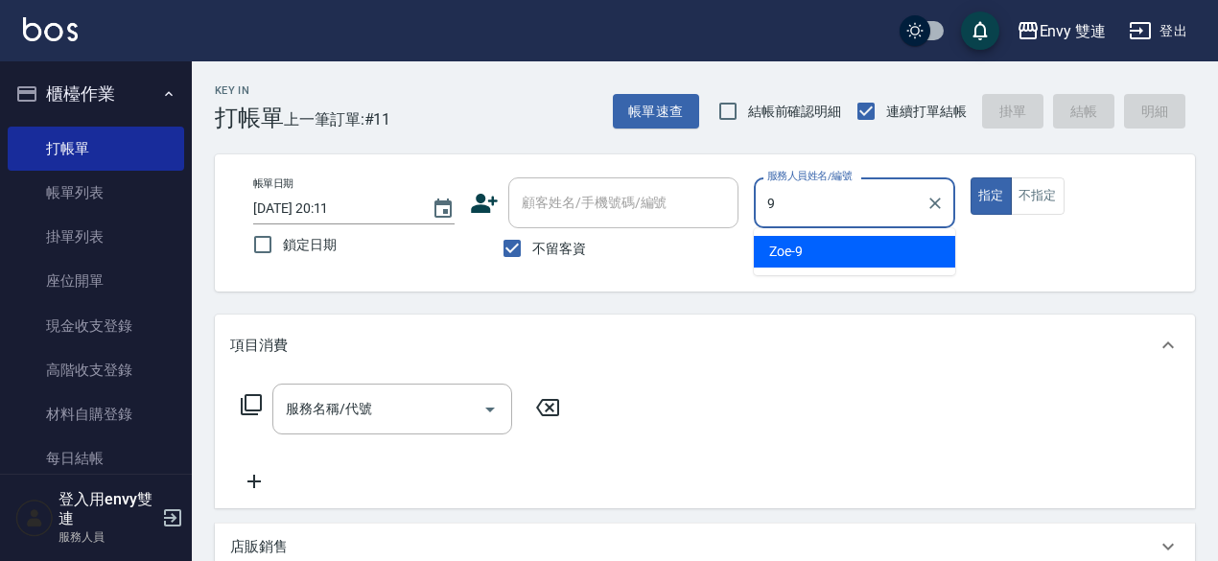
type input "Zoe-9"
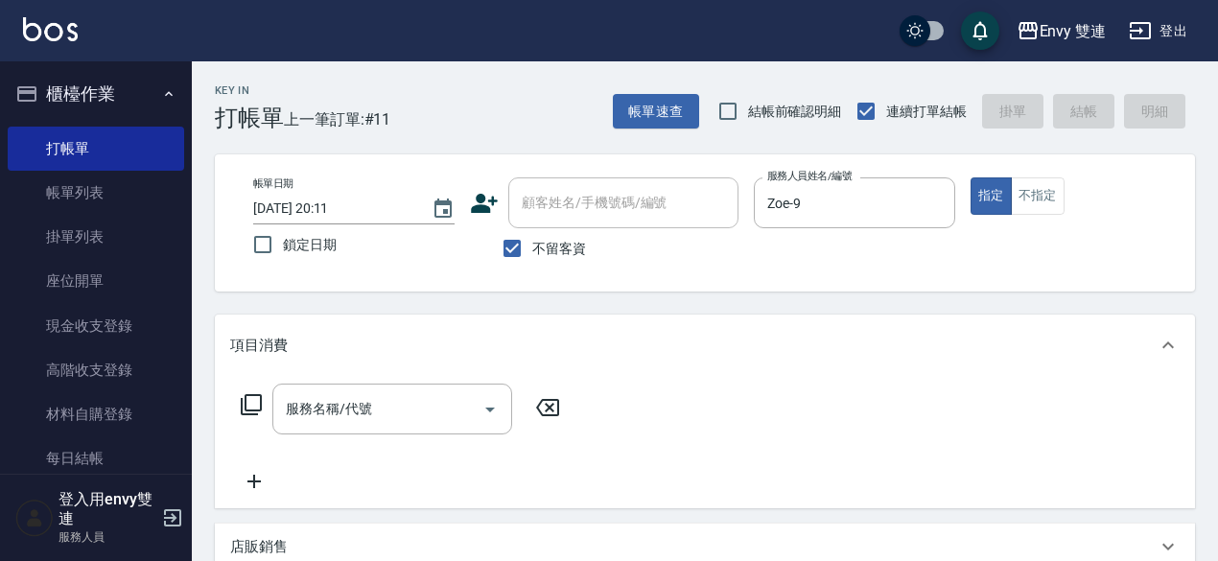
click at [335, 434] on div "服務名稱/代號 服務名稱/代號" at bounding box center [400, 438] width 341 height 109
click at [336, 429] on div "服務名稱/代號" at bounding box center [392, 409] width 240 height 51
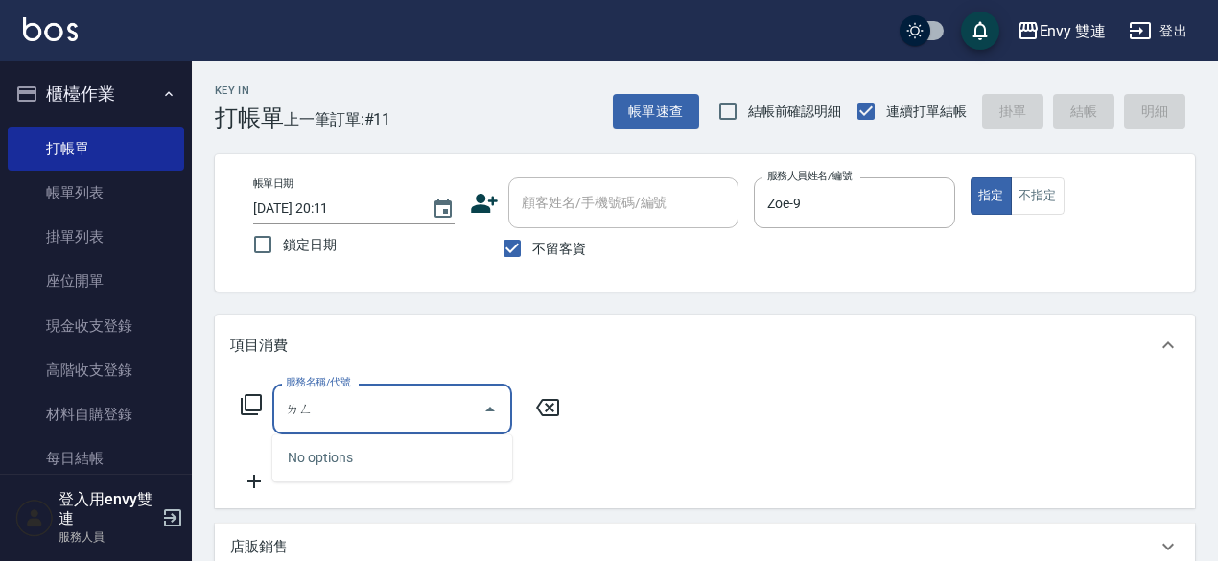
type input "ㄌ"
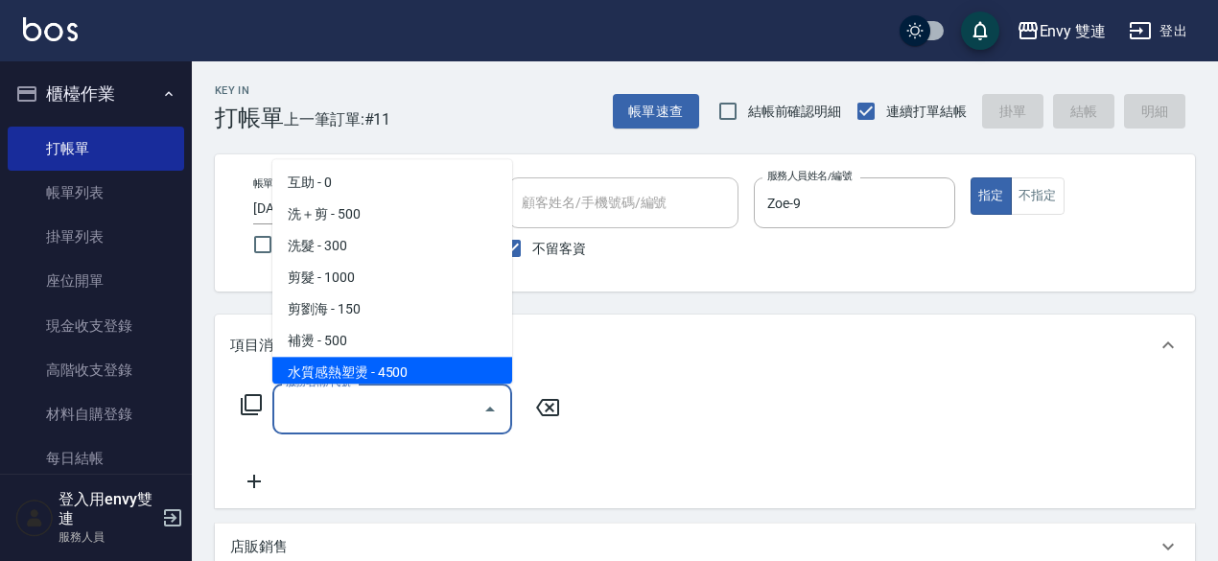
click at [345, 379] on span "水質感熱塑燙 - 4500" at bounding box center [392, 373] width 240 height 32
type input "水質感熱塑燙(302)"
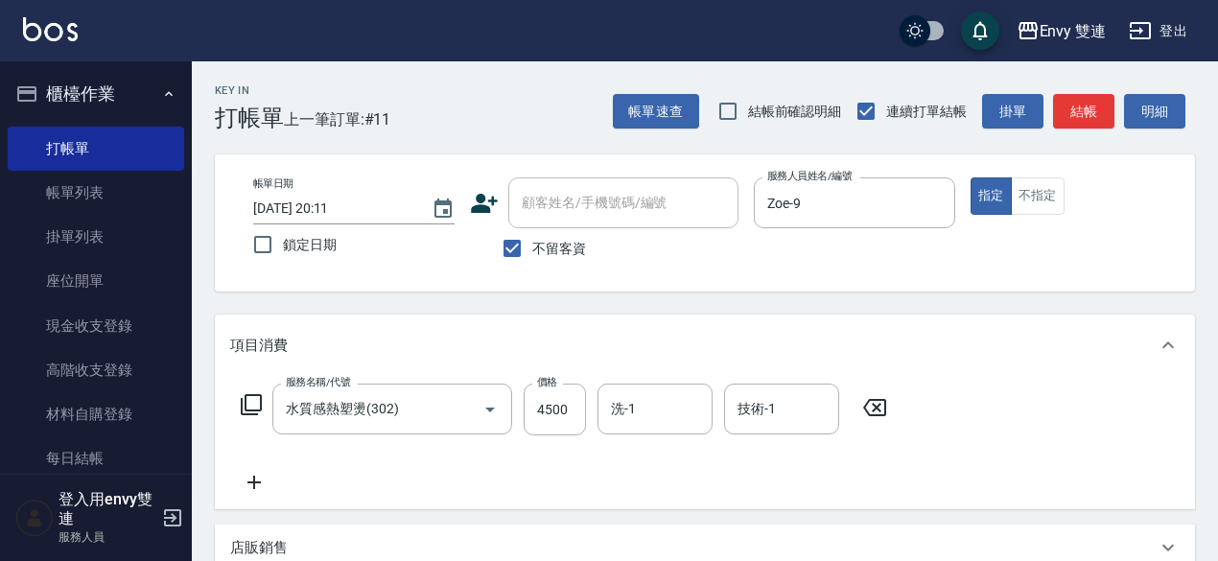
click at [589, 406] on div "服務名稱/代號 水質感熱塑燙(302) 服務名稱/代號 價格 4500 價格 洗-1 洗-1 技術-1 技術-1" at bounding box center [564, 410] width 669 height 52
click at [549, 402] on input "4500" at bounding box center [555, 410] width 62 height 52
type input "1500"
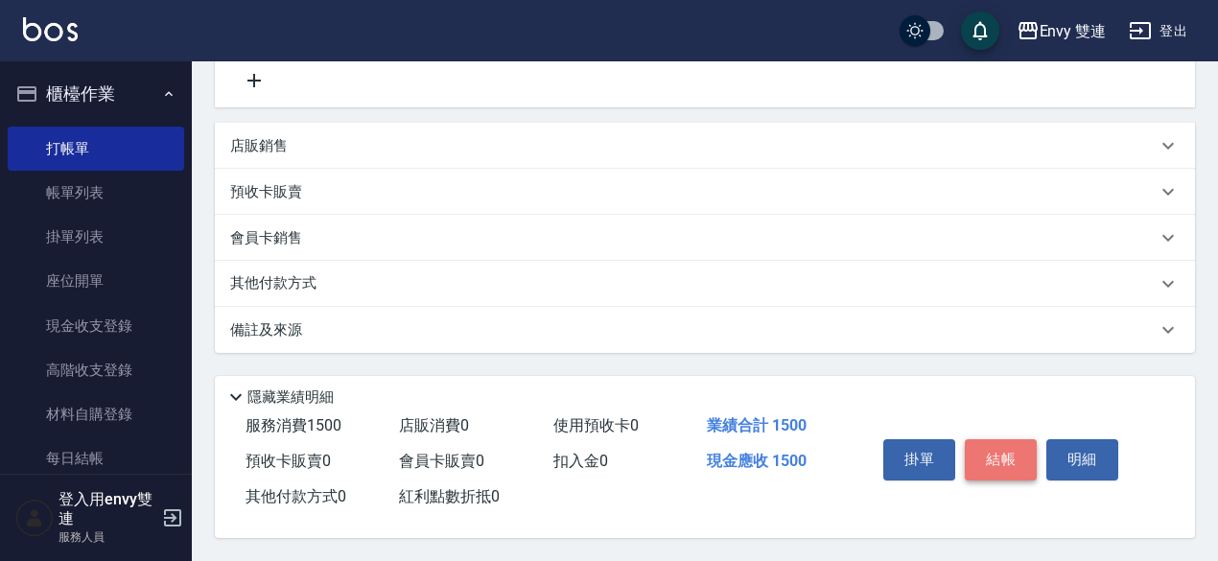
click at [967, 448] on button "結帳" at bounding box center [1001, 459] width 72 height 40
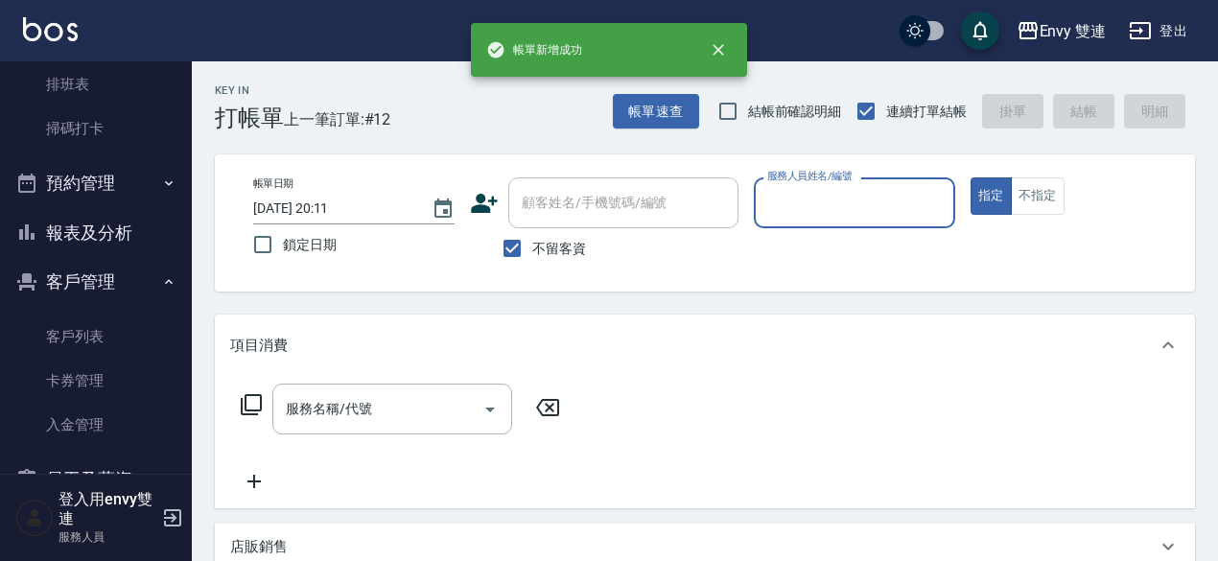
scroll to position [421, 0]
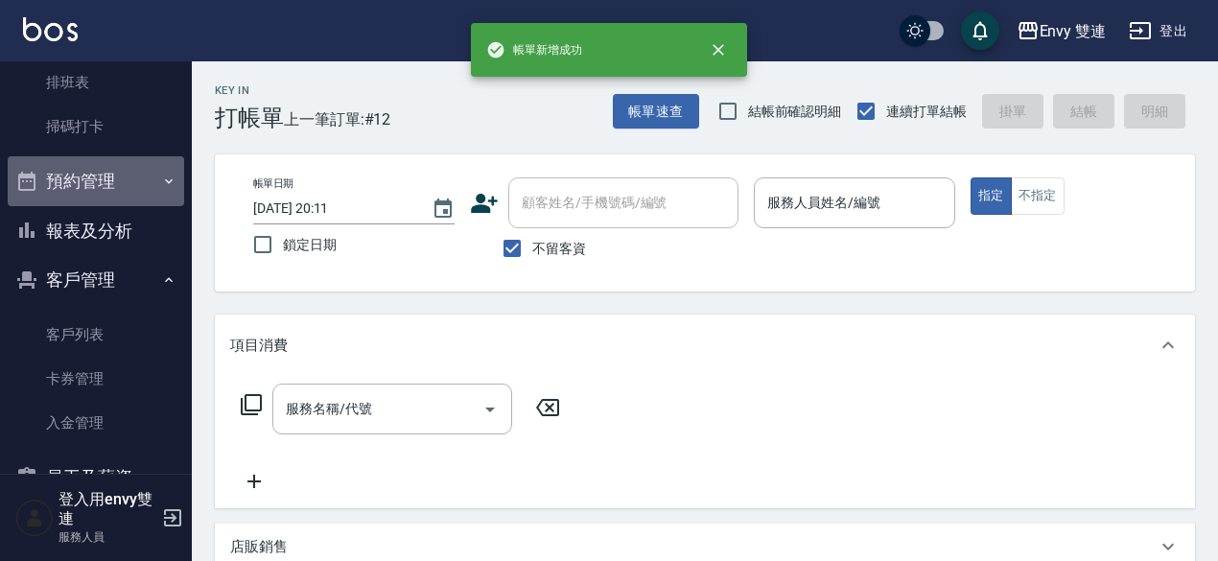
click at [107, 199] on button "預約管理" at bounding box center [96, 181] width 176 height 50
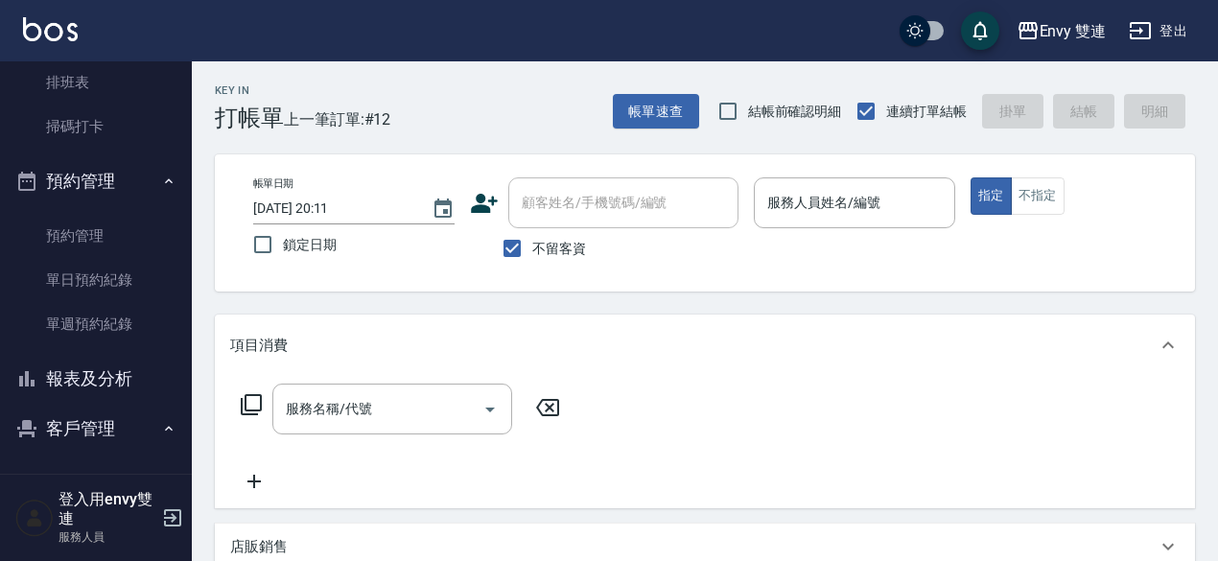
click at [107, 199] on button "預約管理" at bounding box center [96, 181] width 176 height 50
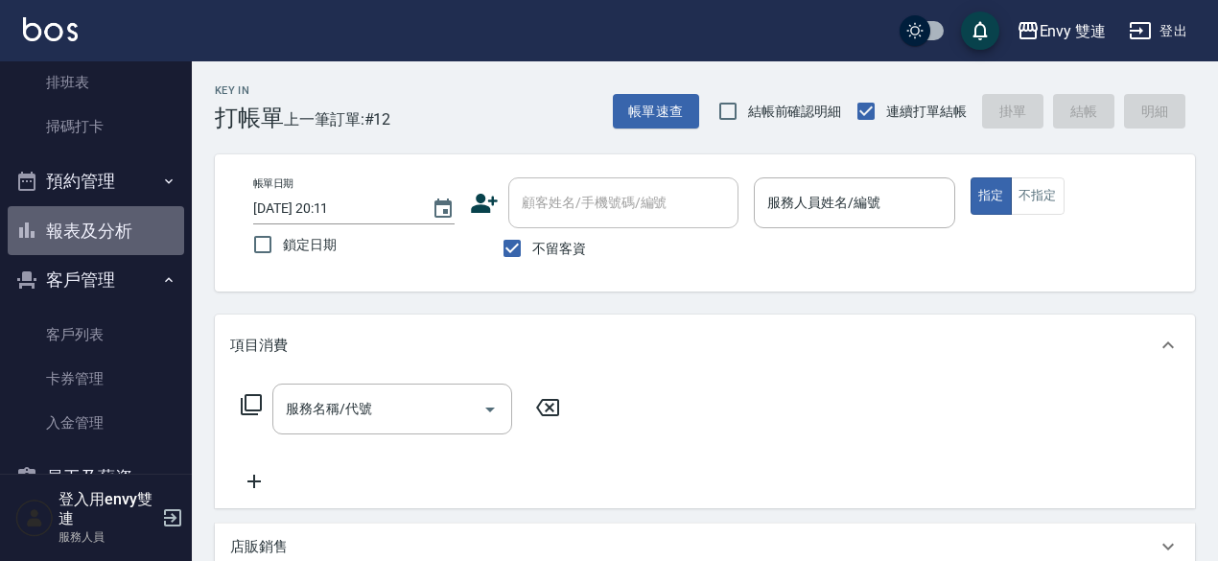
click at [102, 232] on button "報表及分析" at bounding box center [96, 231] width 176 height 50
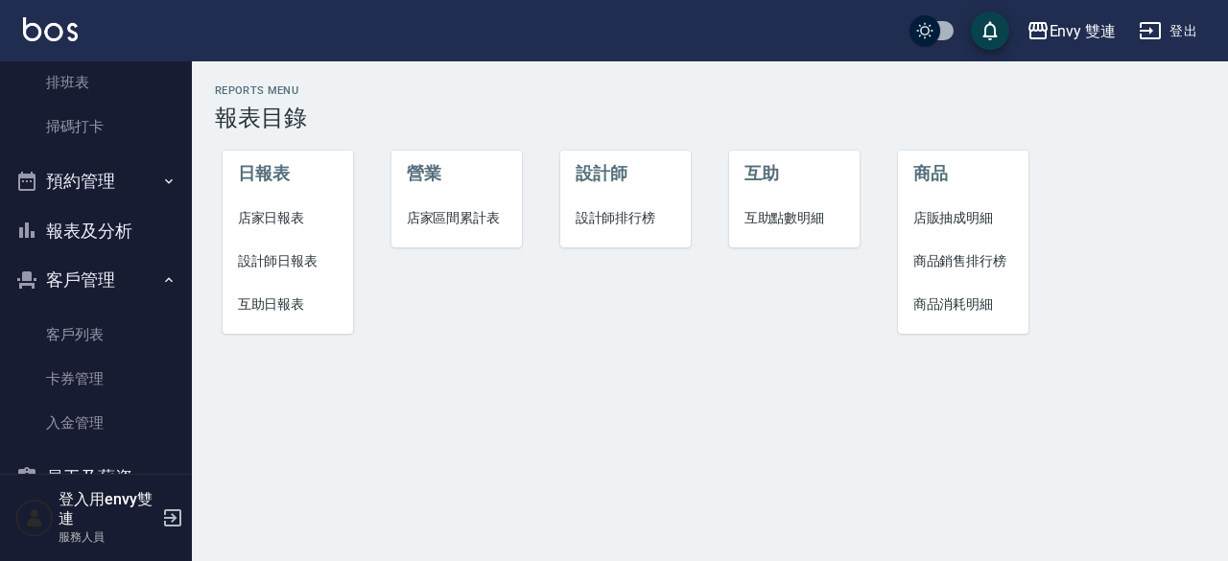
click at [255, 242] on li "設計師日報表" at bounding box center [288, 261] width 131 height 43
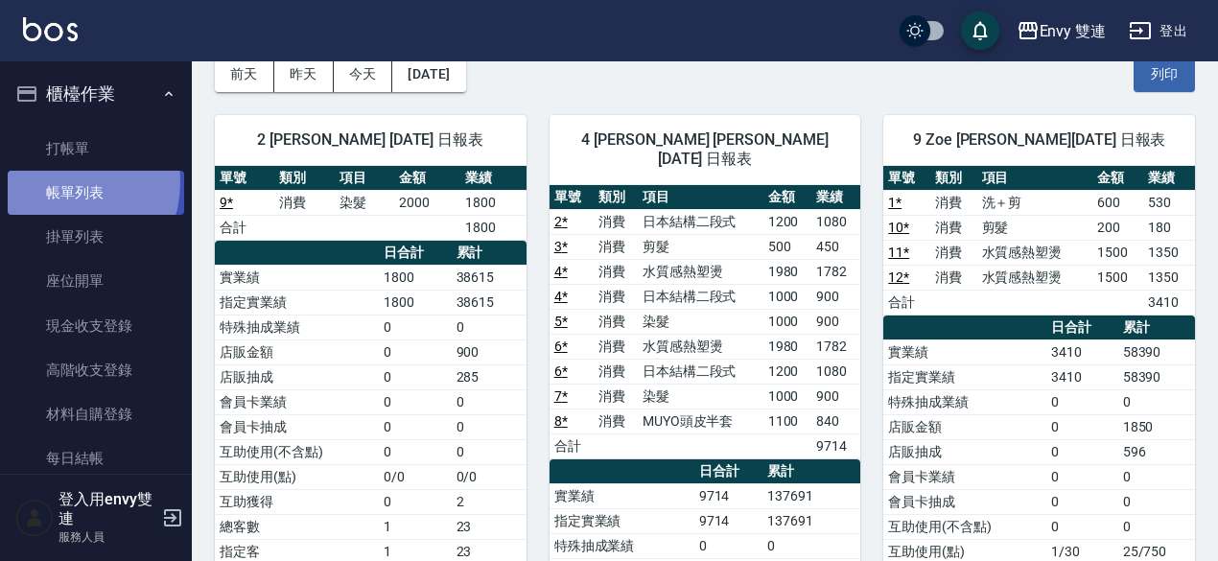
click at [60, 183] on link "帳單列表" at bounding box center [96, 193] width 176 height 44
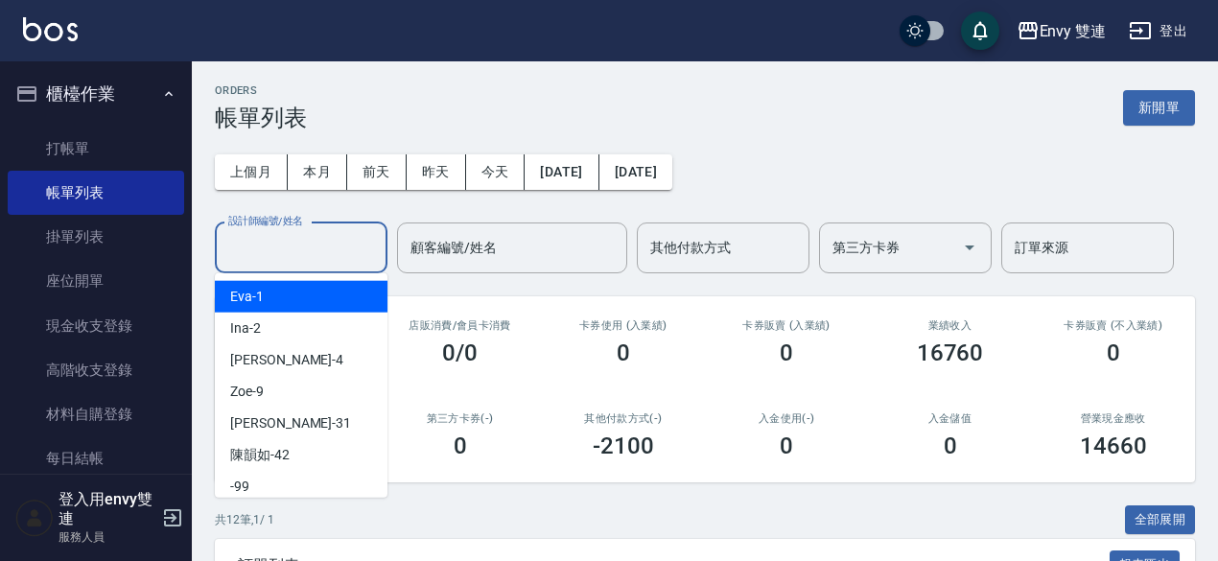
click at [278, 233] on input "設計師編號/姓名" at bounding box center [300, 248] width 155 height 34
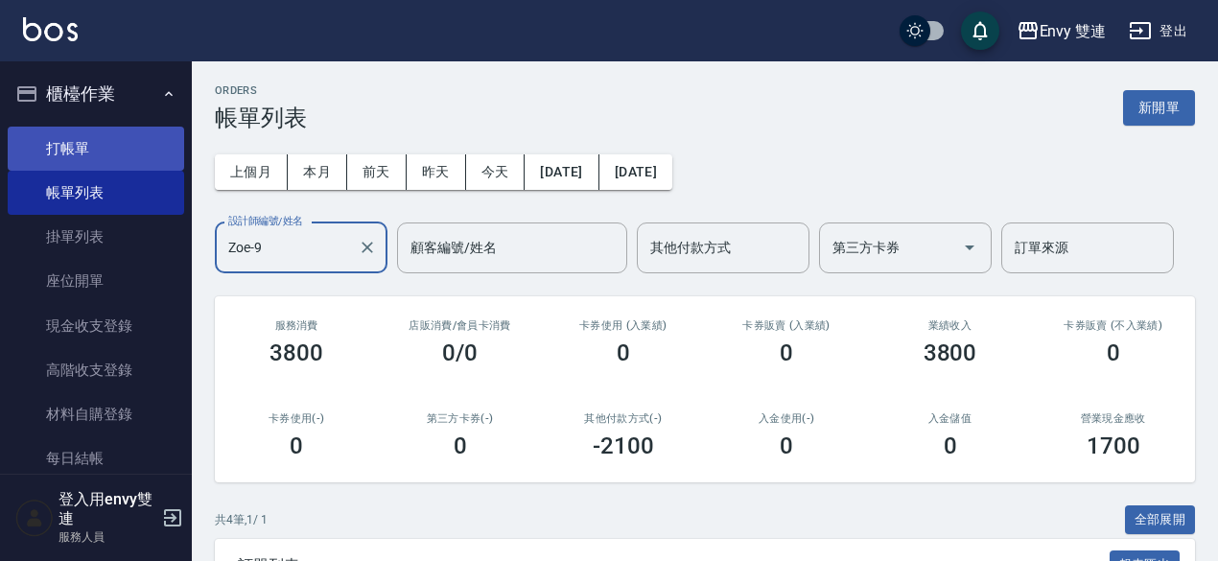
type input "Zoe-9"
click at [82, 149] on link "打帳單" at bounding box center [96, 149] width 176 height 44
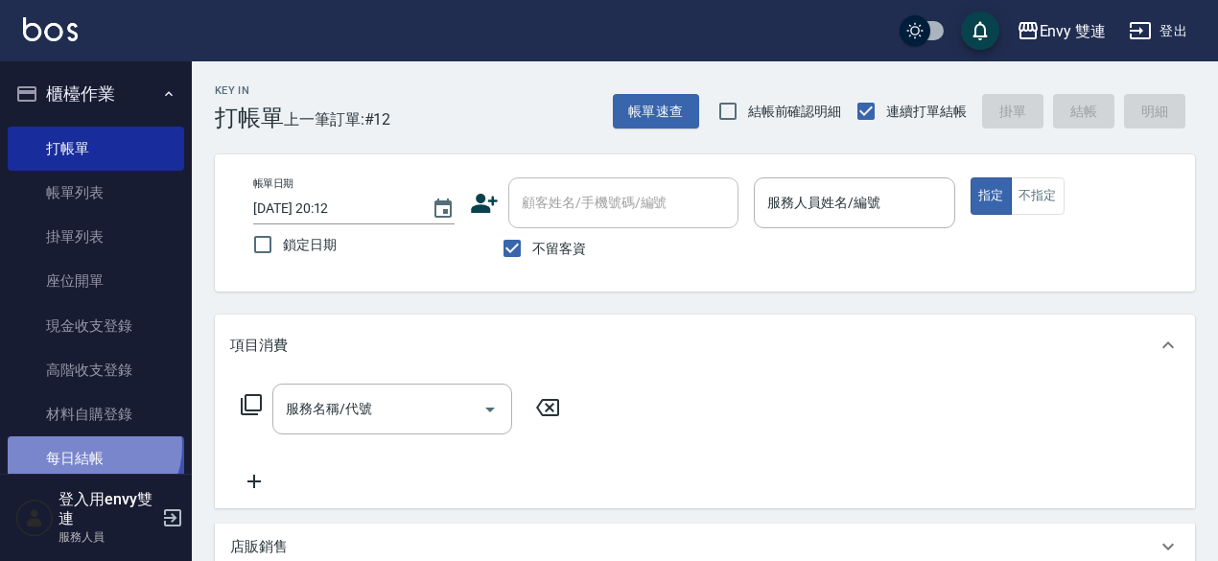
click at [87, 446] on link "每日結帳" at bounding box center [96, 458] width 176 height 44
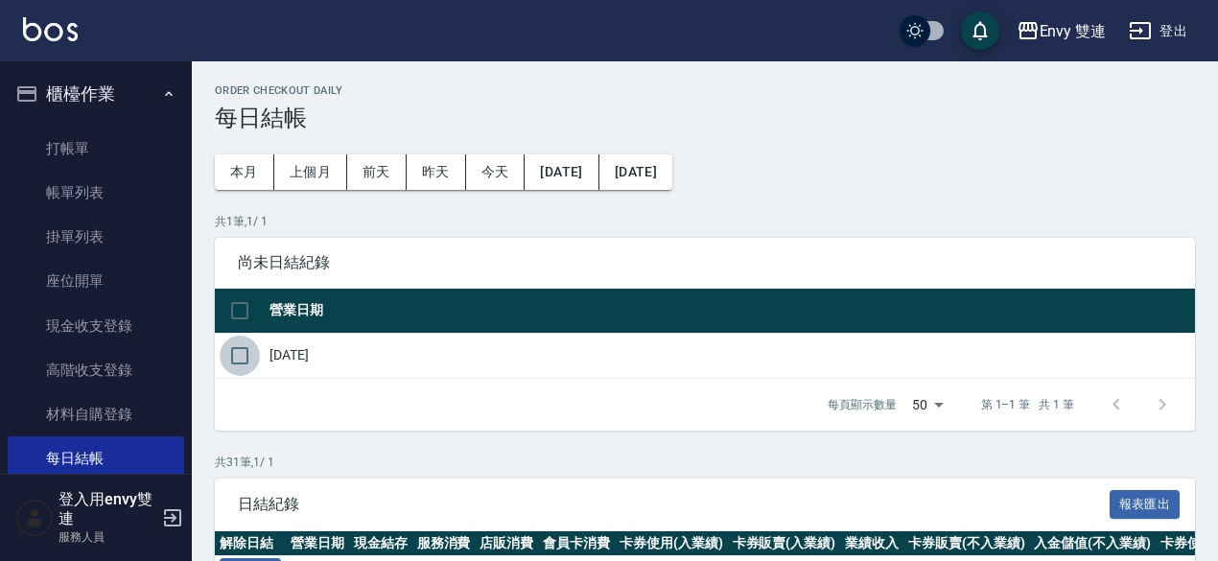
click at [251, 348] on input "checkbox" at bounding box center [240, 356] width 40 height 40
checkbox input "true"
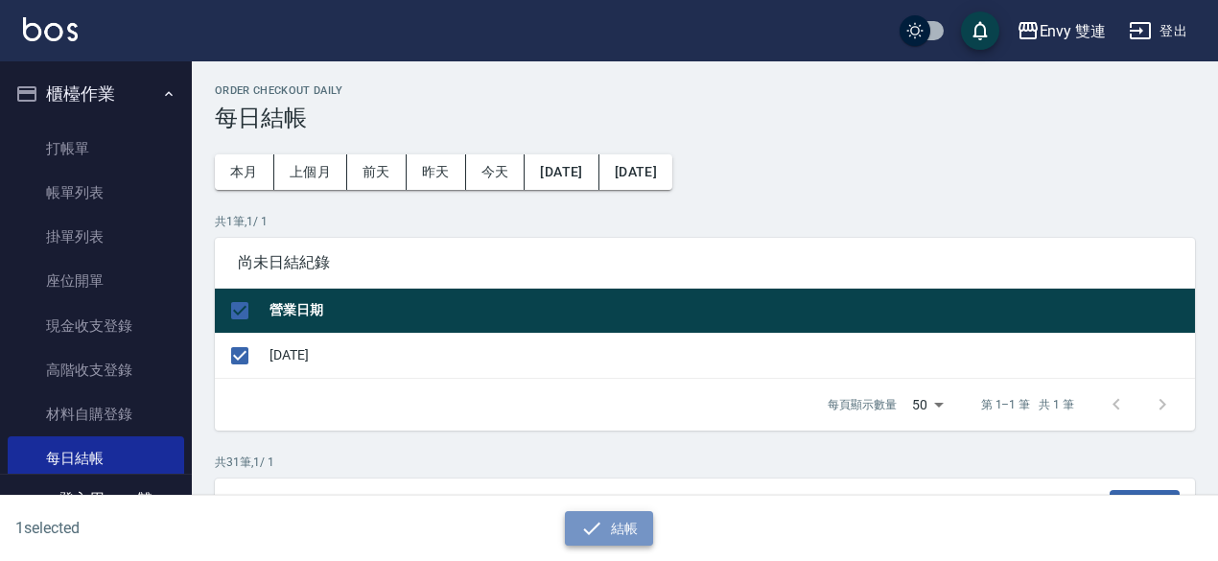
click at [596, 517] on icon "button" at bounding box center [591, 528] width 23 height 23
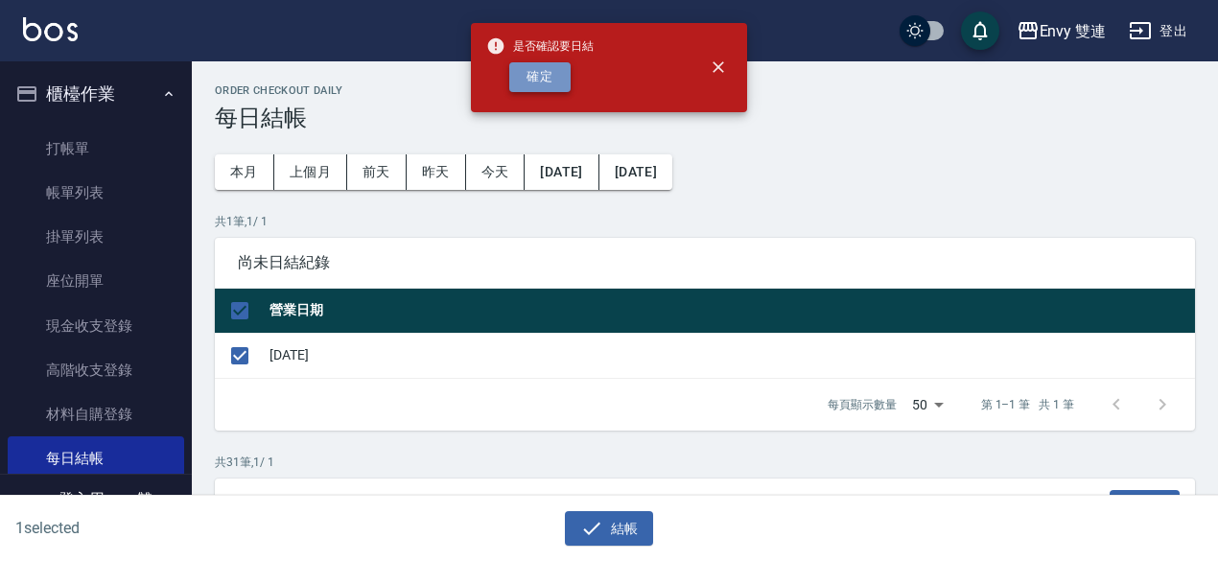
click at [562, 65] on button "確定" at bounding box center [539, 77] width 61 height 30
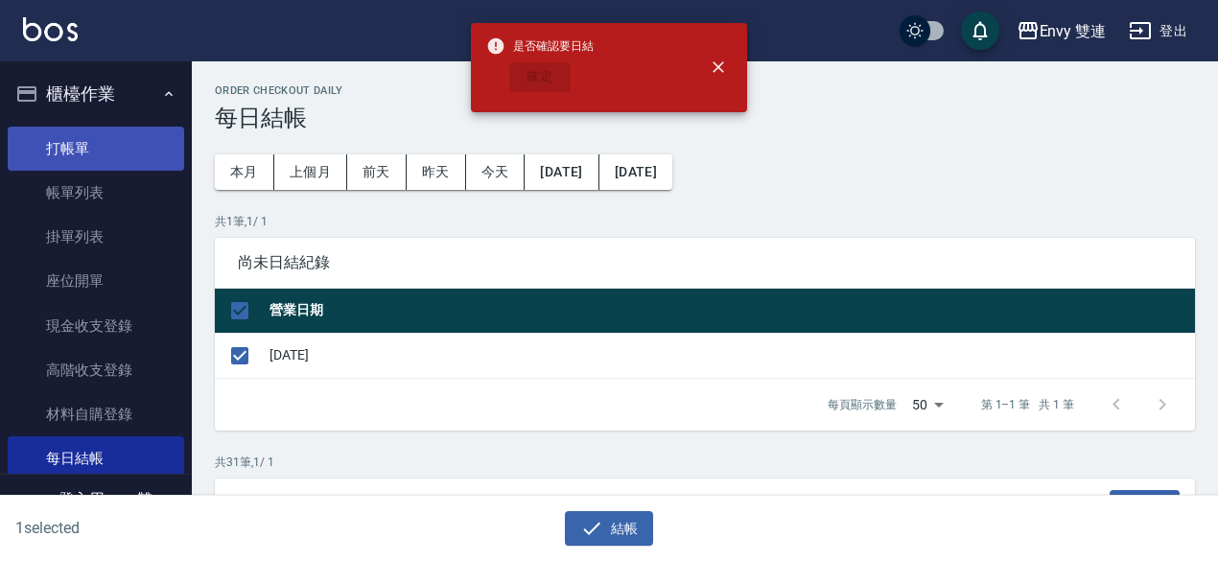
checkbox input "false"
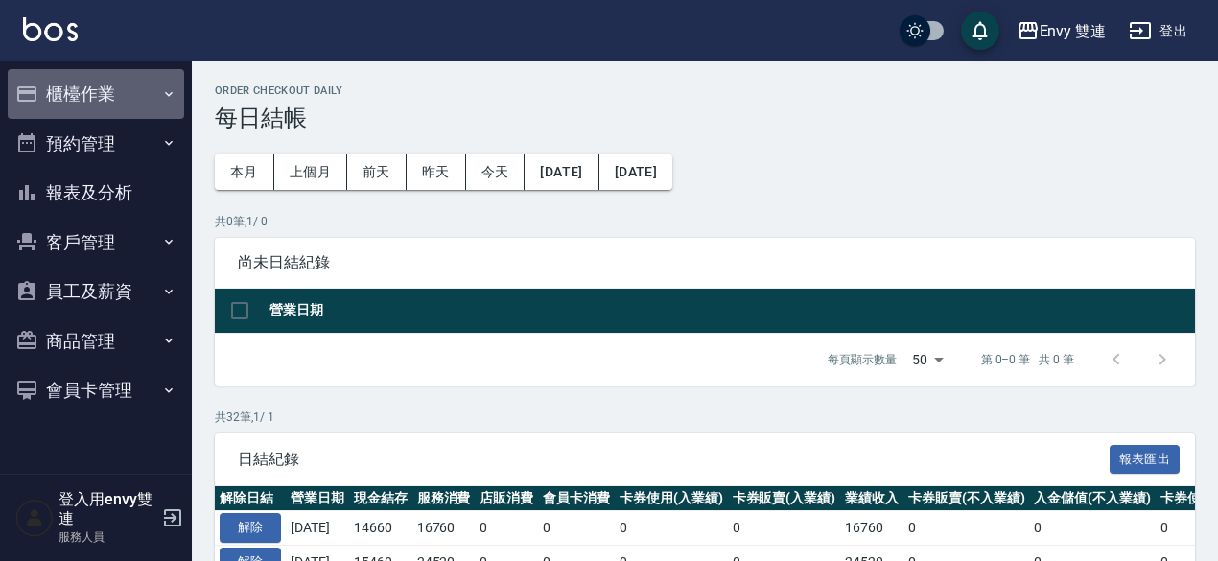
click at [122, 84] on button "櫃檯作業" at bounding box center [96, 94] width 176 height 50
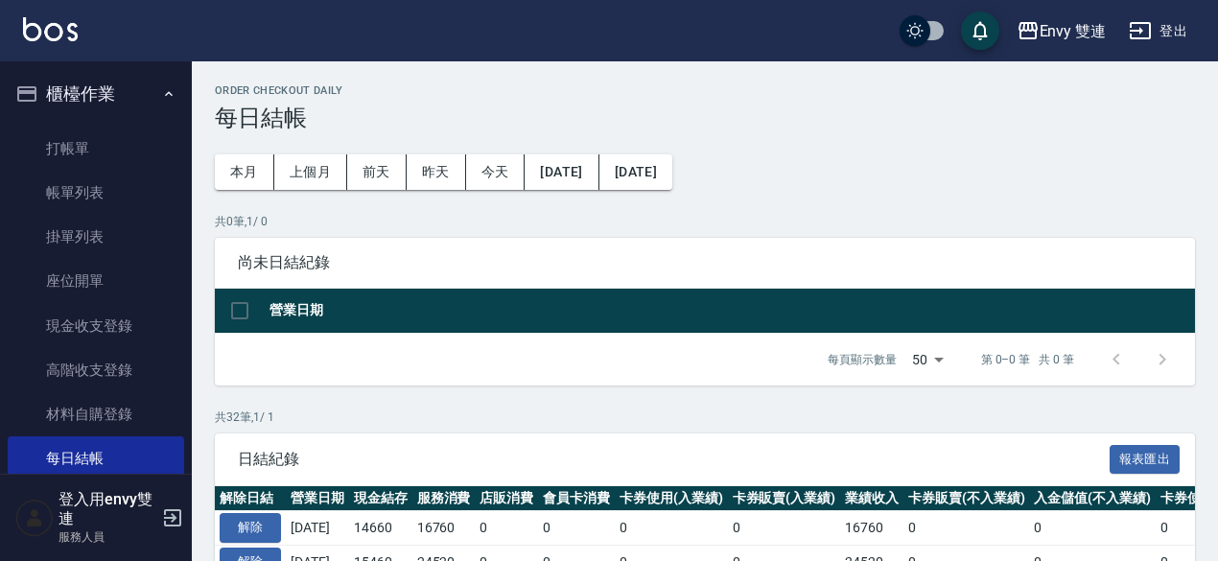
drag, startPoint x: 181, startPoint y: 182, endPoint x: 188, endPoint y: 198, distance: 16.8
click at [188, 198] on nav "櫃檯作業 打帳單 帳單列表 掛單列表 座位開單 現金收支登錄 高階收支登錄 材料自購登錄 每日結帳 排班表 掃碼打卡 預約管理 預約管理 單日預約紀錄 單週預…" at bounding box center [96, 267] width 192 height 412
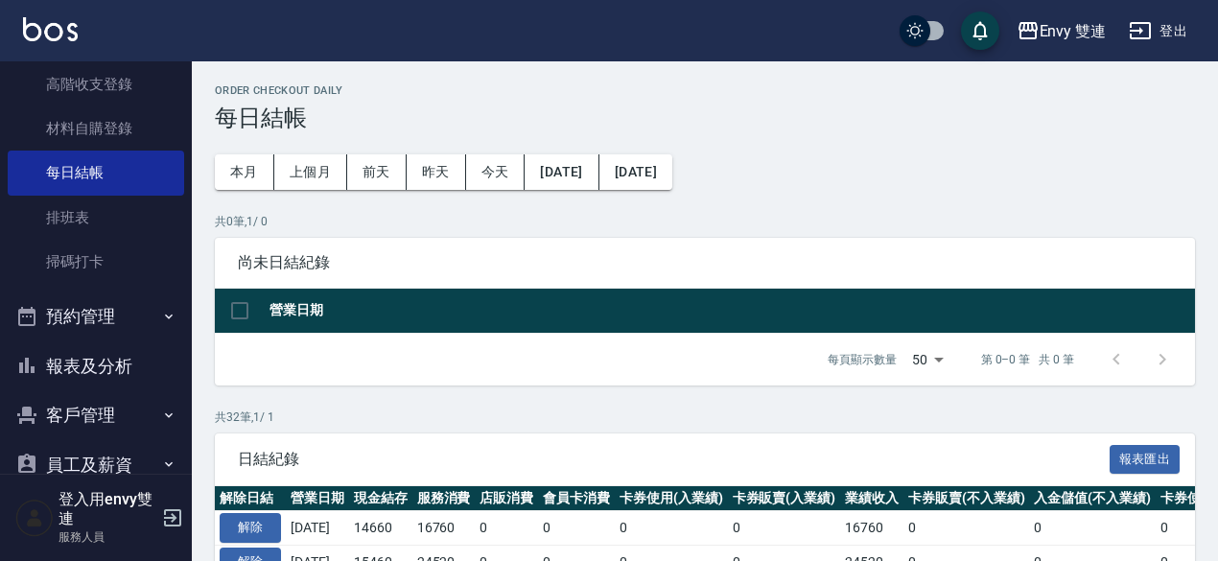
scroll to position [292, 0]
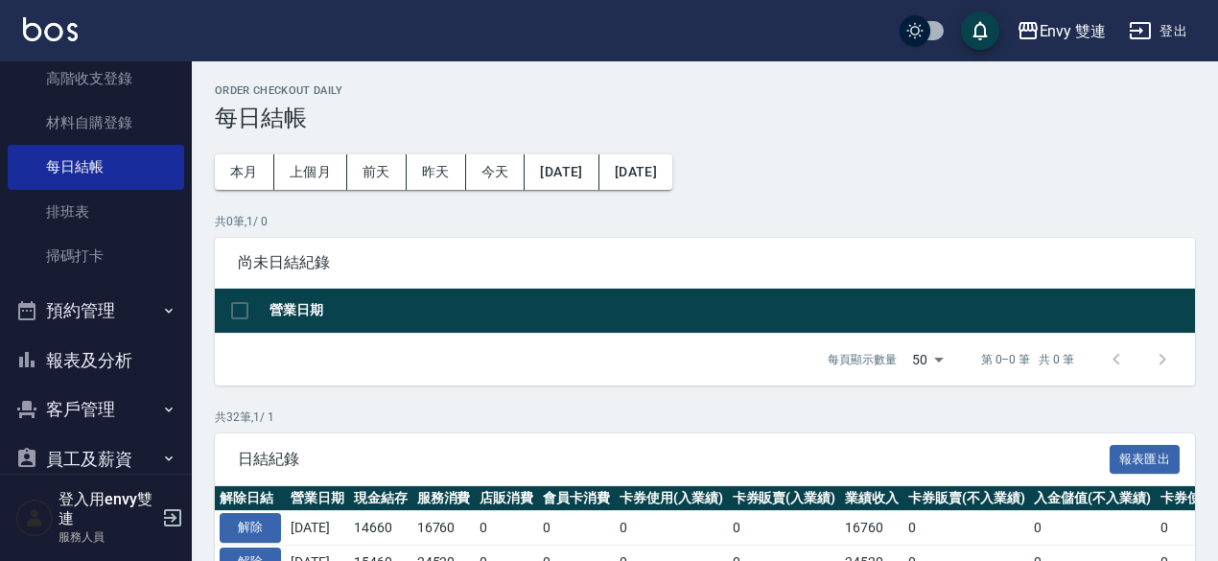
click at [122, 351] on button "報表及分析" at bounding box center [96, 361] width 176 height 50
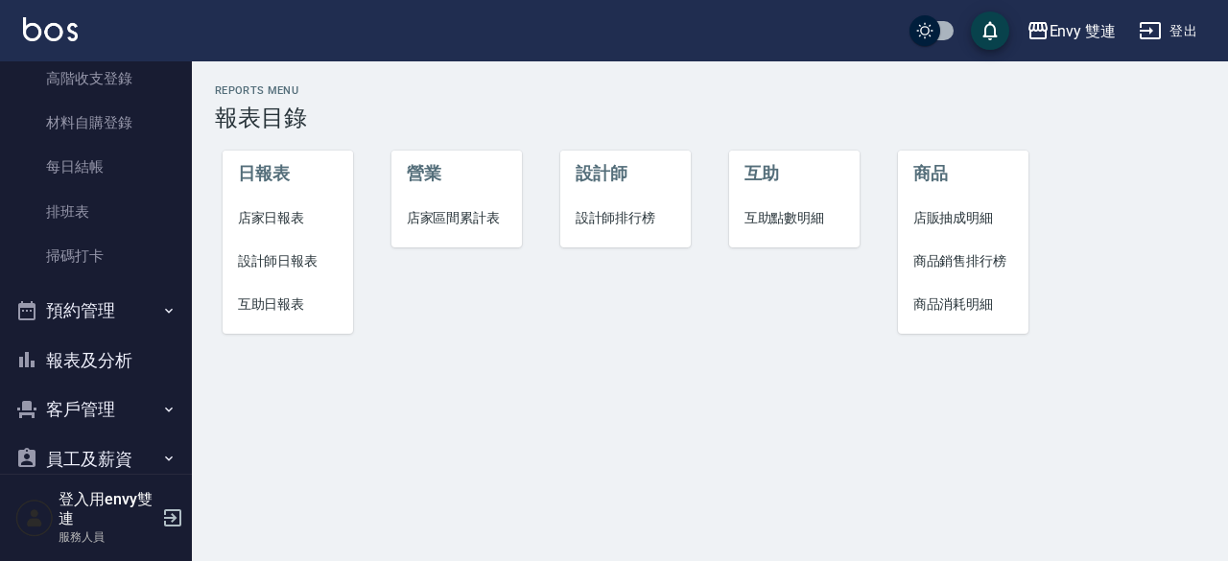
click at [280, 222] on span "店家日報表" at bounding box center [288, 218] width 101 height 20
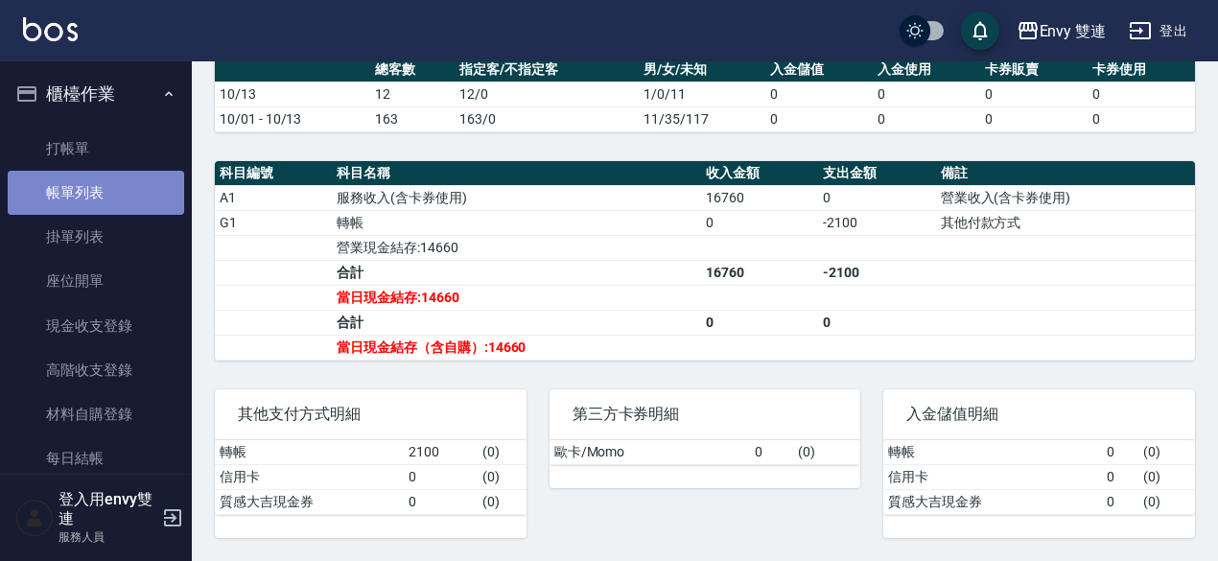
click at [117, 191] on link "帳單列表" at bounding box center [96, 193] width 176 height 44
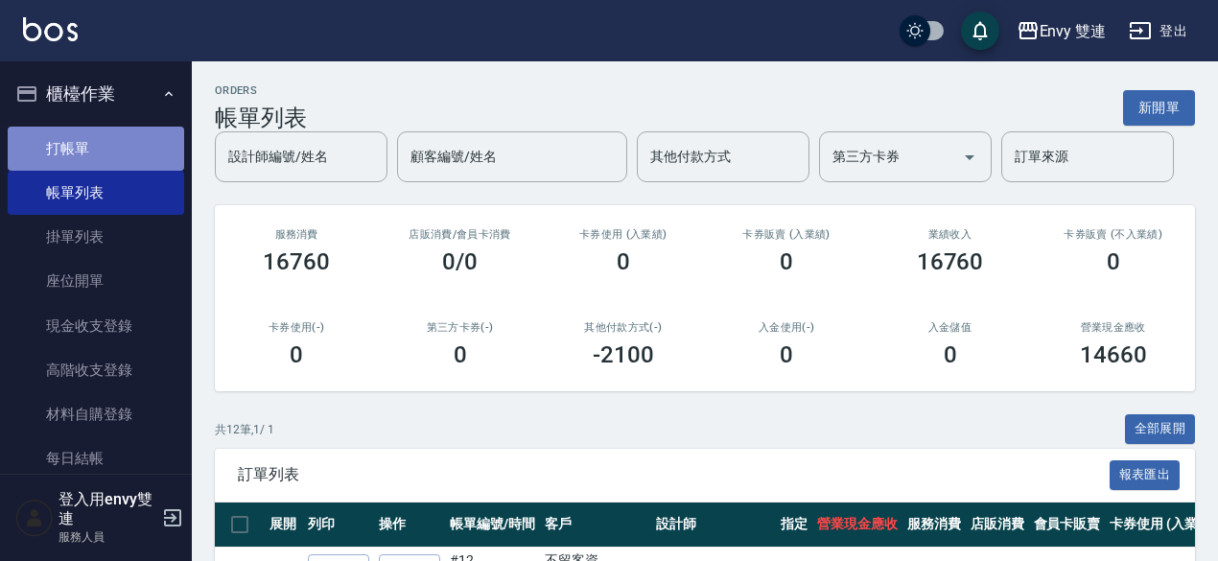
click at [100, 158] on link "打帳單" at bounding box center [96, 149] width 176 height 44
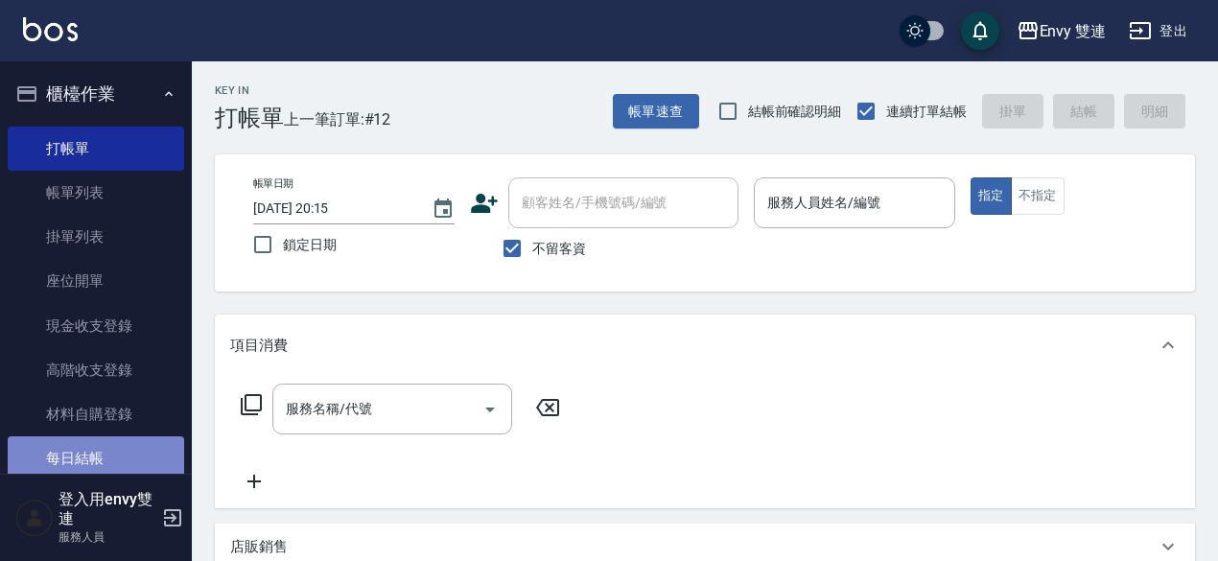
click at [104, 461] on link "每日結帳" at bounding box center [96, 458] width 176 height 44
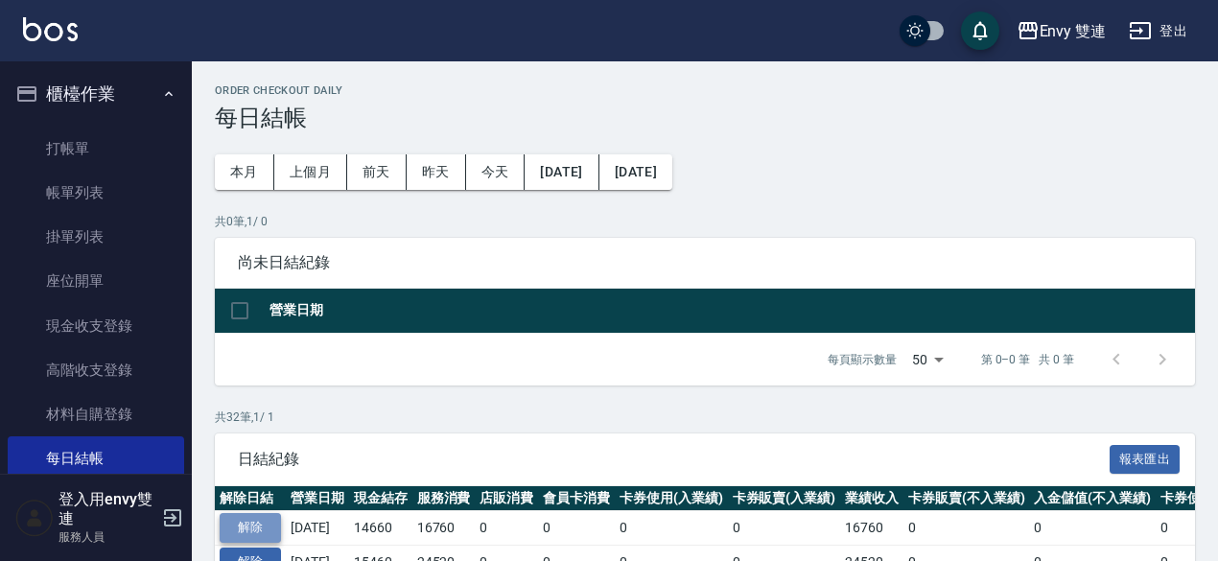
click at [253, 533] on button "解除" at bounding box center [250, 528] width 61 height 30
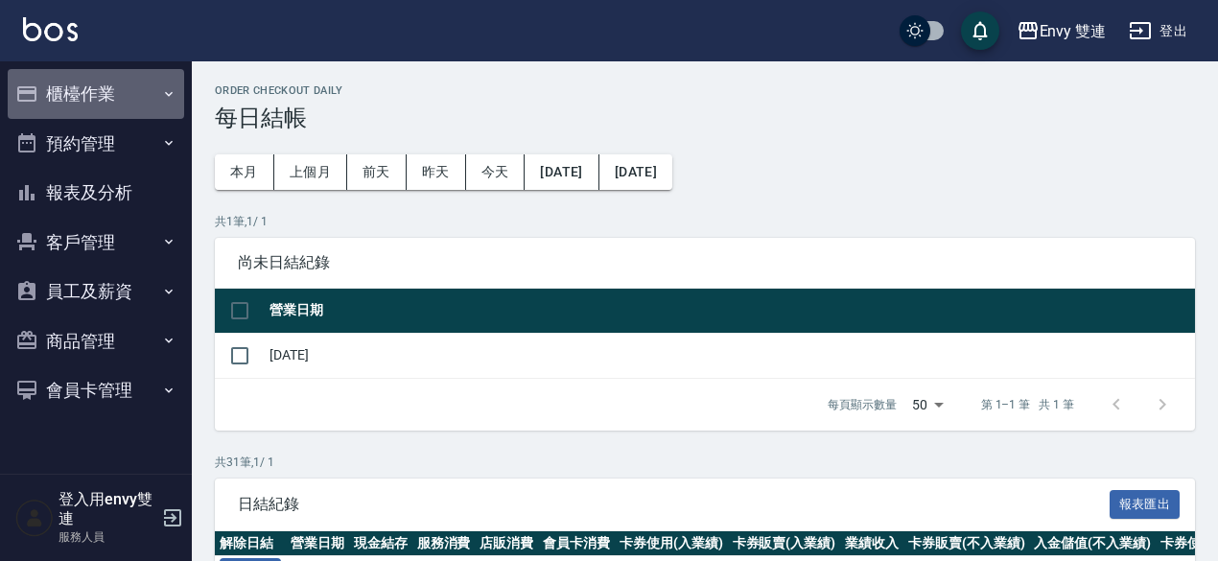
click at [104, 94] on button "櫃檯作業" at bounding box center [96, 94] width 176 height 50
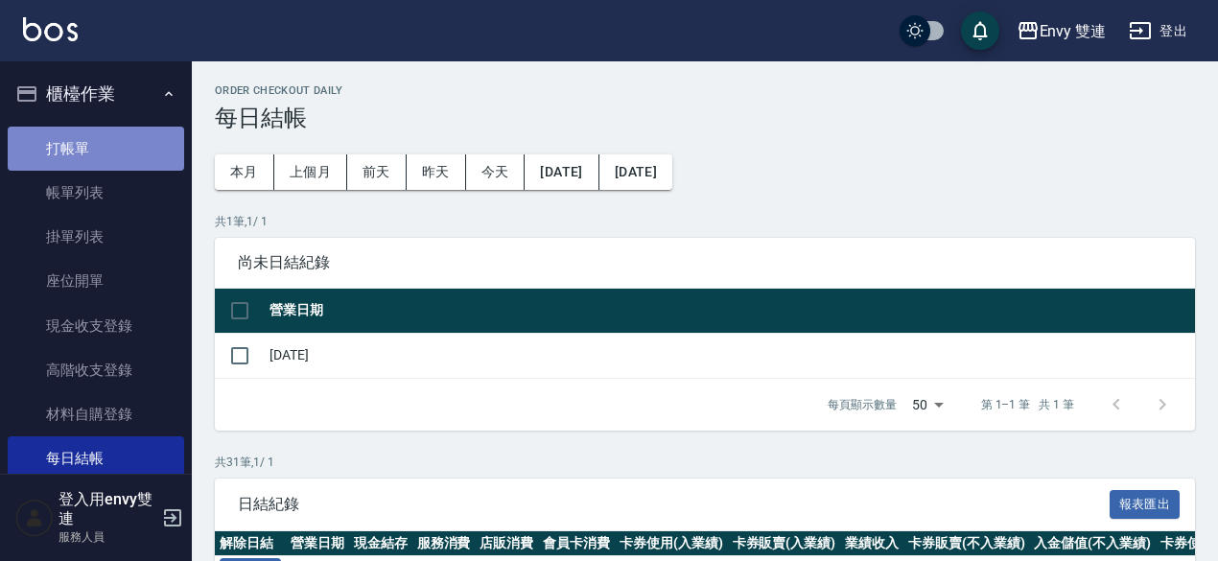
click at [109, 145] on link "打帳單" at bounding box center [96, 149] width 176 height 44
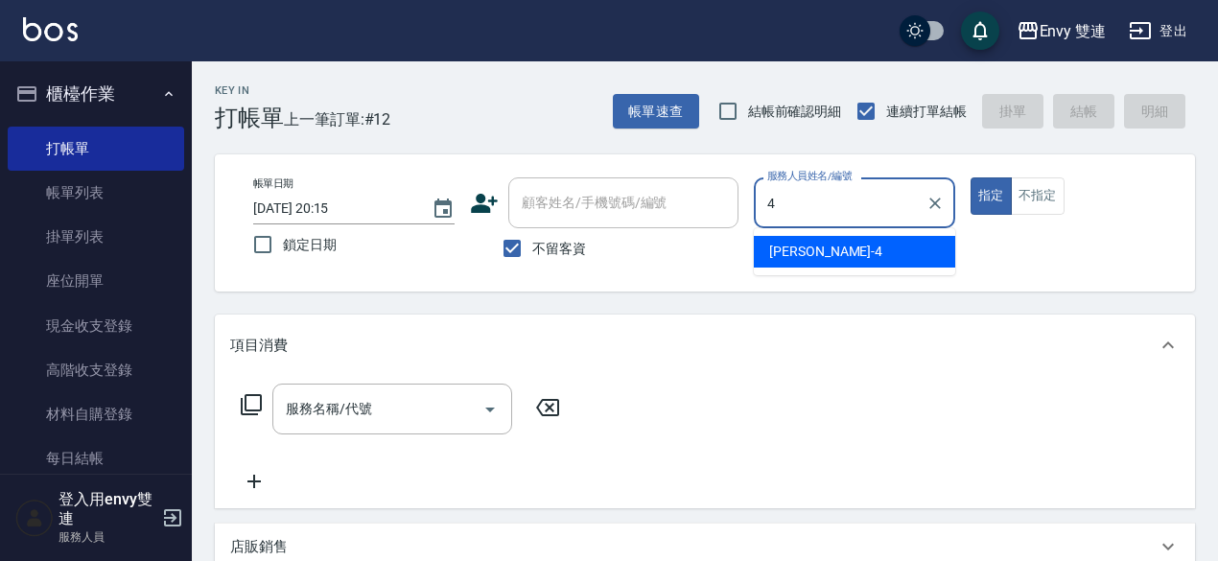
type input "Allan-4"
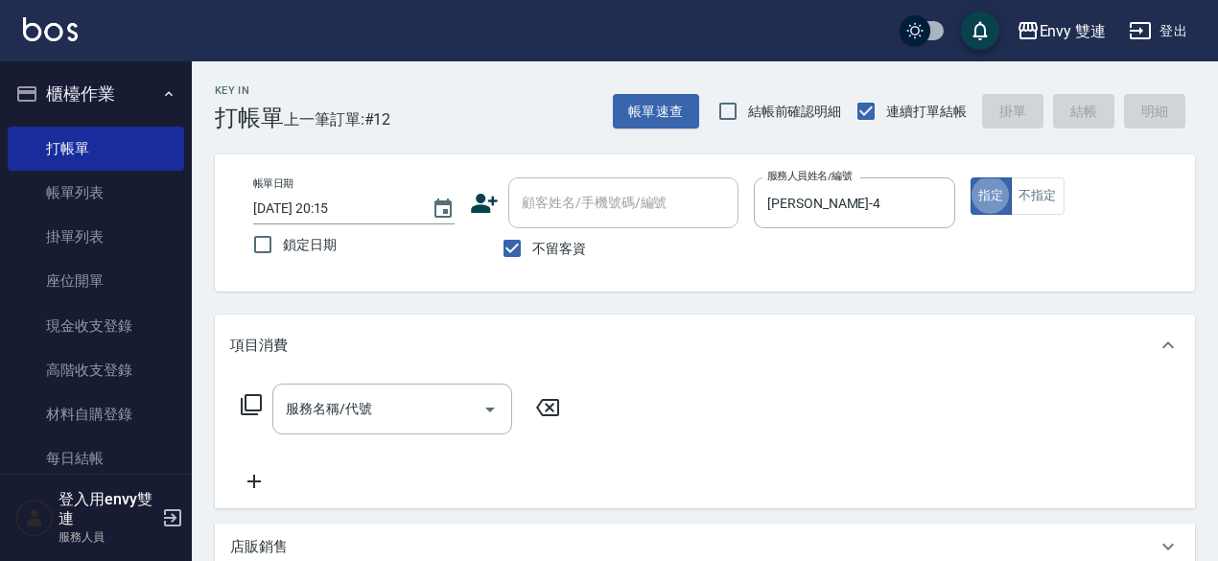
type button "true"
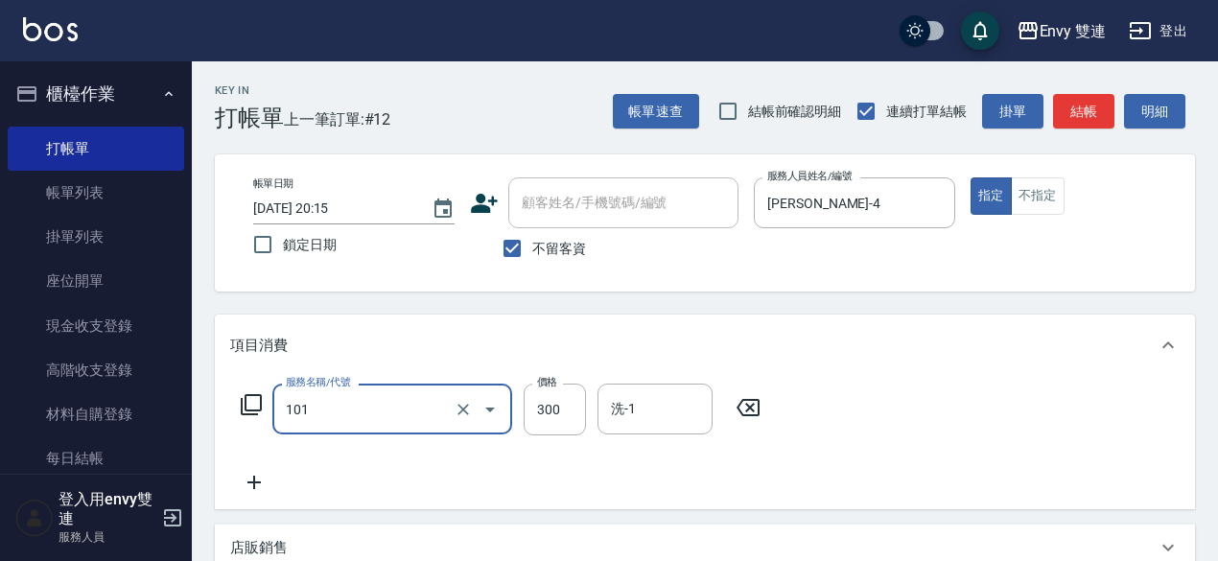
type input "洗髮(101)"
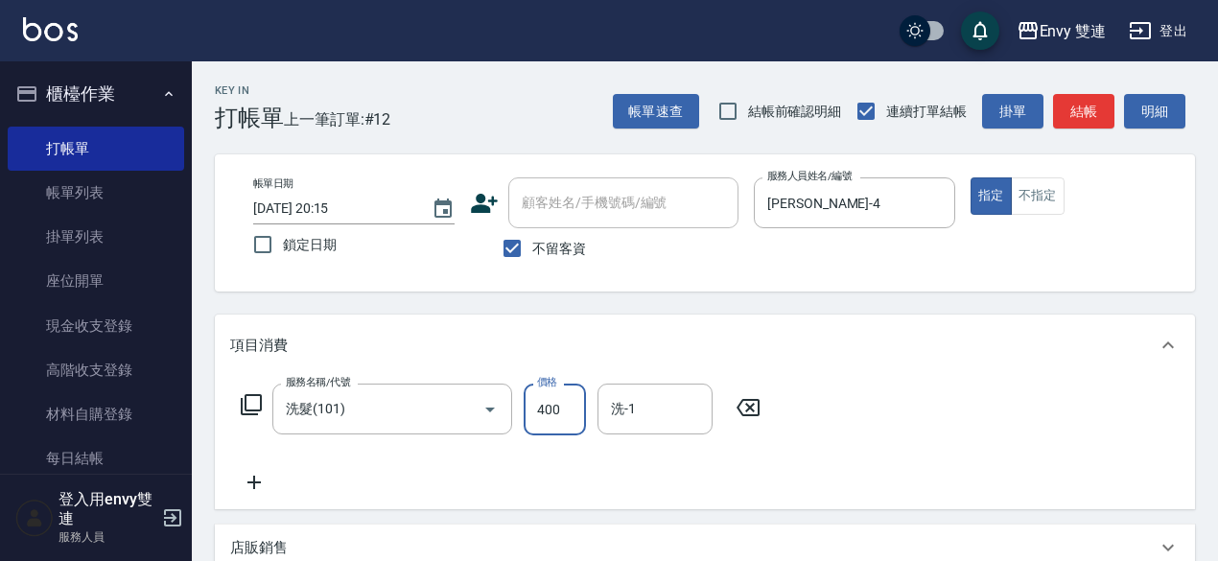
type input "400"
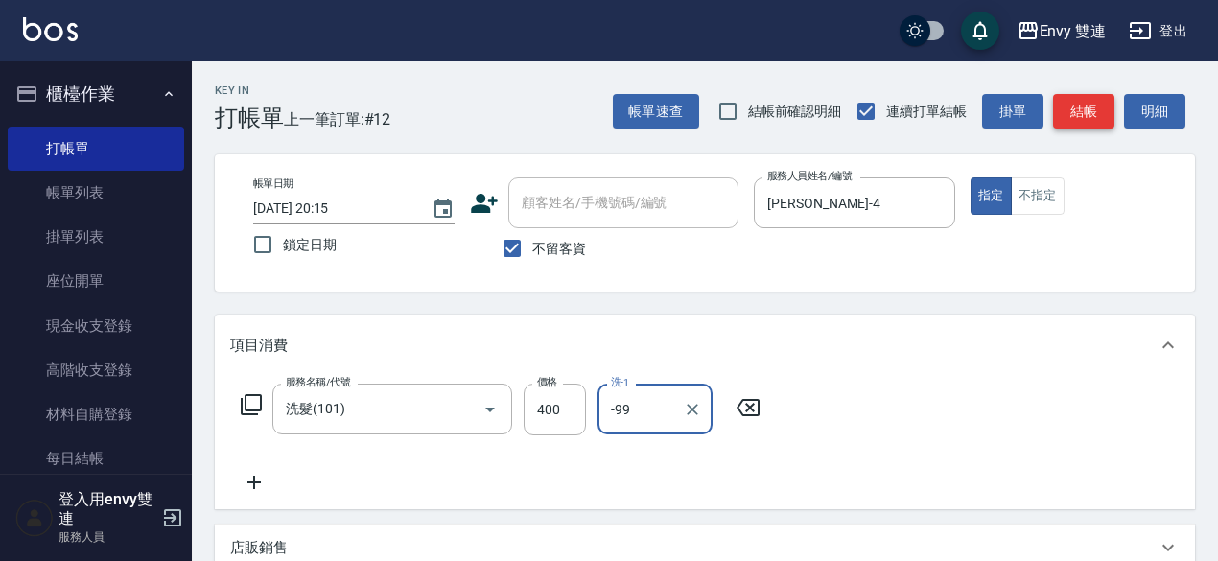
type input "-99"
click at [1080, 109] on button "結帳" at bounding box center [1083, 111] width 61 height 35
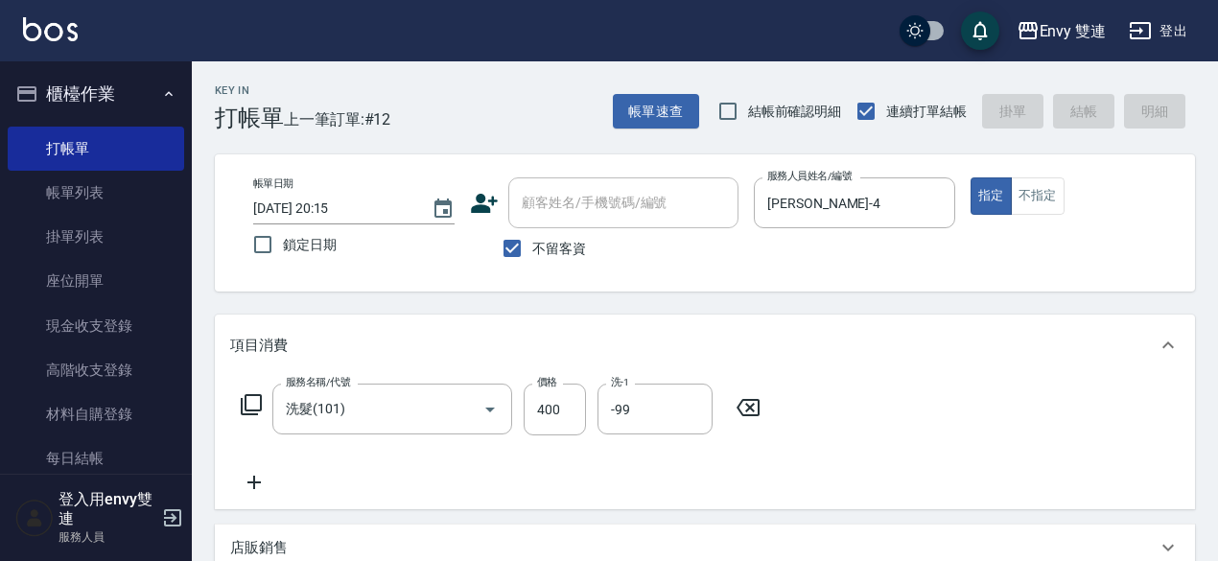
type input "2025/10/13 20:16"
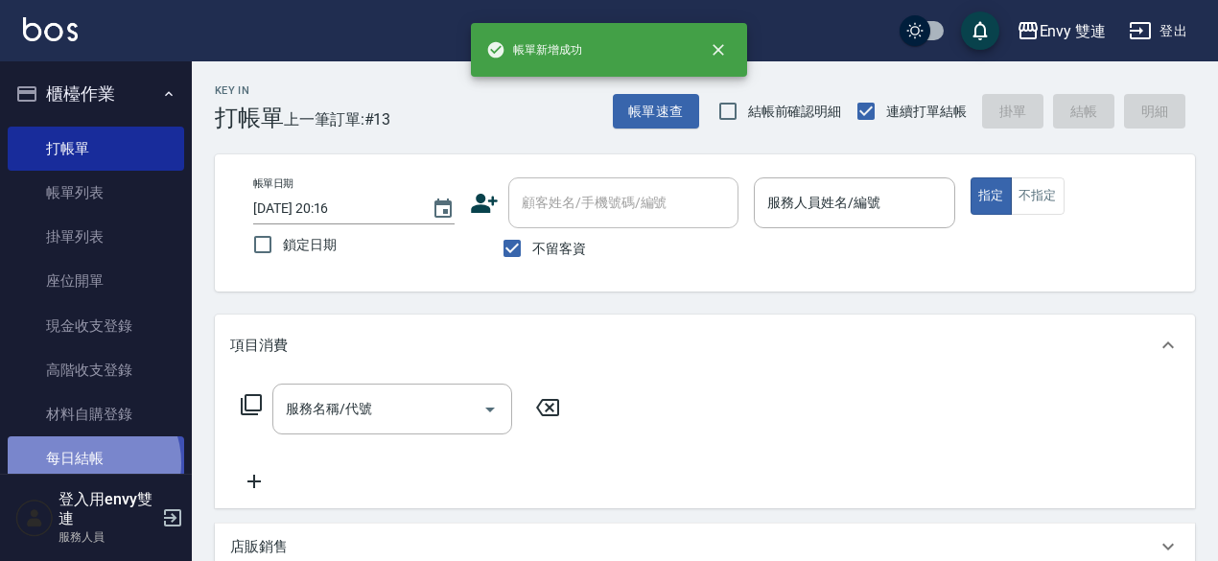
click at [92, 462] on link "每日結帳" at bounding box center [96, 458] width 176 height 44
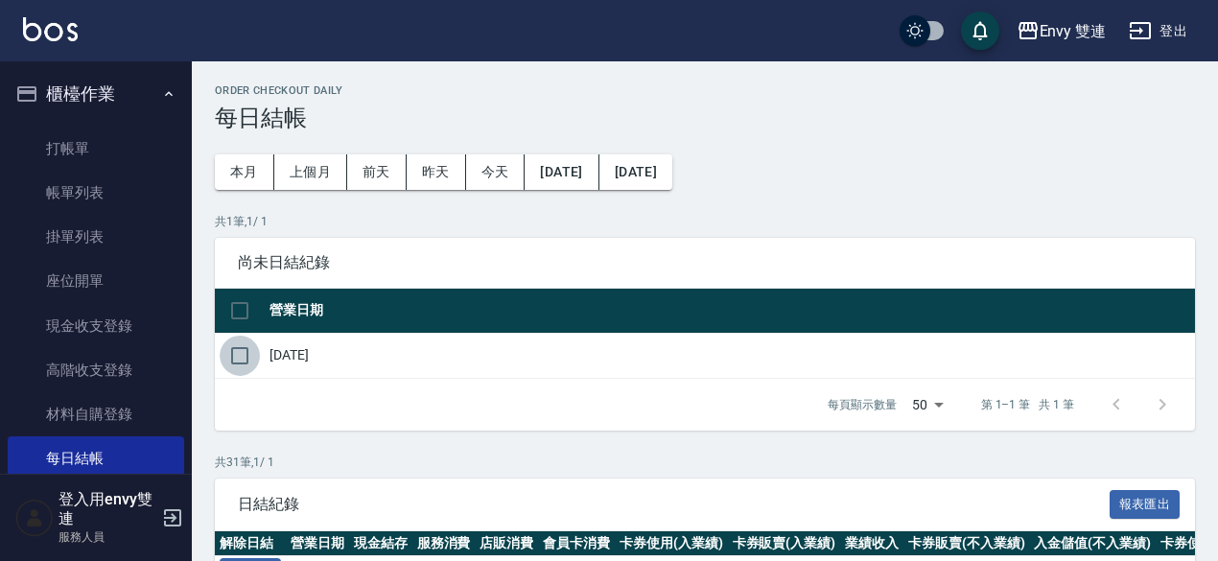
click at [237, 360] on input "checkbox" at bounding box center [240, 356] width 40 height 40
checkbox input "true"
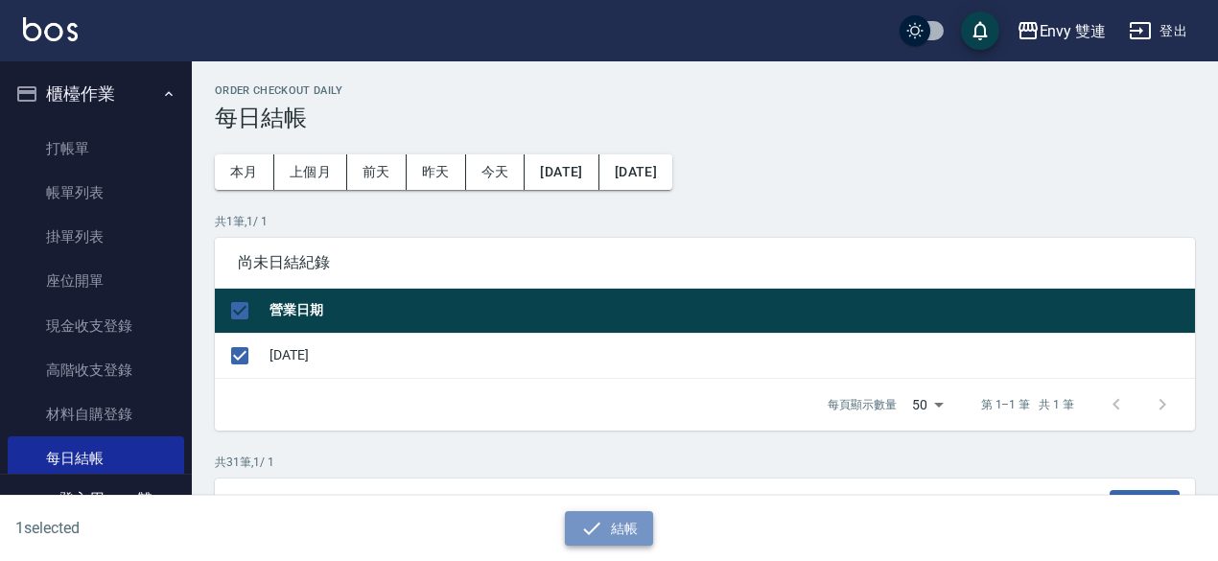
click at [625, 525] on button "結帳" at bounding box center [609, 528] width 89 height 35
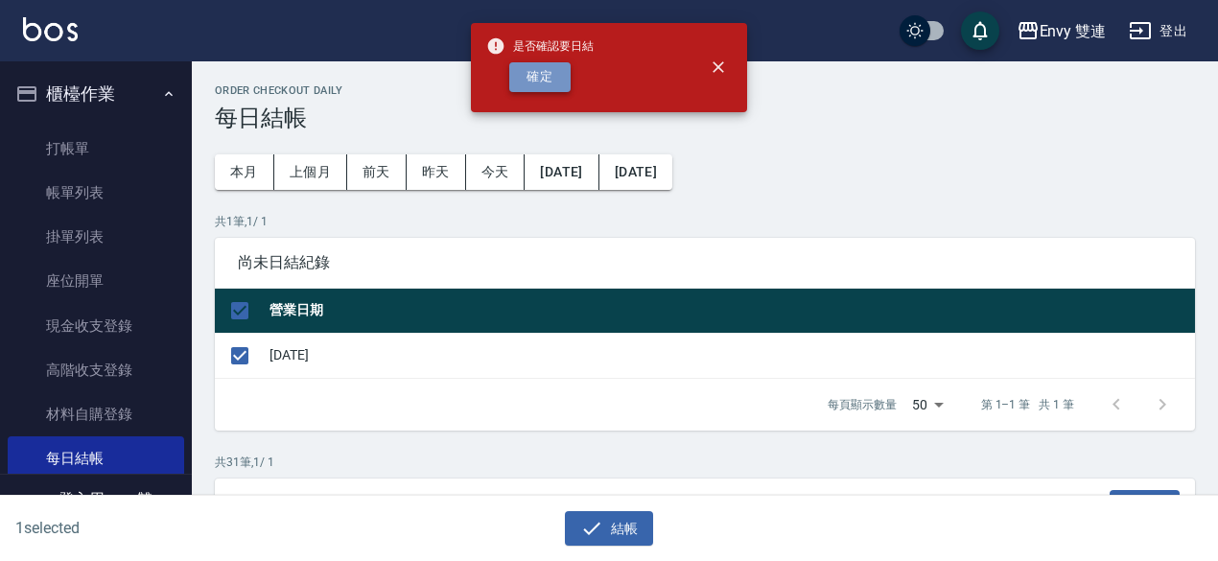
click at [547, 72] on button "確定" at bounding box center [539, 77] width 61 height 30
checkbox input "false"
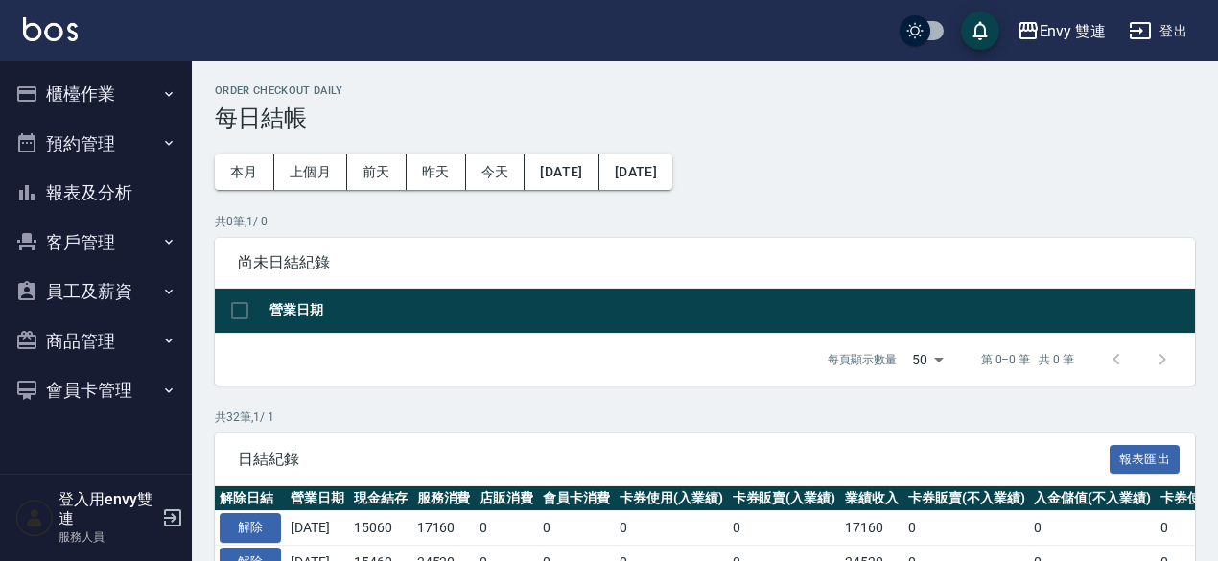
drag, startPoint x: 0, startPoint y: 0, endPoint x: 135, endPoint y: 187, distance: 230.8
click at [135, 187] on nav "櫃檯作業 打帳單 帳單列表 掛單列表 座位開單 現金收支登錄 高階收支登錄 材料自購登錄 每日結帳 排班表 掃碼打卡 預約管理 預約管理 單日預約紀錄 單週預…" at bounding box center [96, 267] width 192 height 412
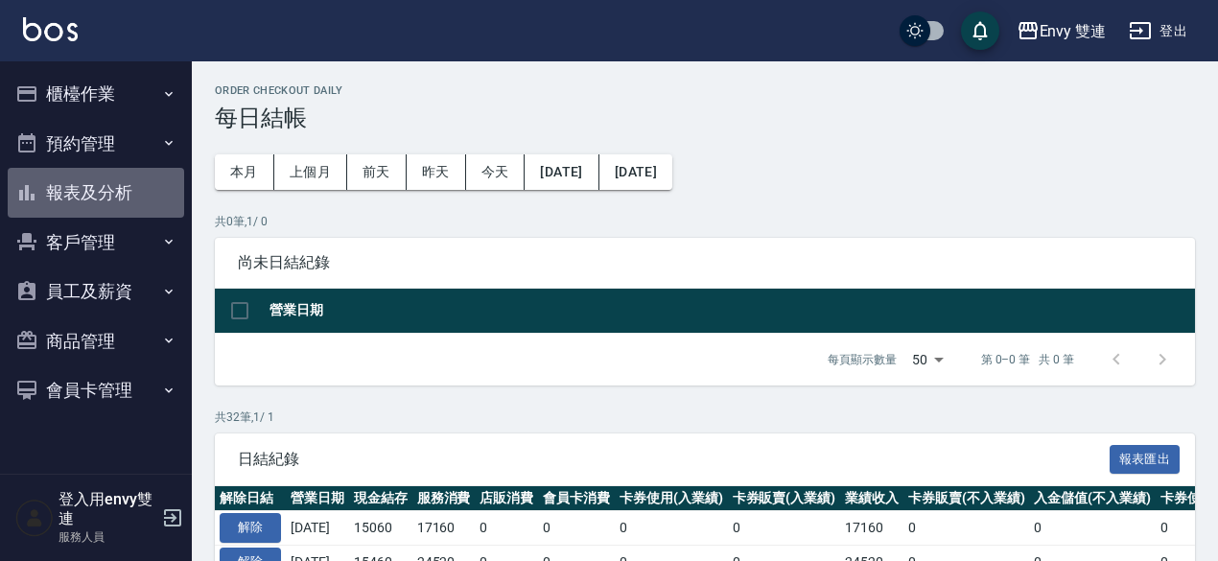
click at [135, 187] on button "報表及分析" at bounding box center [96, 193] width 176 height 50
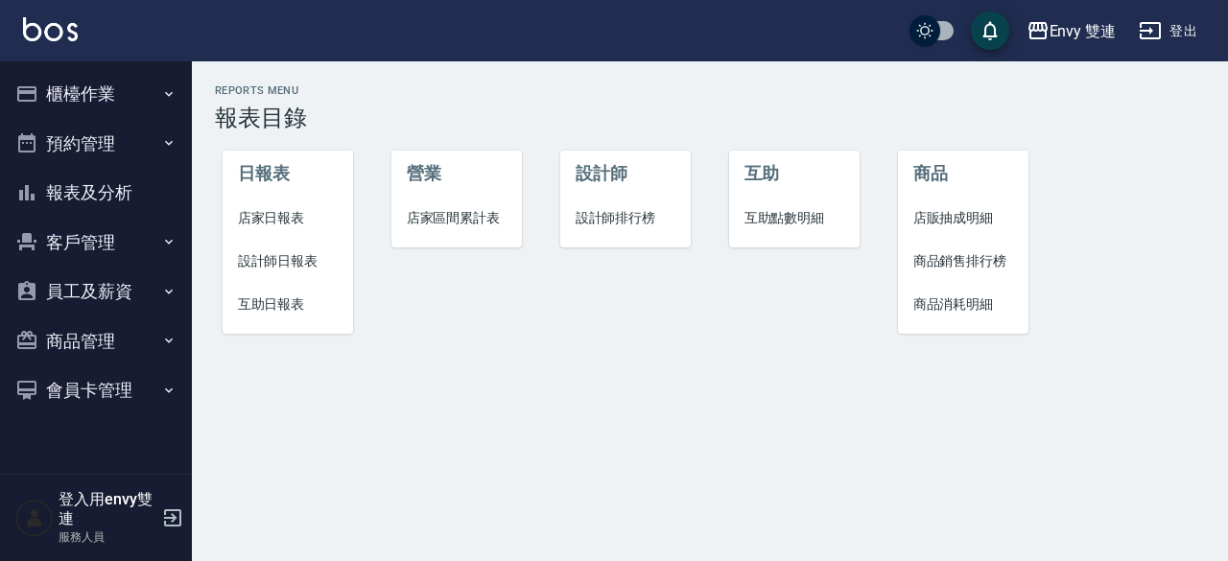
click at [296, 210] on span "店家日報表" at bounding box center [288, 218] width 101 height 20
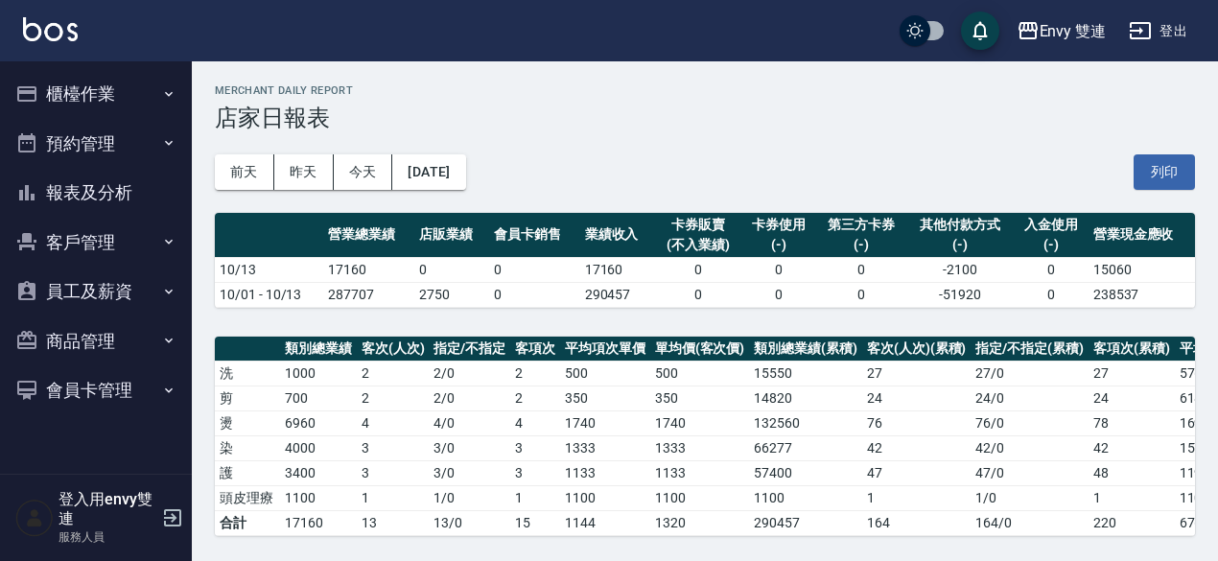
scroll to position [512, 0]
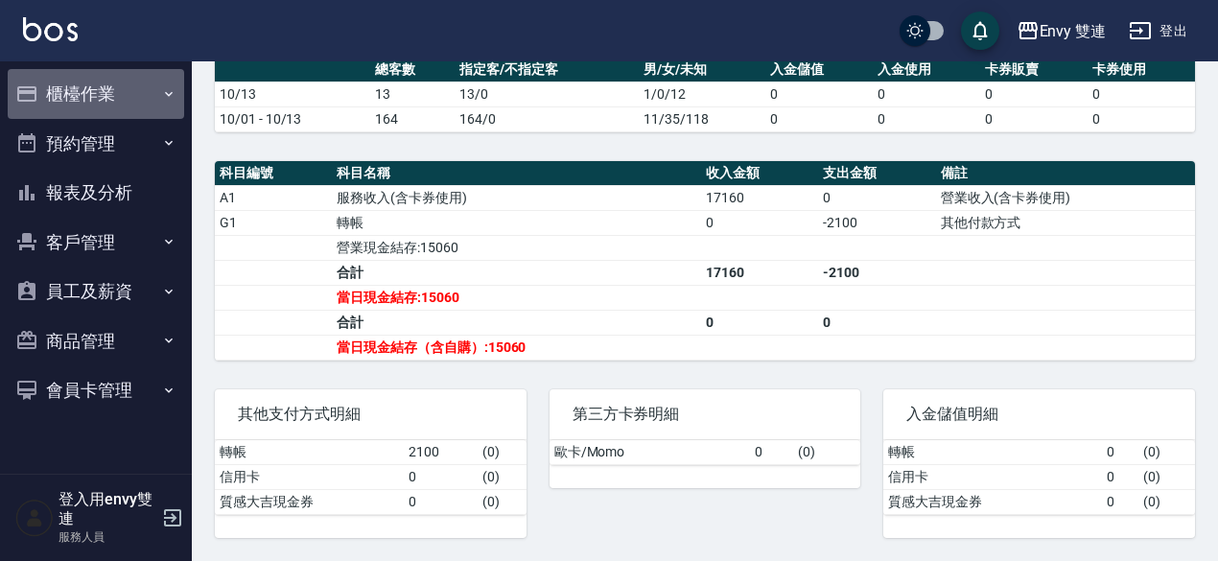
click at [91, 95] on button "櫃檯作業" at bounding box center [96, 94] width 176 height 50
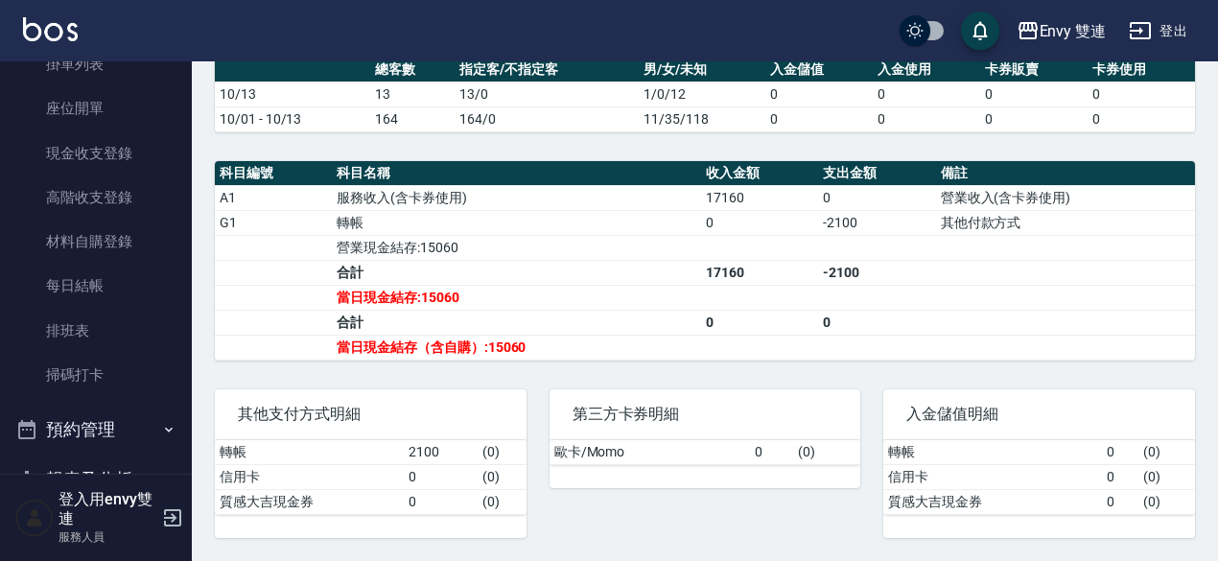
scroll to position [251, 0]
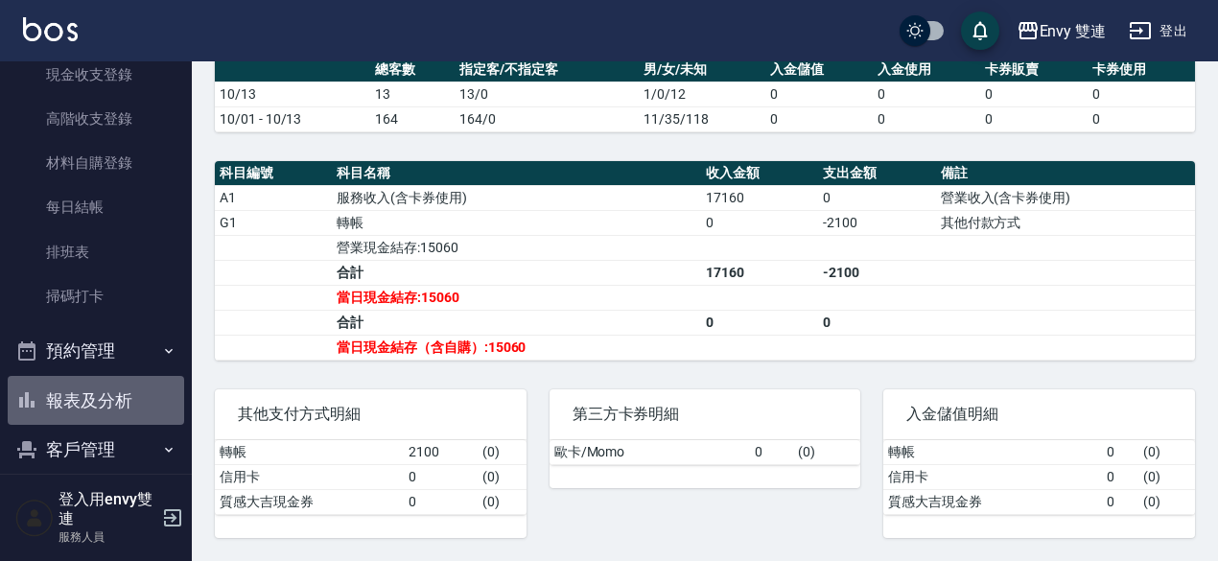
click at [104, 400] on button "報表及分析" at bounding box center [96, 401] width 176 height 50
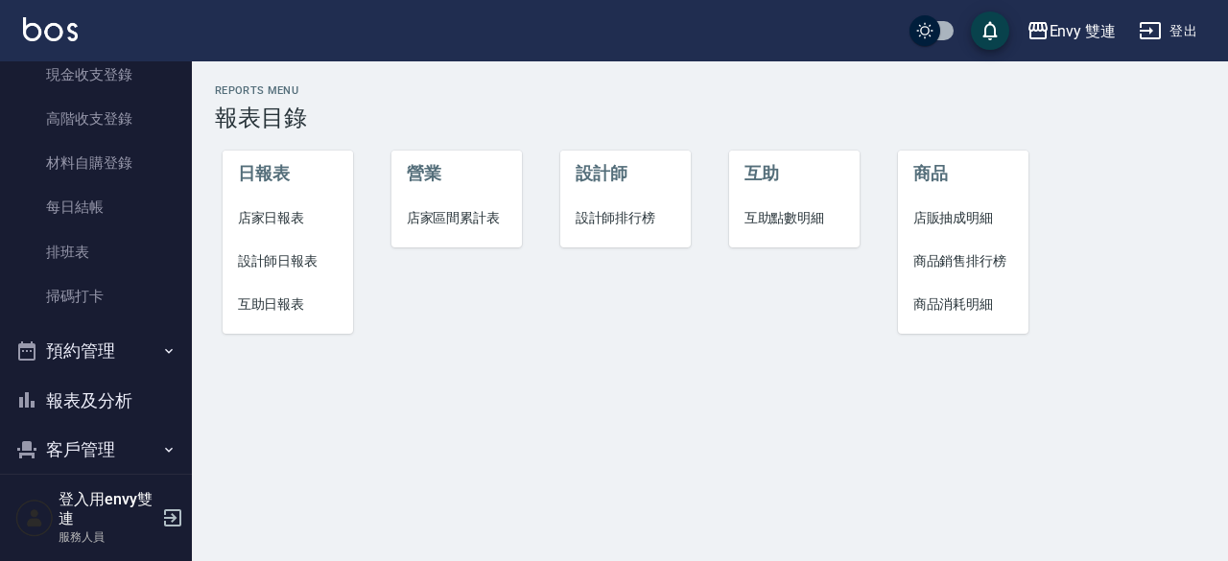
click at [249, 258] on span "設計師日報表" at bounding box center [288, 261] width 101 height 20
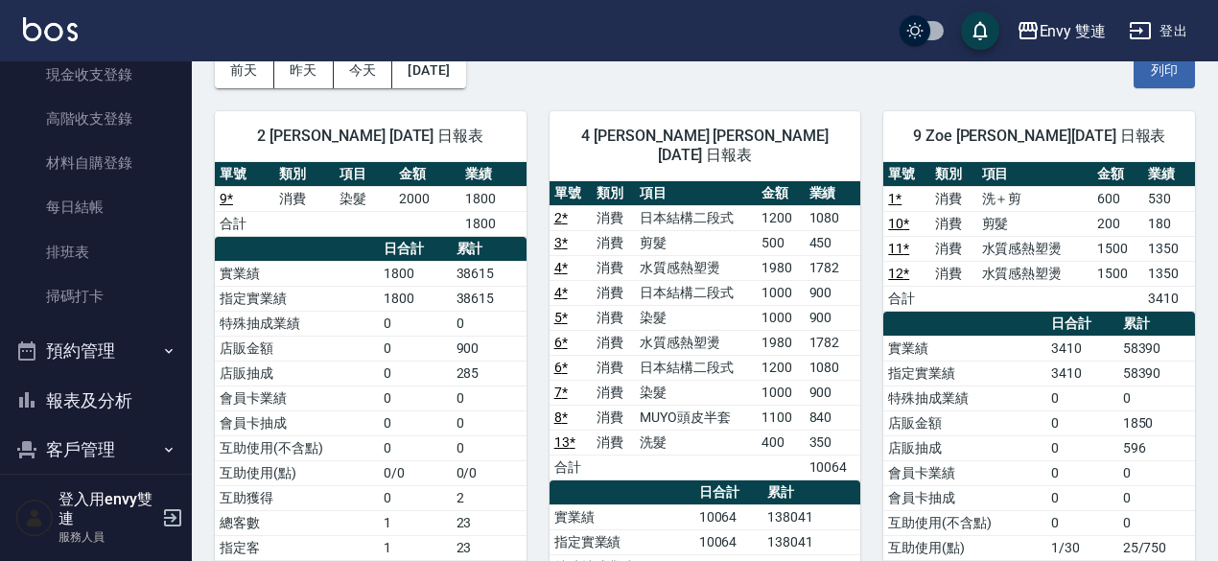
scroll to position [99, 0]
